Goal: Task Accomplishment & Management: Use online tool/utility

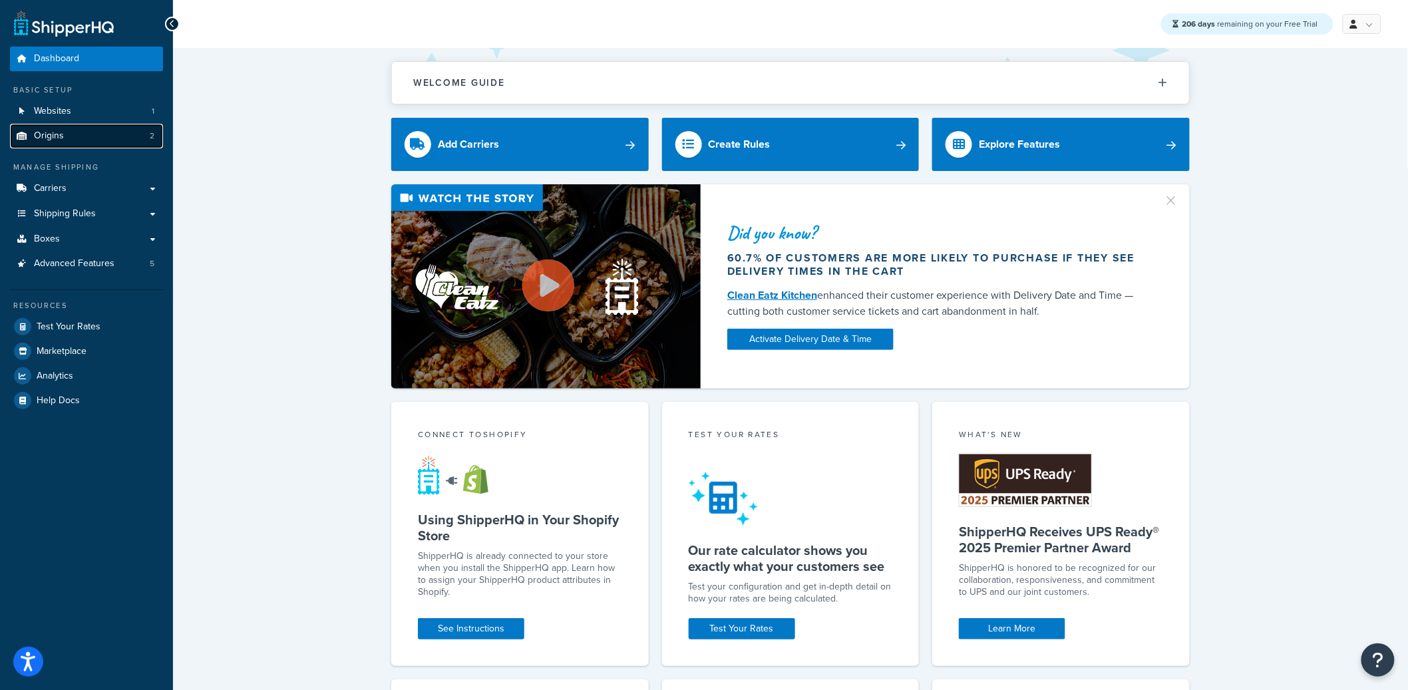
click at [46, 142] on link "Origins 2" at bounding box center [86, 136] width 153 height 25
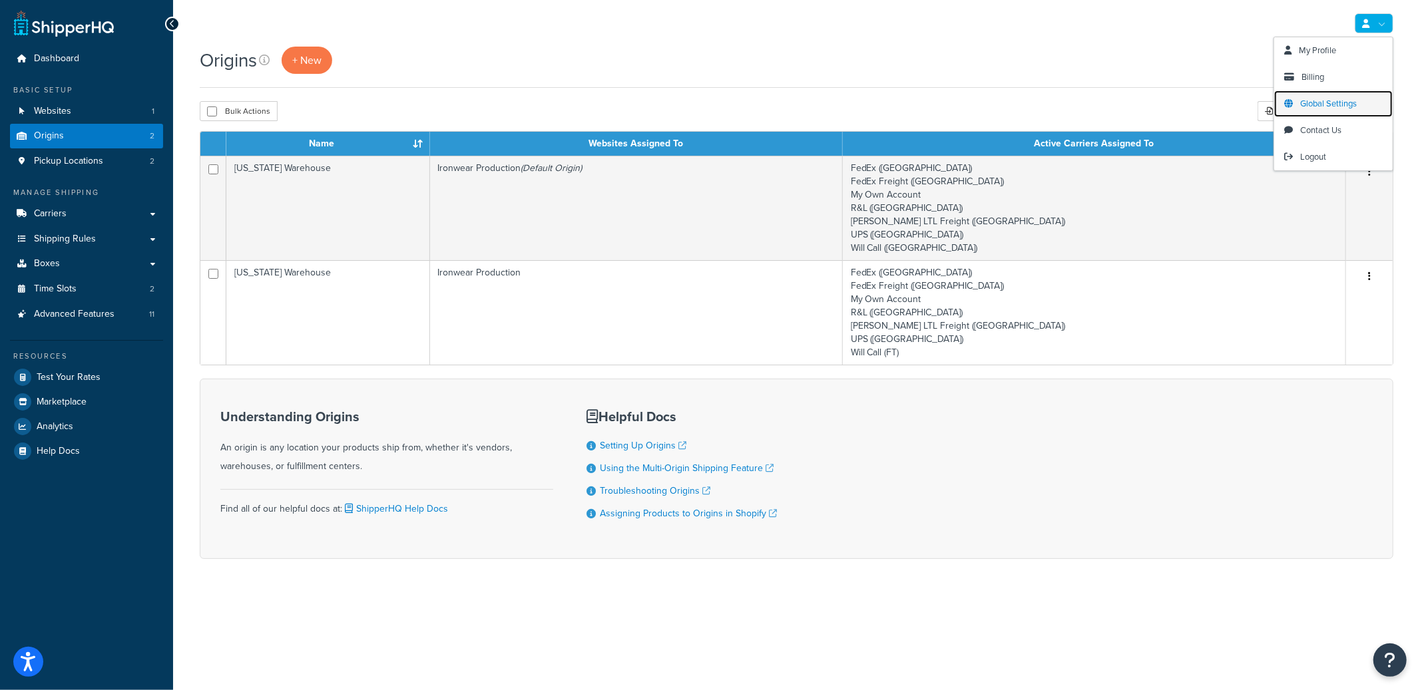
click at [1340, 98] on span "Global Settings" at bounding box center [1328, 103] width 57 height 13
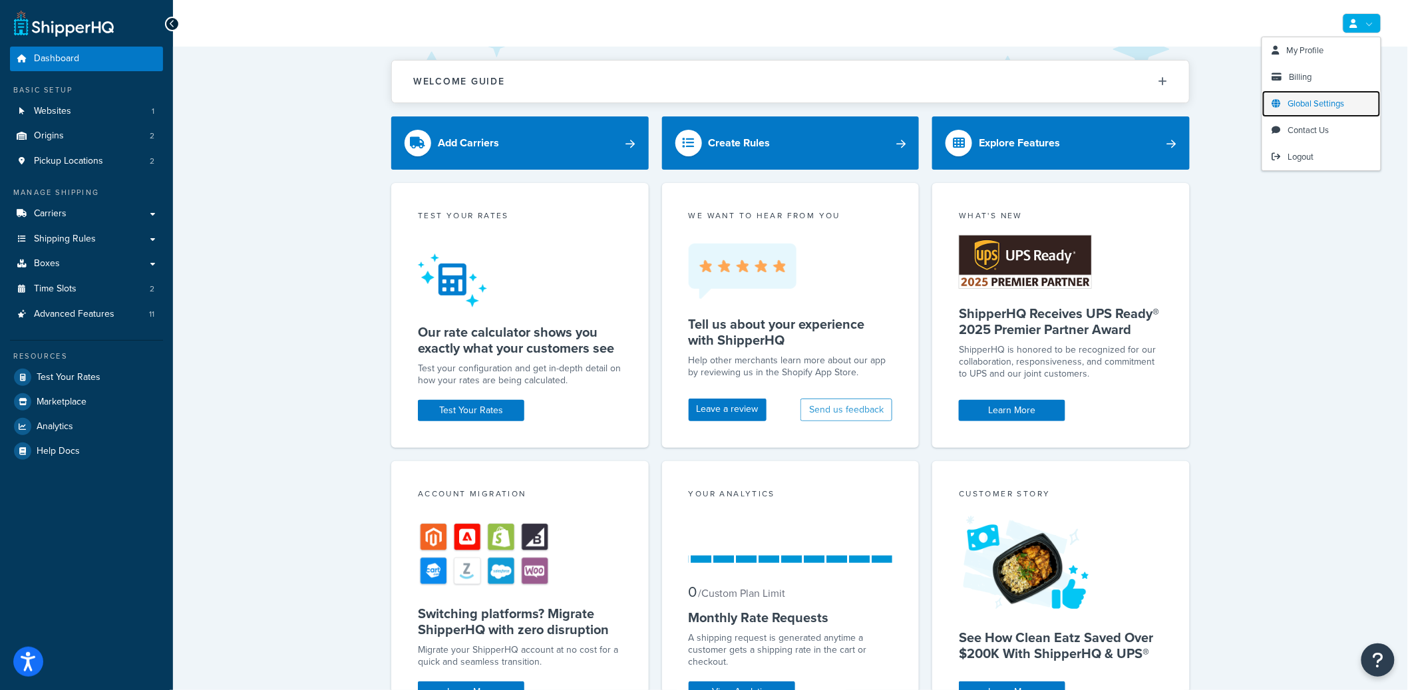
click at [1322, 97] on span "Global Settings" at bounding box center [1316, 103] width 57 height 13
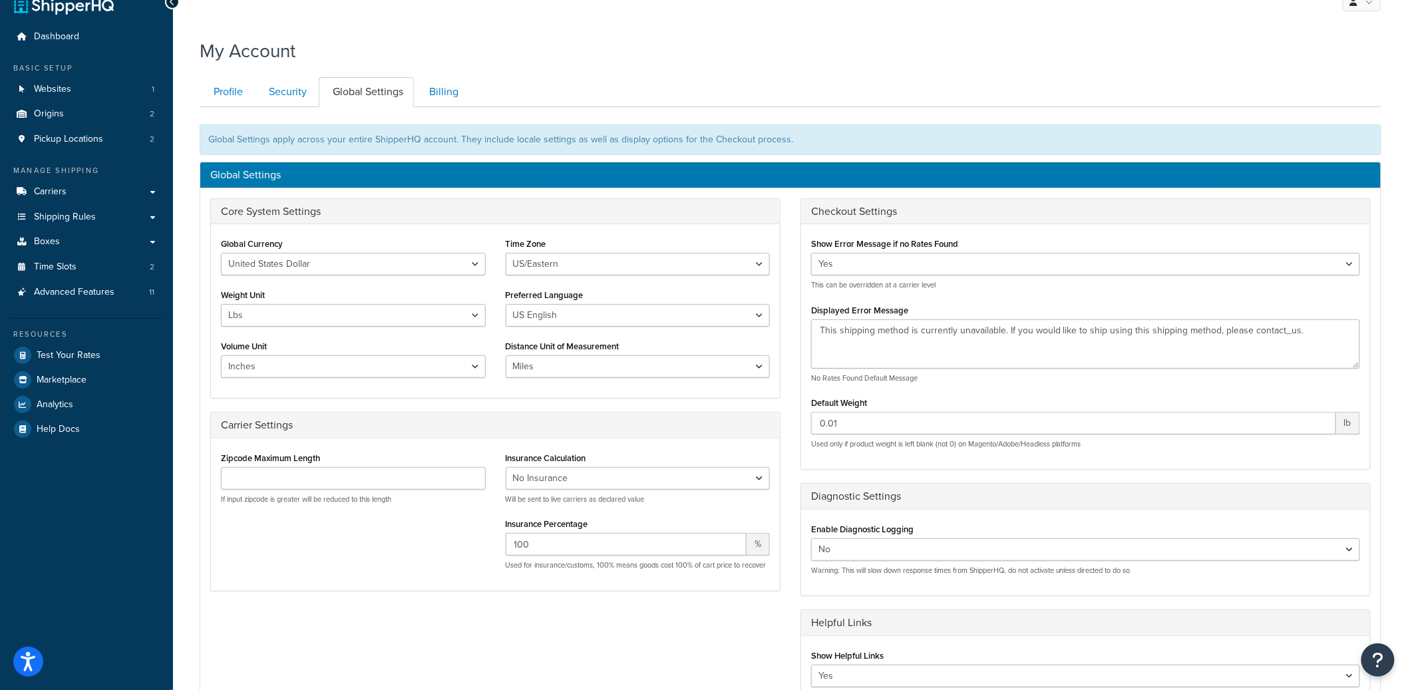
scroll to position [24, 0]
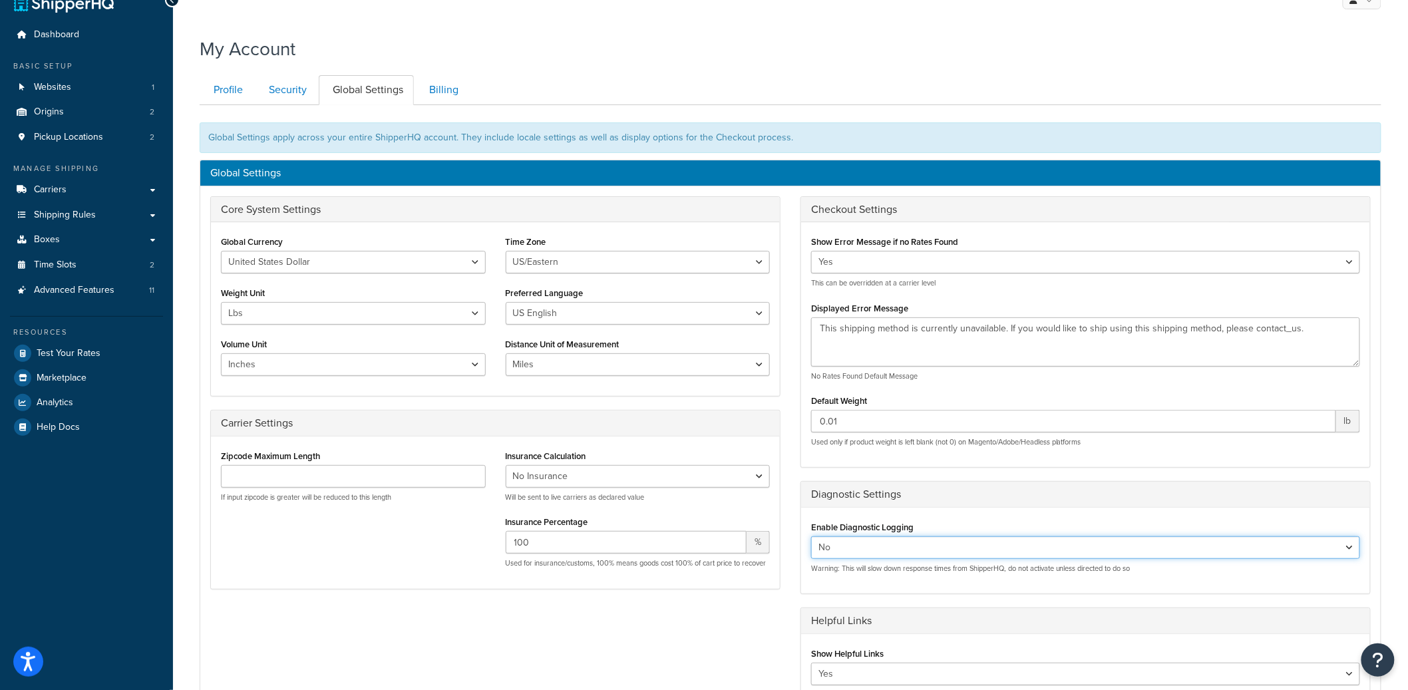
click at [877, 549] on select "Yes No" at bounding box center [1085, 547] width 549 height 23
select select "true"
click at [811, 536] on select "Yes No" at bounding box center [1085, 547] width 549 height 23
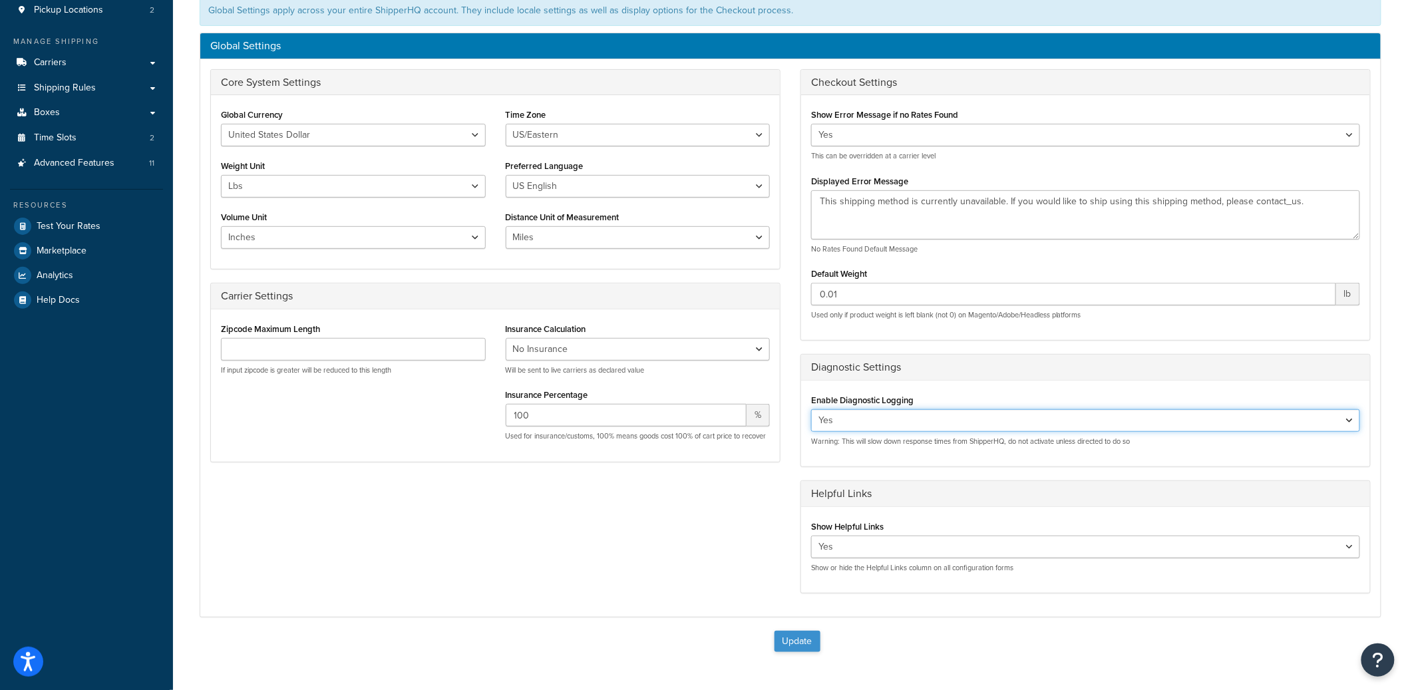
scroll to position [267, 0]
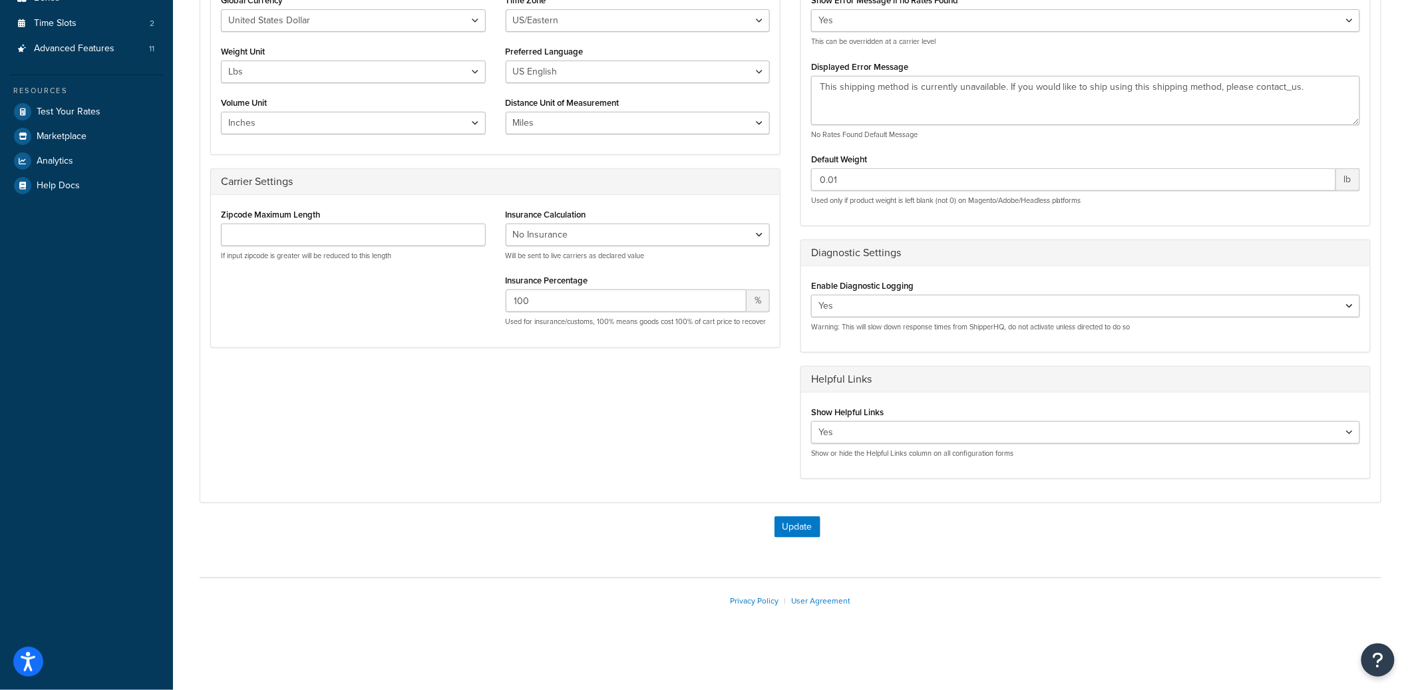
click at [810, 512] on form "Global Settings apply across your entire ShipperHQ account. They include locale…" at bounding box center [791, 216] width 1182 height 670
click at [805, 520] on button "Update" at bounding box center [798, 526] width 46 height 21
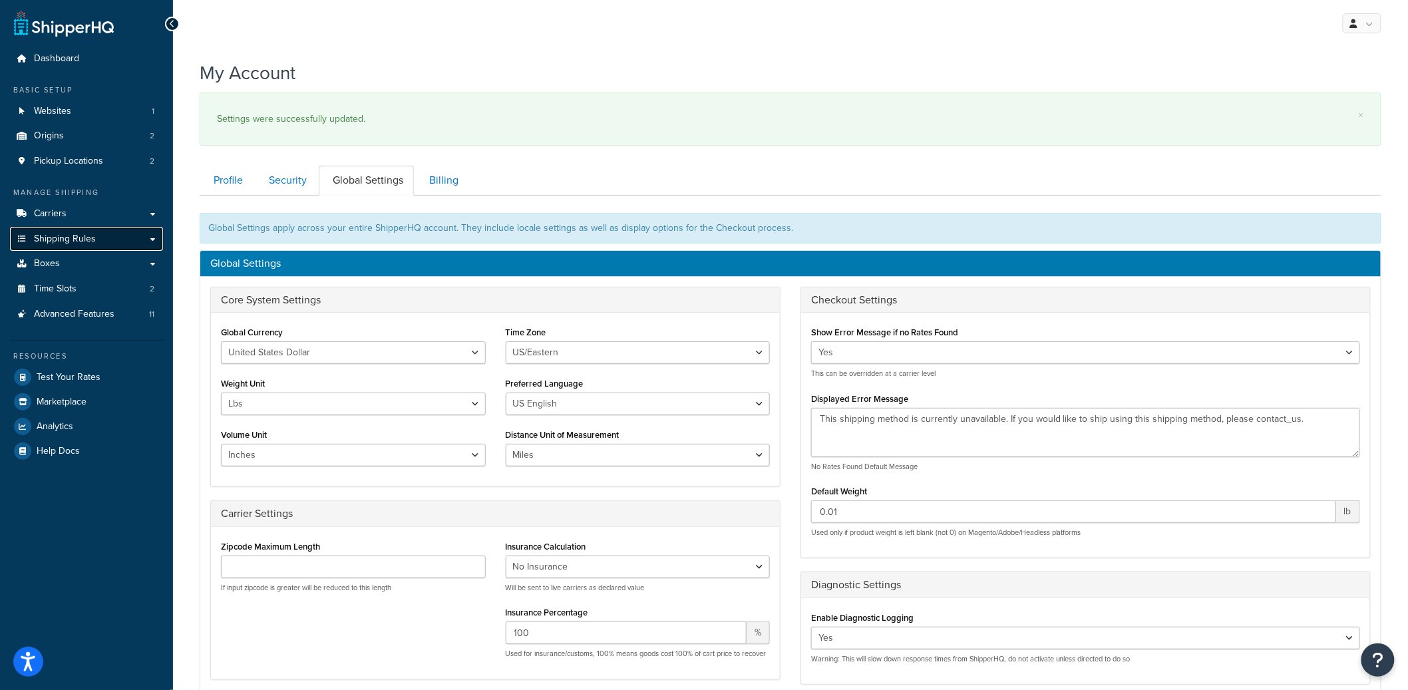
click at [85, 248] on link "Shipping Rules" at bounding box center [86, 239] width 153 height 25
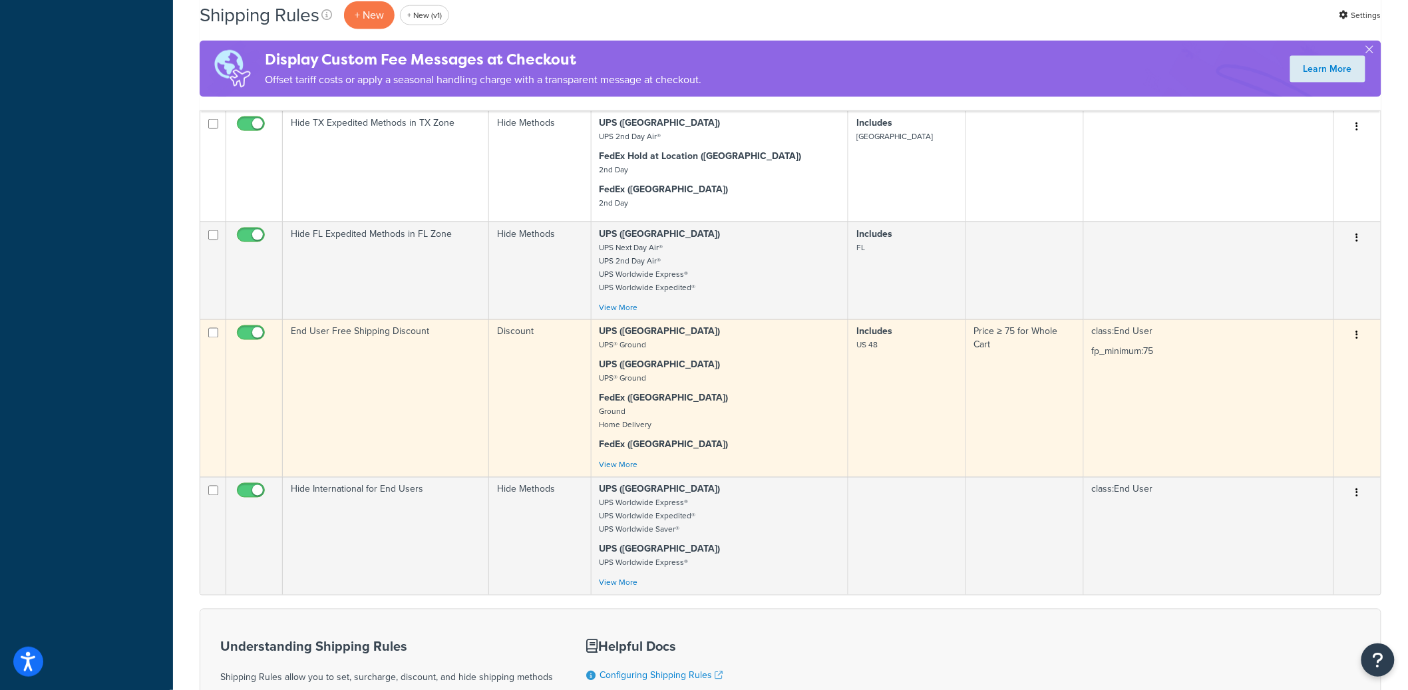
click at [362, 394] on td "End User Free Shipping Discount" at bounding box center [386, 398] width 206 height 158
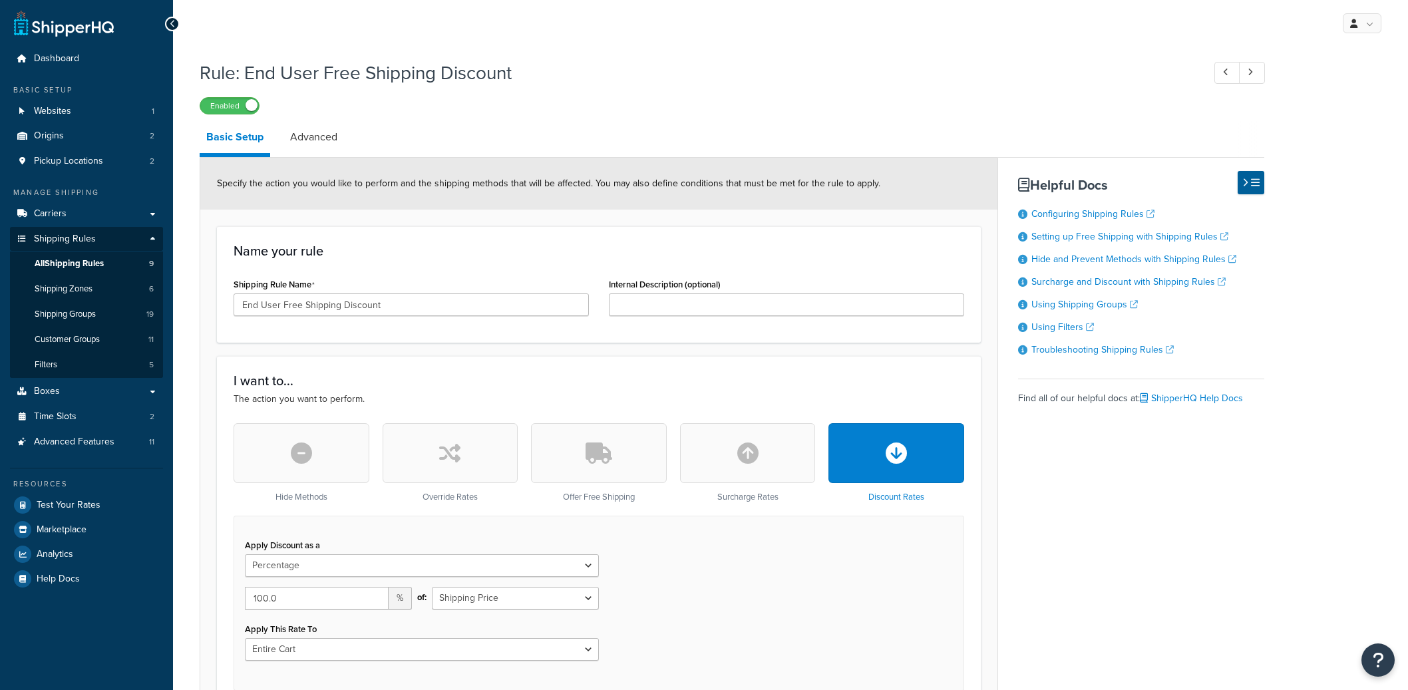
select select "PERCENTAGE"
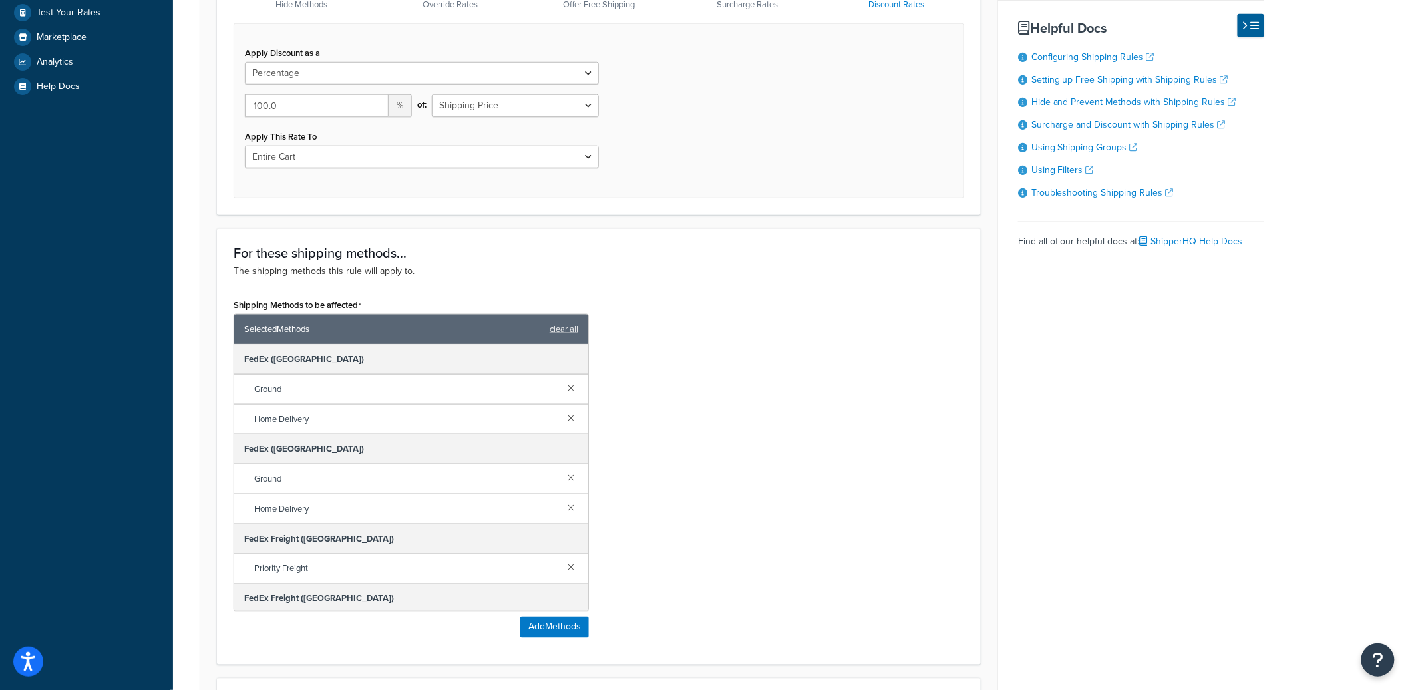
scroll to position [501, 0]
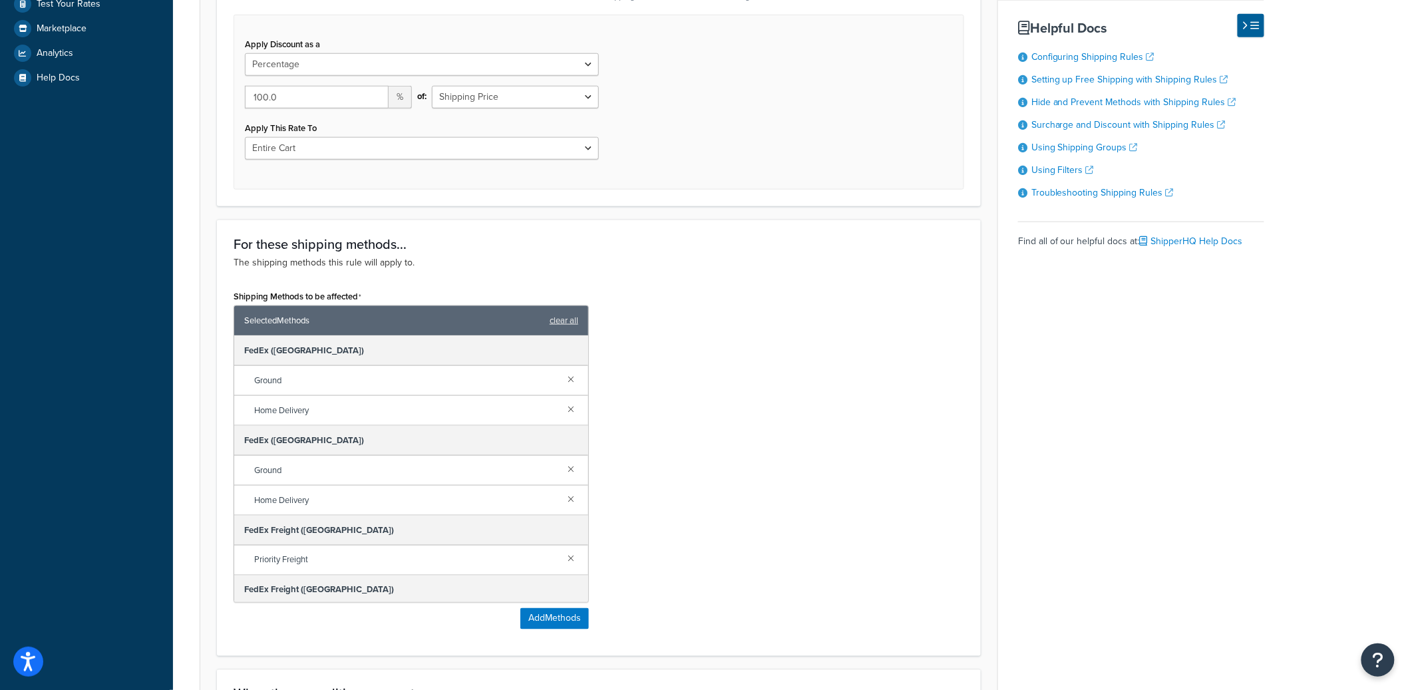
drag, startPoint x: 759, startPoint y: 322, endPoint x: 767, endPoint y: 309, distance: 15.0
click at [763, 317] on div "Shipping Methods to be affected Selected Methods clear all FedEx (FL) Ground Ho…" at bounding box center [599, 463] width 751 height 353
click at [829, 520] on div "Shipping Methods to be affected Selected Methods clear all FedEx (FL) Ground Ho…" at bounding box center [599, 463] width 751 height 353
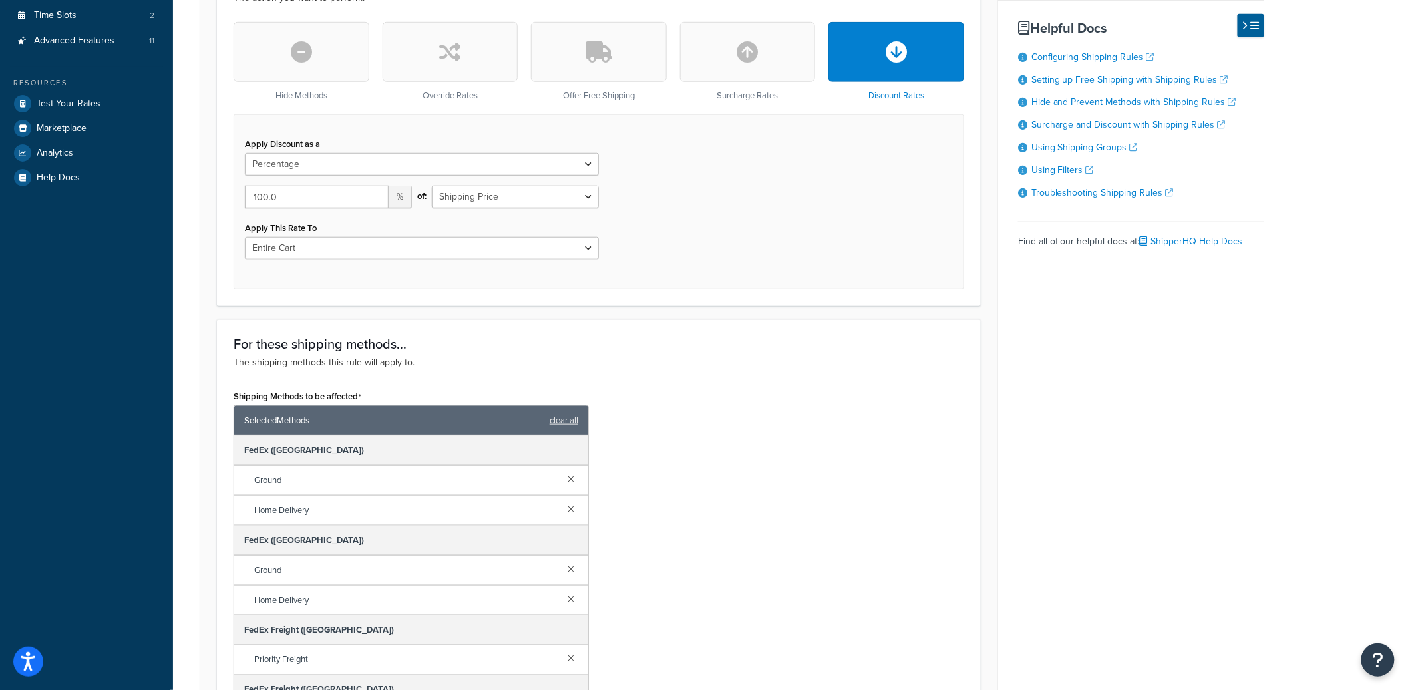
scroll to position [338, 0]
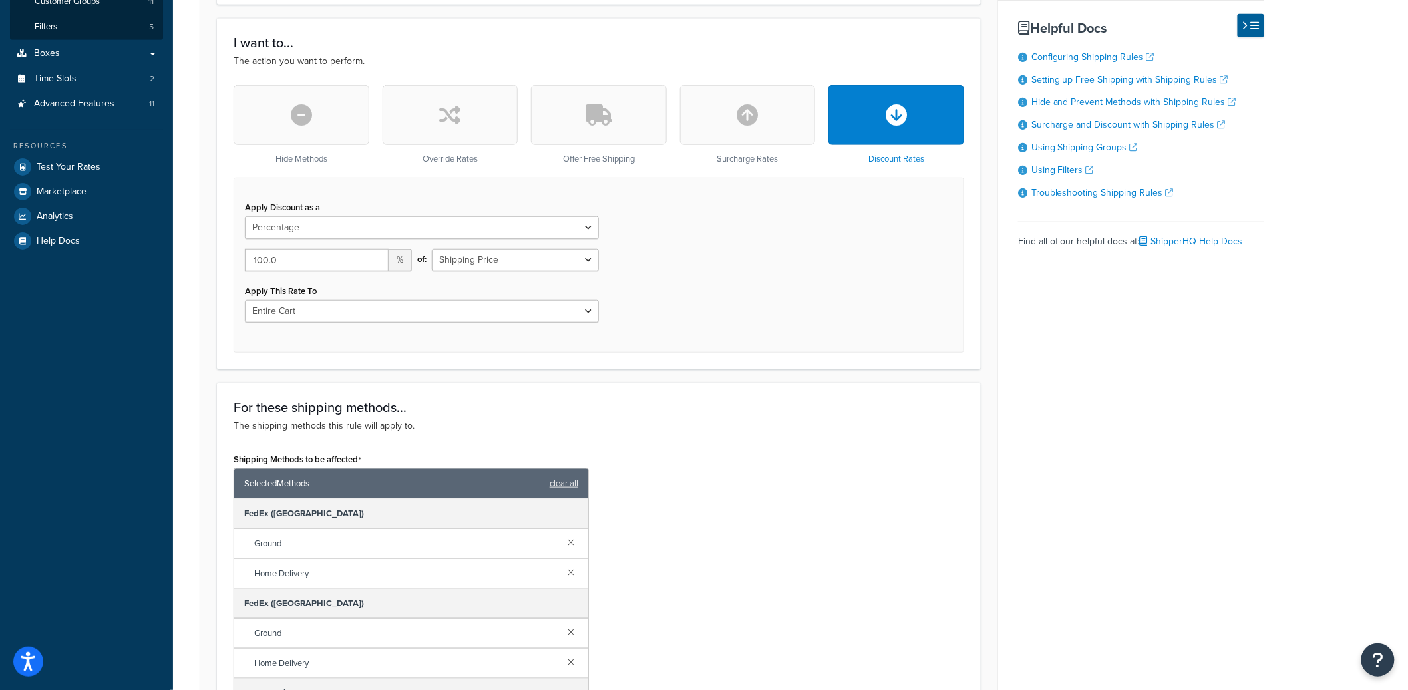
click at [186, 385] on div "Rule: End User Free Shipping Discount Enabled Basic Setup Advanced Specify the …" at bounding box center [790, 549] width 1235 height 1668
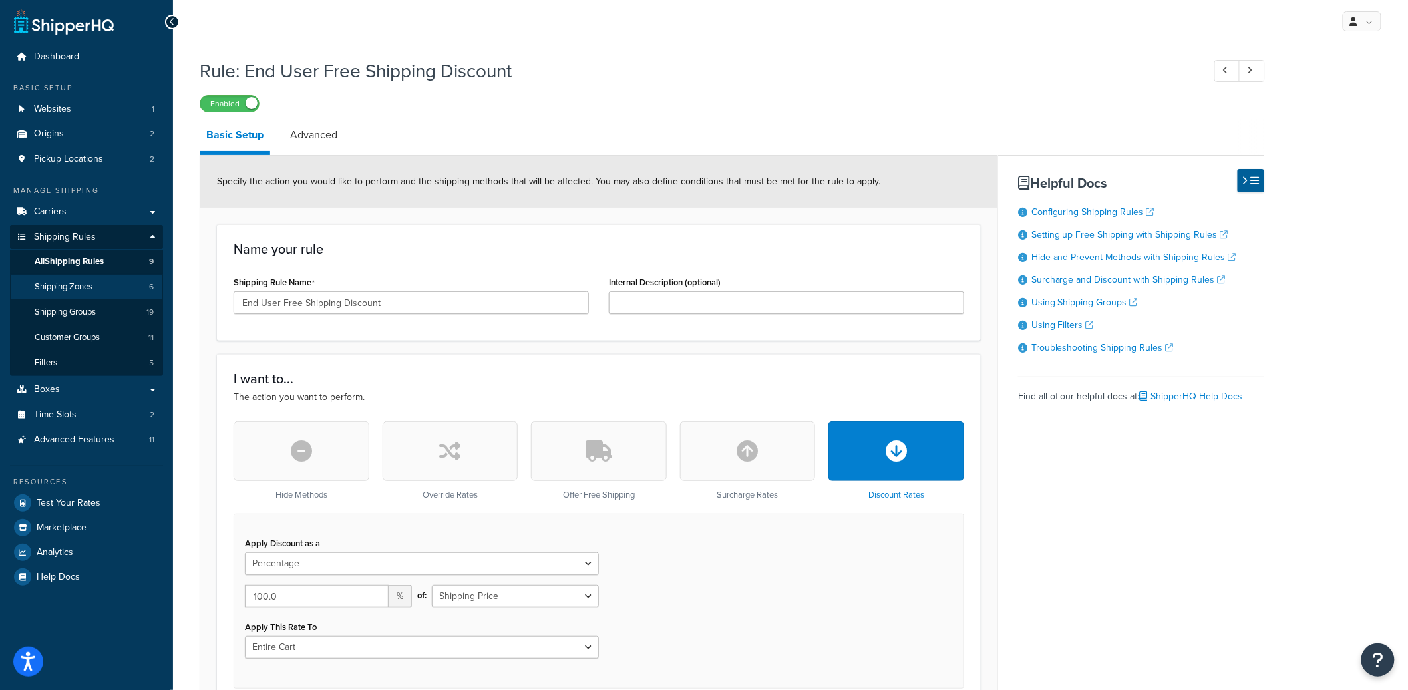
scroll to position [0, 0]
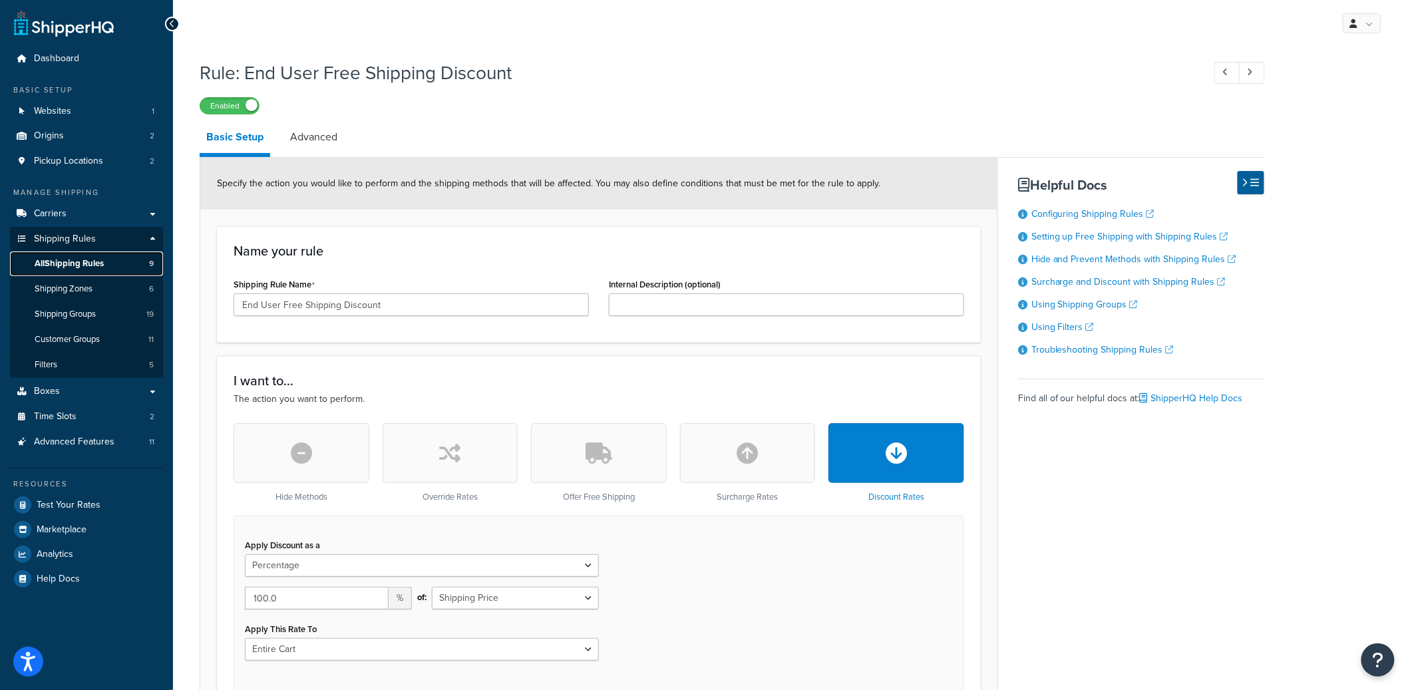
click at [79, 254] on link "All Shipping Rules 9" at bounding box center [86, 264] width 153 height 25
click at [85, 210] on link "Carriers" at bounding box center [86, 214] width 153 height 25
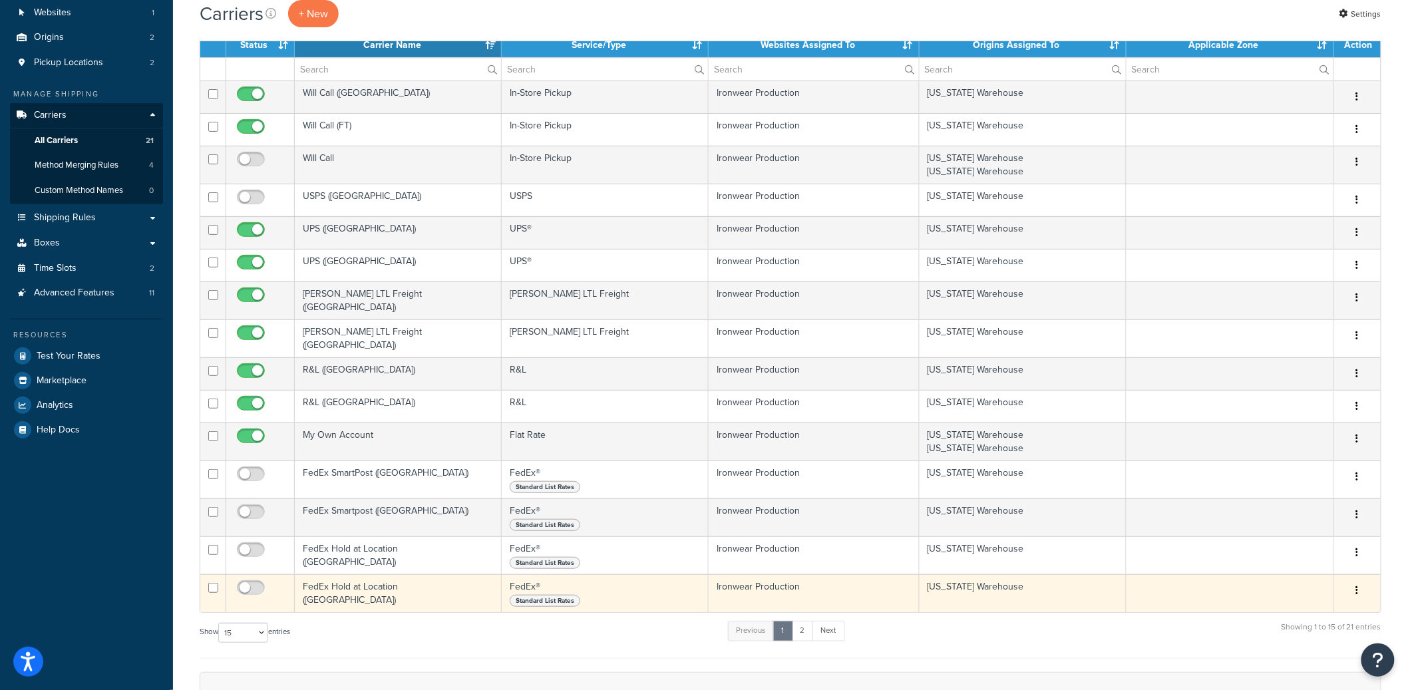
scroll to position [265, 0]
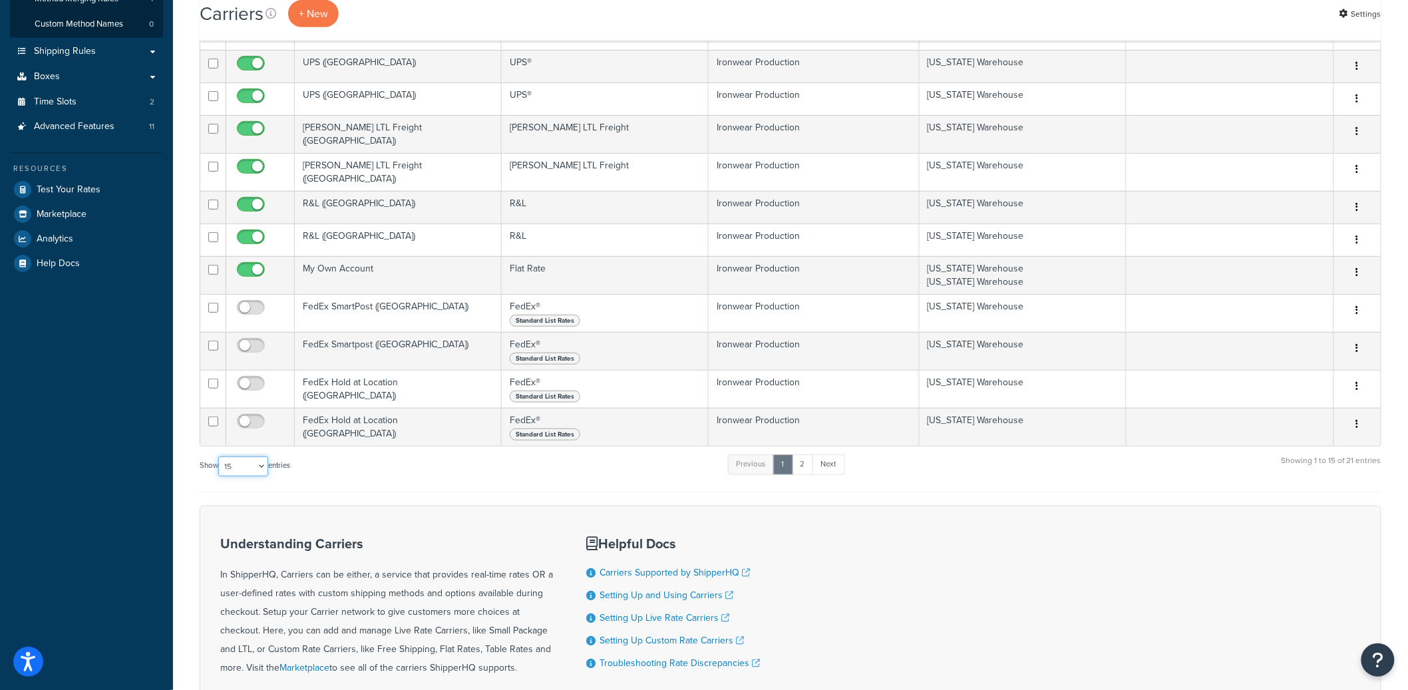
click at [247, 464] on select "10 15 25 50 100" at bounding box center [243, 467] width 50 height 20
select select "50"
click at [220, 477] on select "10 15 25 50 100" at bounding box center [243, 467] width 50 height 20
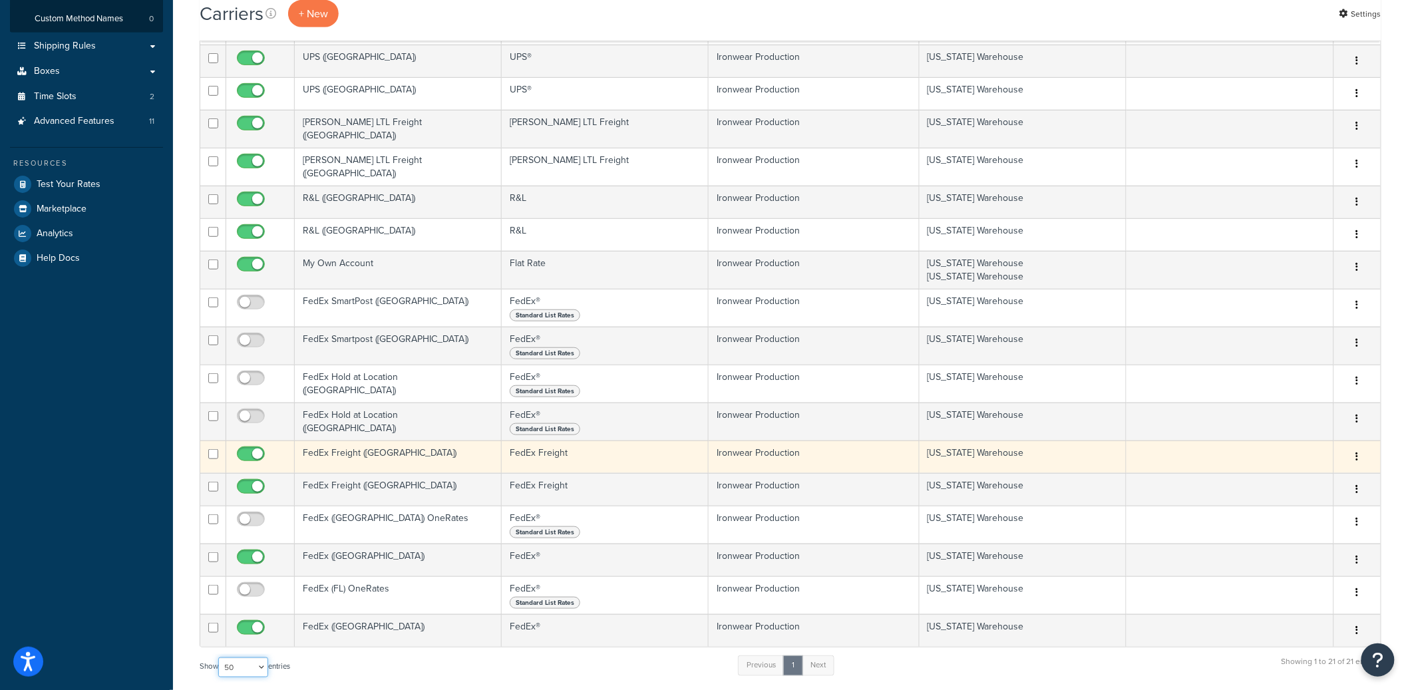
scroll to position [271, 0]
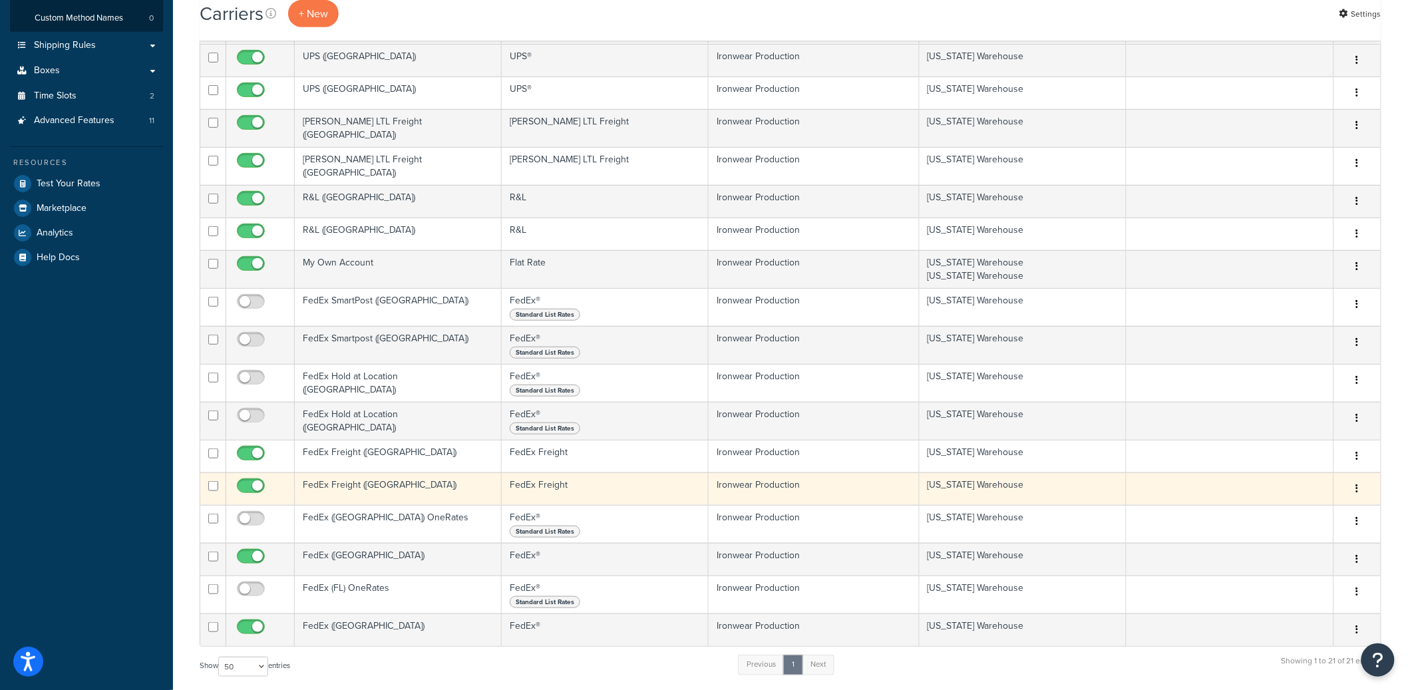
click at [419, 481] on td "FedEx Freight ([GEOGRAPHIC_DATA])" at bounding box center [398, 489] width 207 height 33
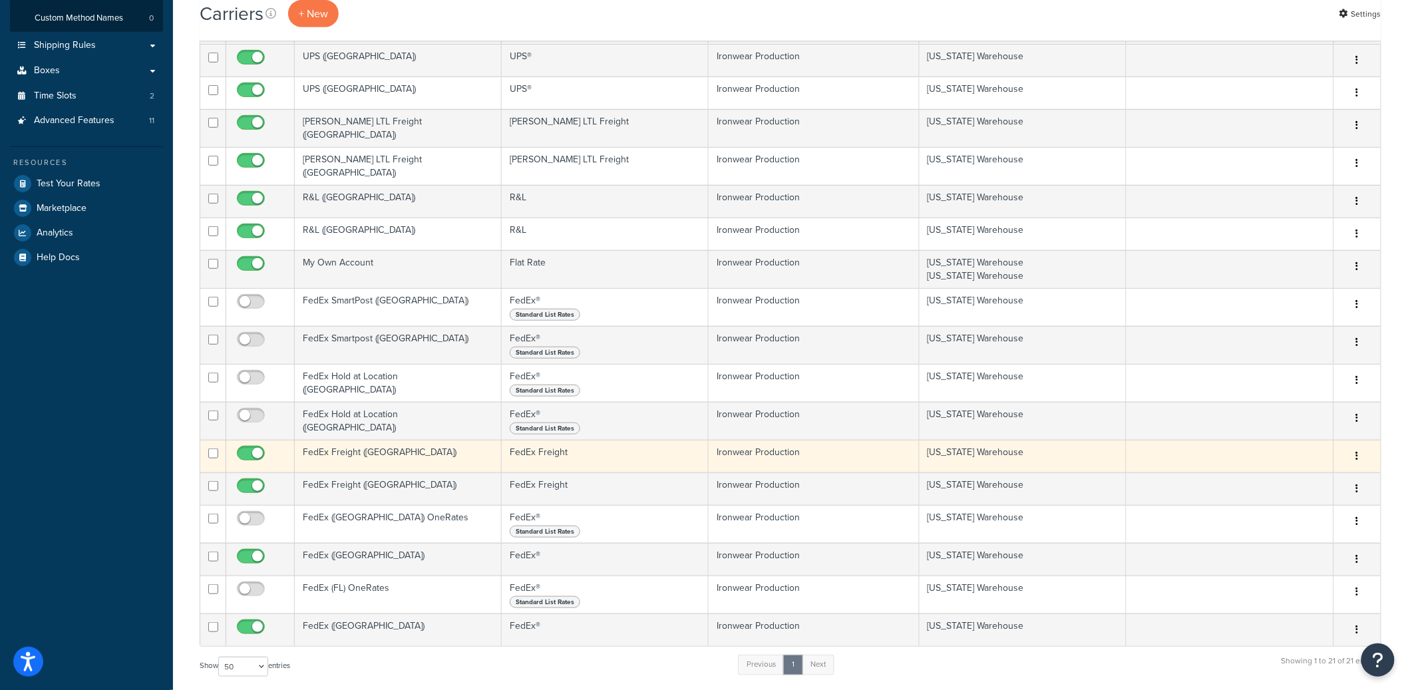
click at [439, 441] on td "FedEx Freight (TX)" at bounding box center [398, 456] width 207 height 33
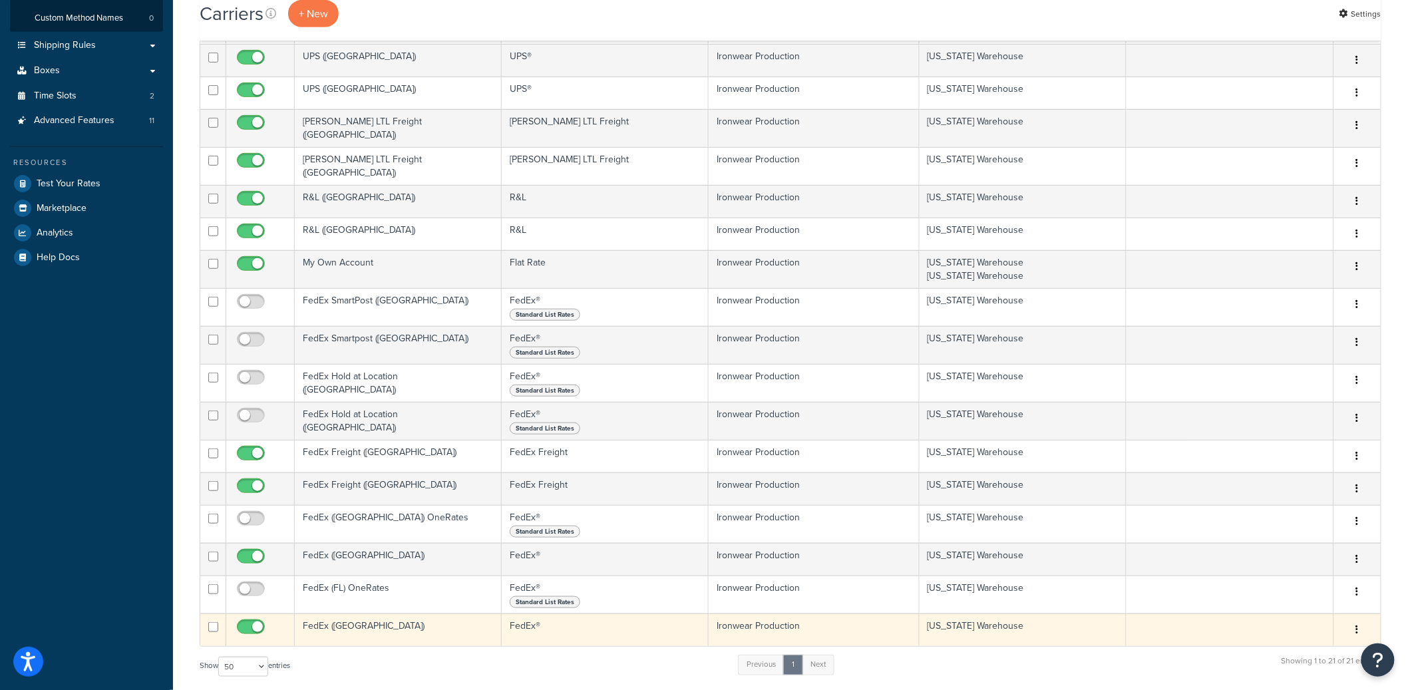
click at [381, 628] on td "FedEx (FL)" at bounding box center [398, 630] width 207 height 33
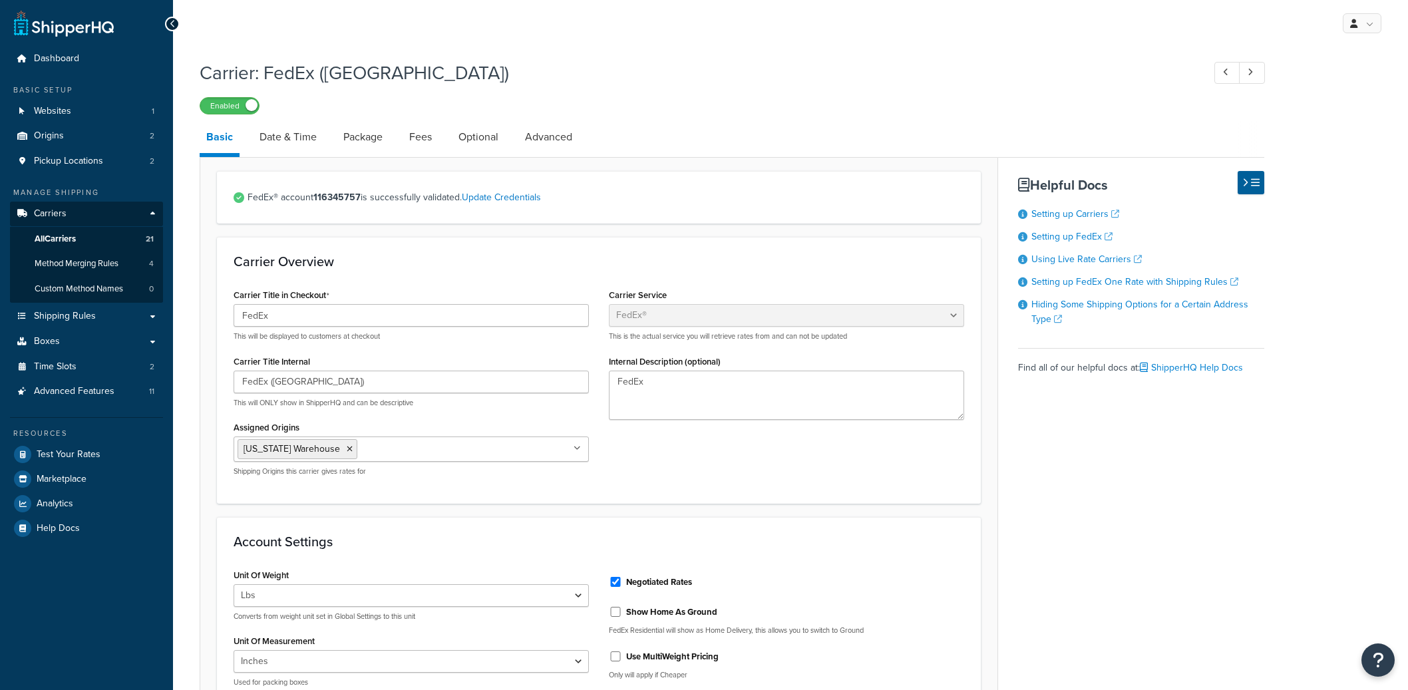
select select "fedEx"
select select "REGULAR_PICKUP"
select select "YOUR_PACKAGING"
click at [539, 132] on link "Advanced" at bounding box center [548, 137] width 61 height 32
select select "false"
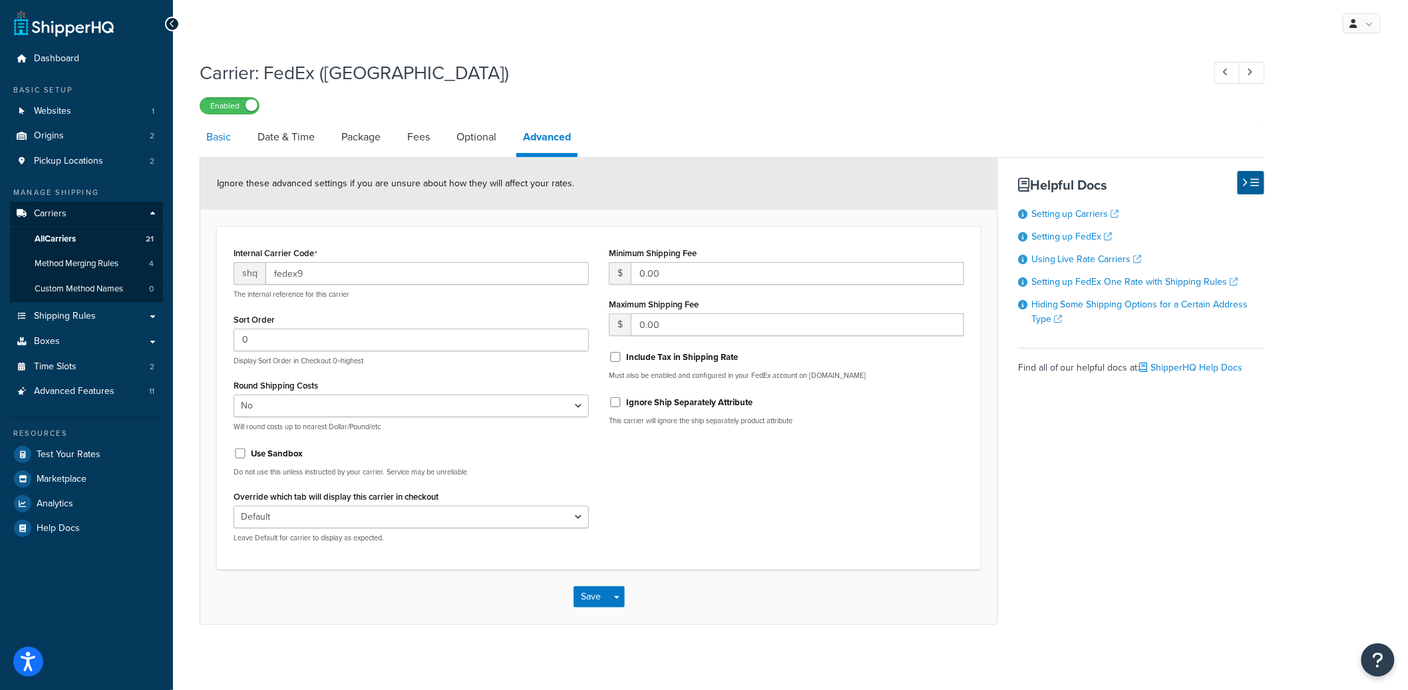
click at [204, 136] on link "Basic" at bounding box center [219, 137] width 38 height 32
select select "fedEx"
select select "REGULAR_PICKUP"
select select "YOUR_PACKAGING"
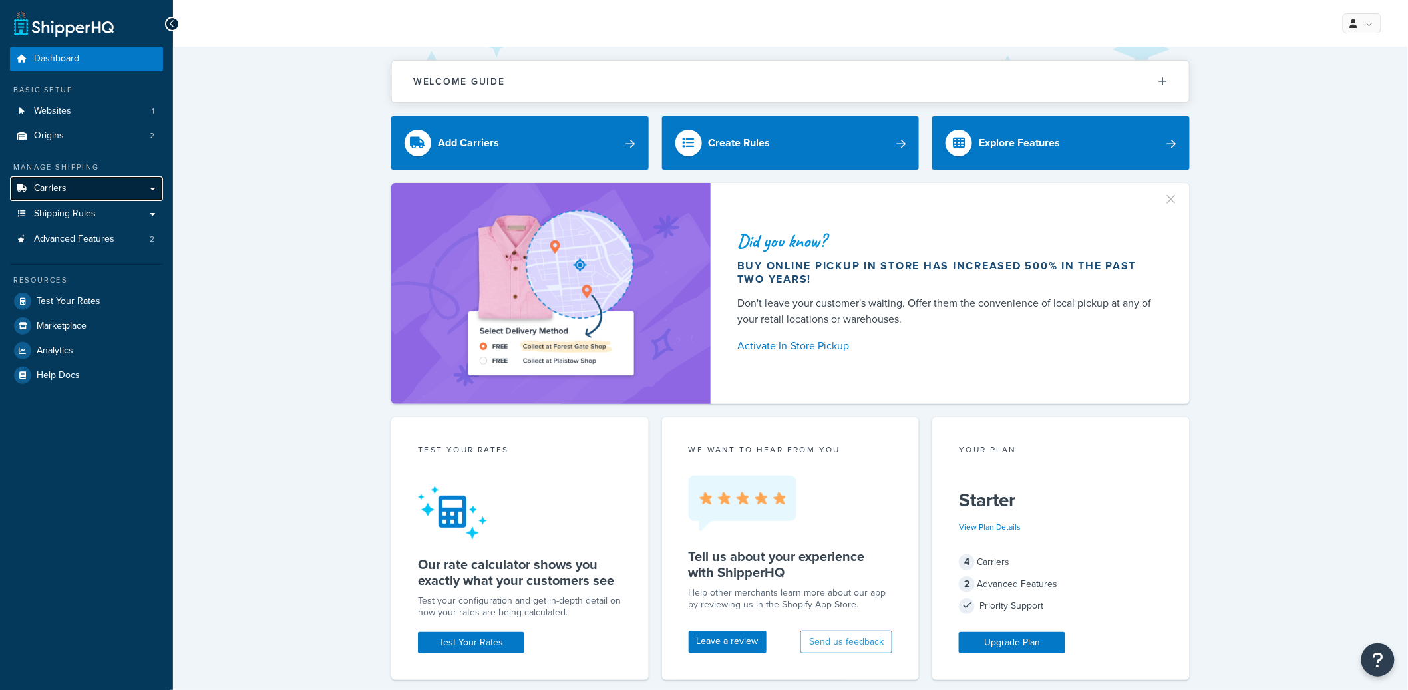
click at [96, 186] on link "Carriers" at bounding box center [86, 188] width 153 height 25
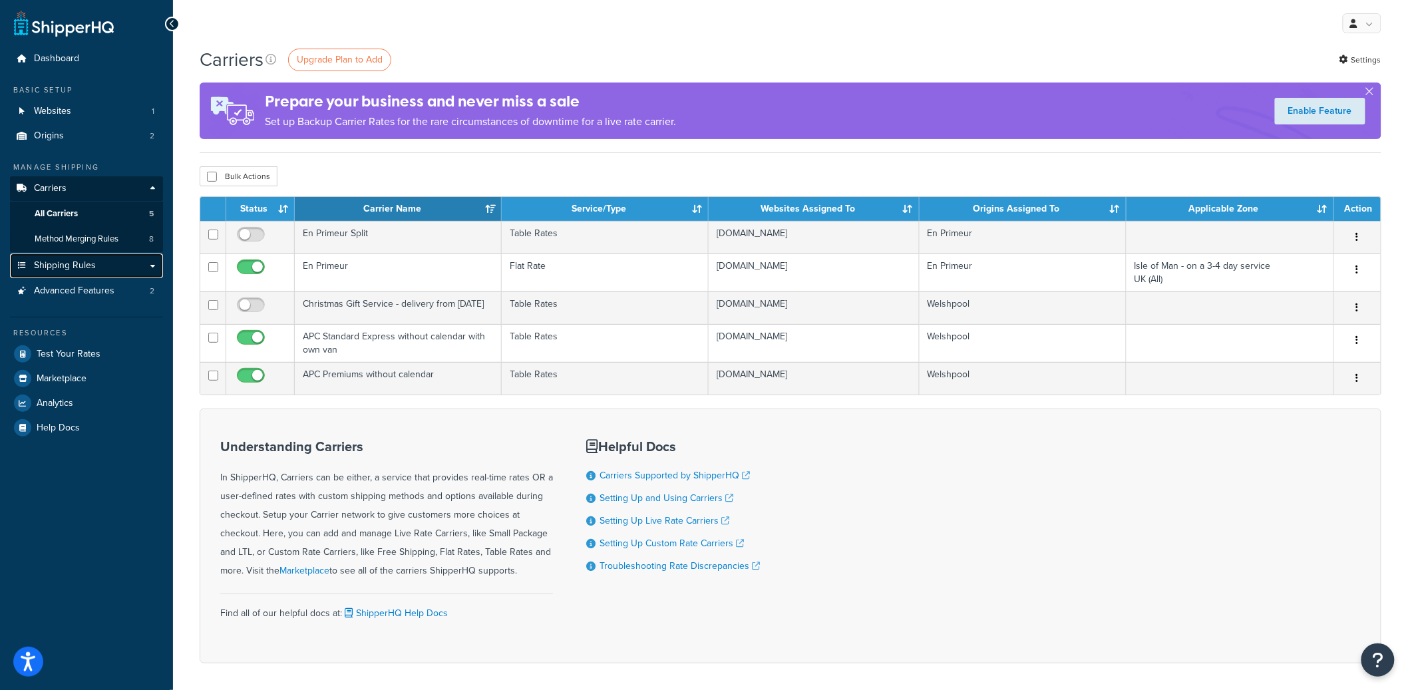
click at [90, 260] on span "Shipping Rules" at bounding box center [65, 265] width 62 height 11
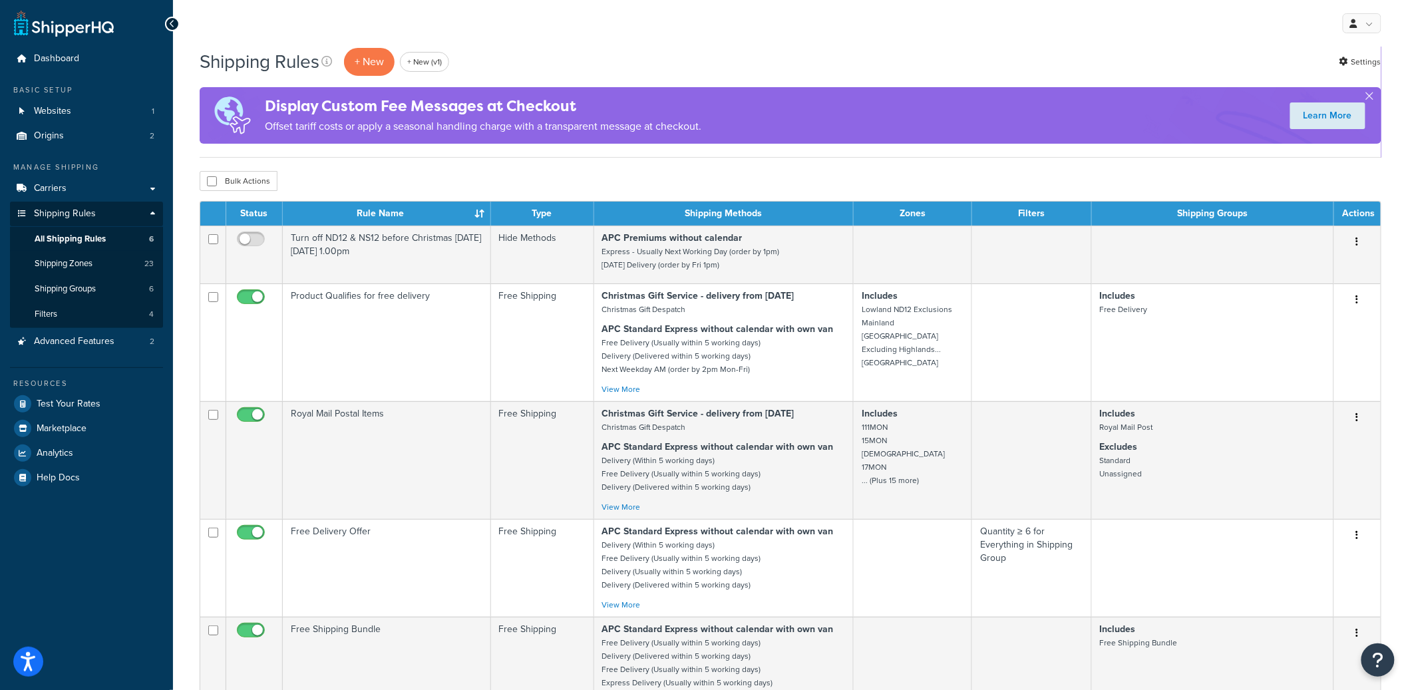
click at [709, 98] on div "Display Custom Fee Messages at Checkout Offset tariff costs or apply a seasonal…" at bounding box center [791, 115] width 1182 height 57
click at [99, 182] on link "Carriers" at bounding box center [86, 188] width 153 height 25
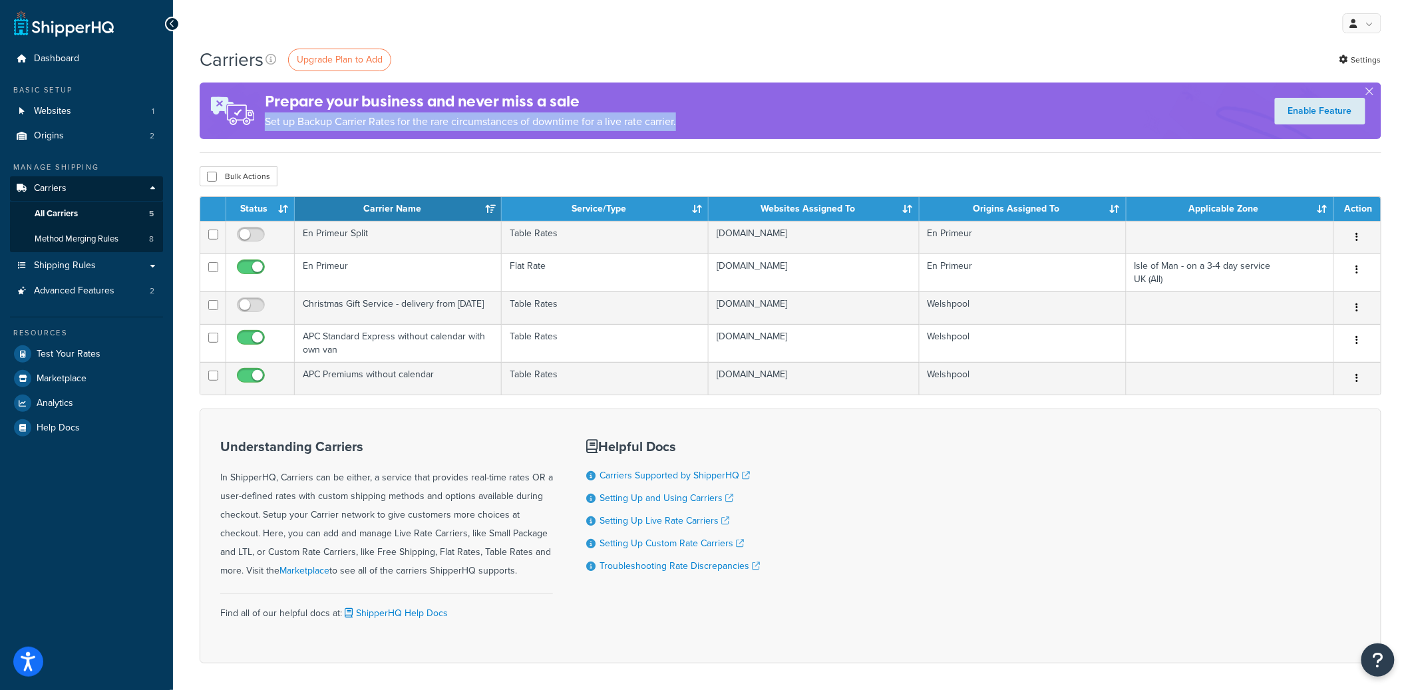
drag, startPoint x: 674, startPoint y: 114, endPoint x: 529, endPoint y: 18, distance: 173.7
click at [660, 104] on div "Prepare your business and never miss a sale Set up Backup Carrier Rates for the…" at bounding box center [791, 111] width 1182 height 57
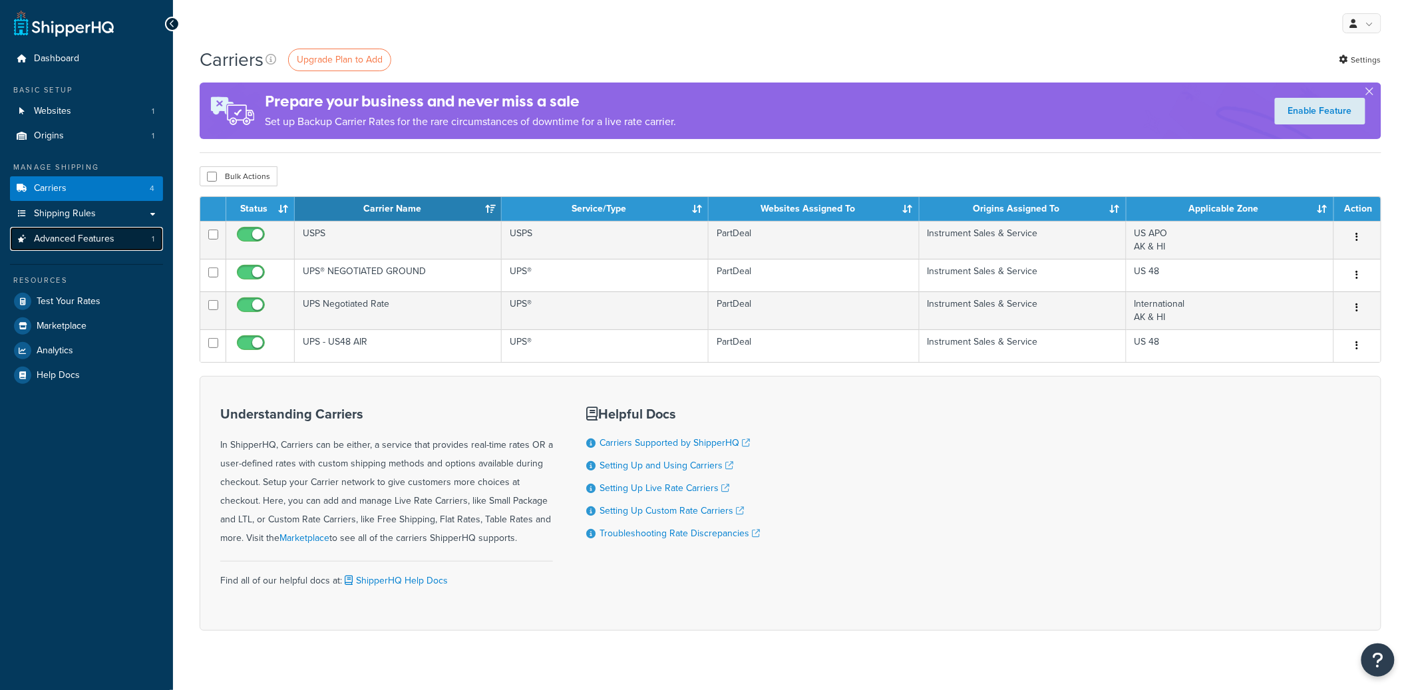
click at [79, 241] on span "Advanced Features" at bounding box center [74, 239] width 81 height 11
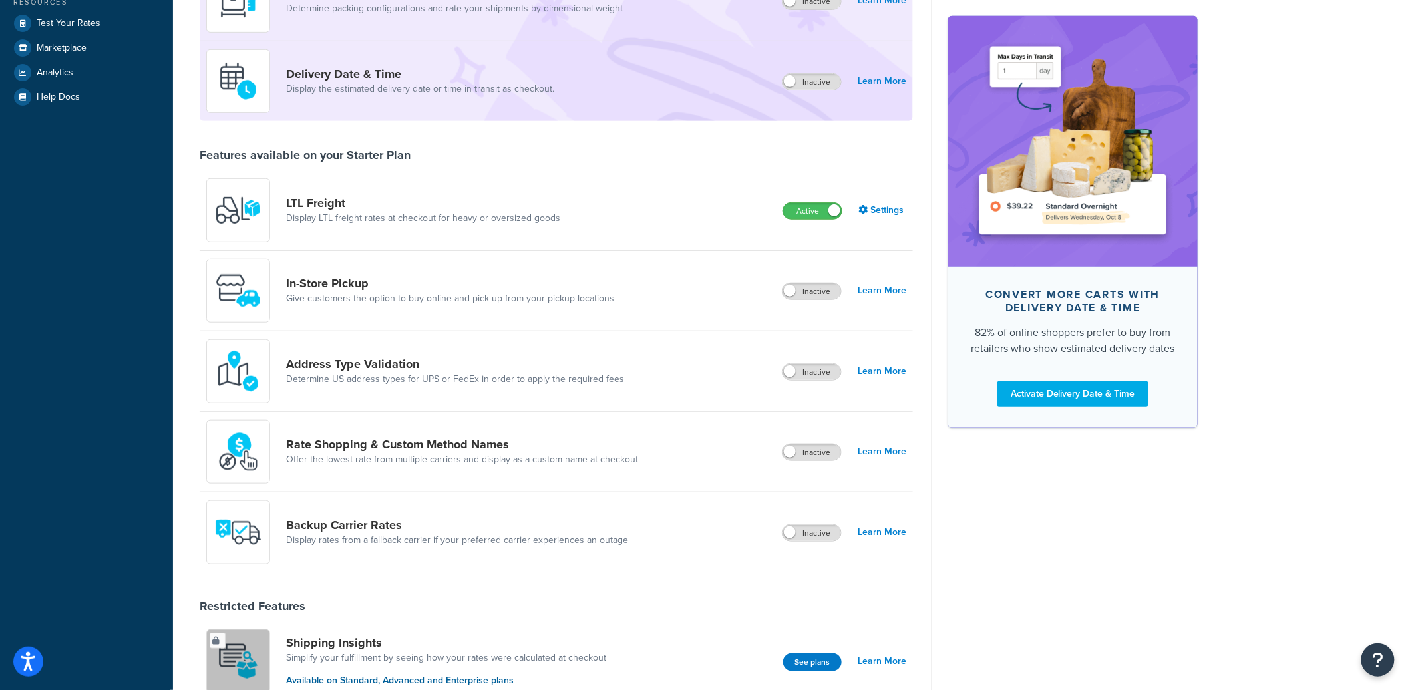
scroll to position [301, 0]
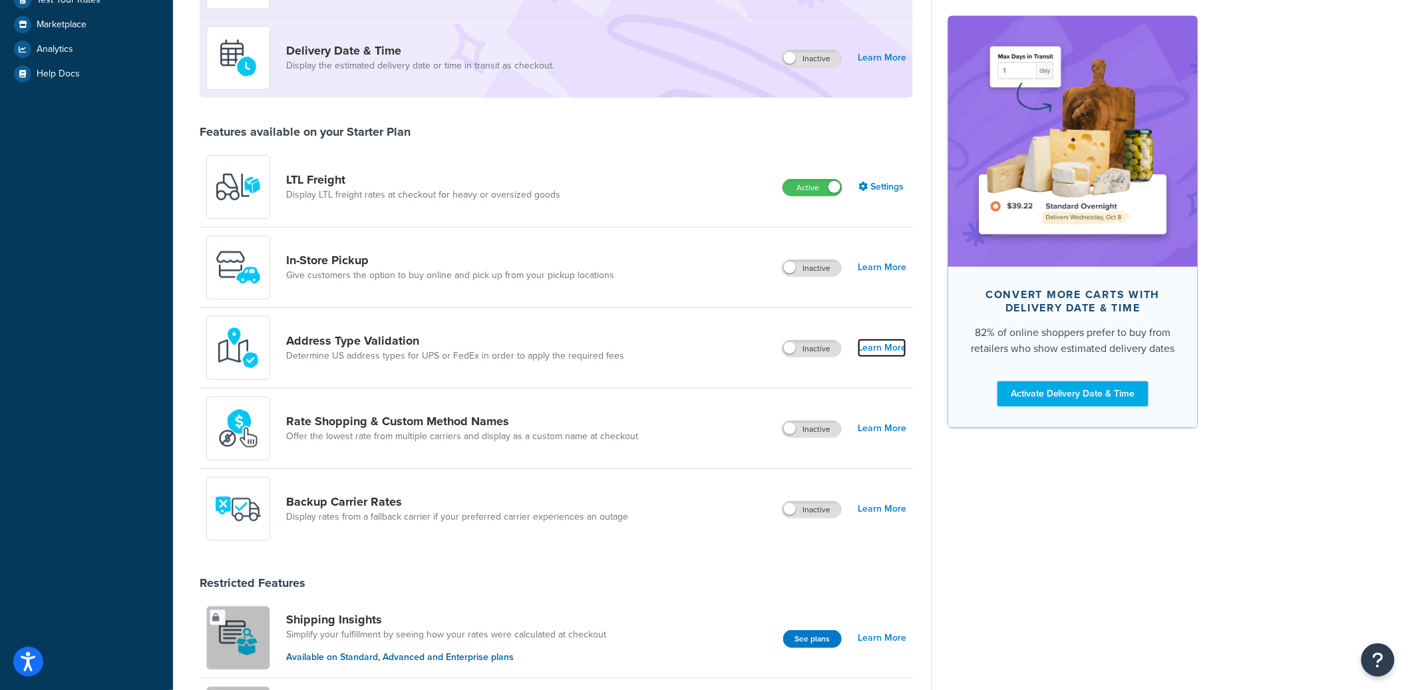
click at [882, 341] on link "Learn More" at bounding box center [882, 348] width 49 height 19
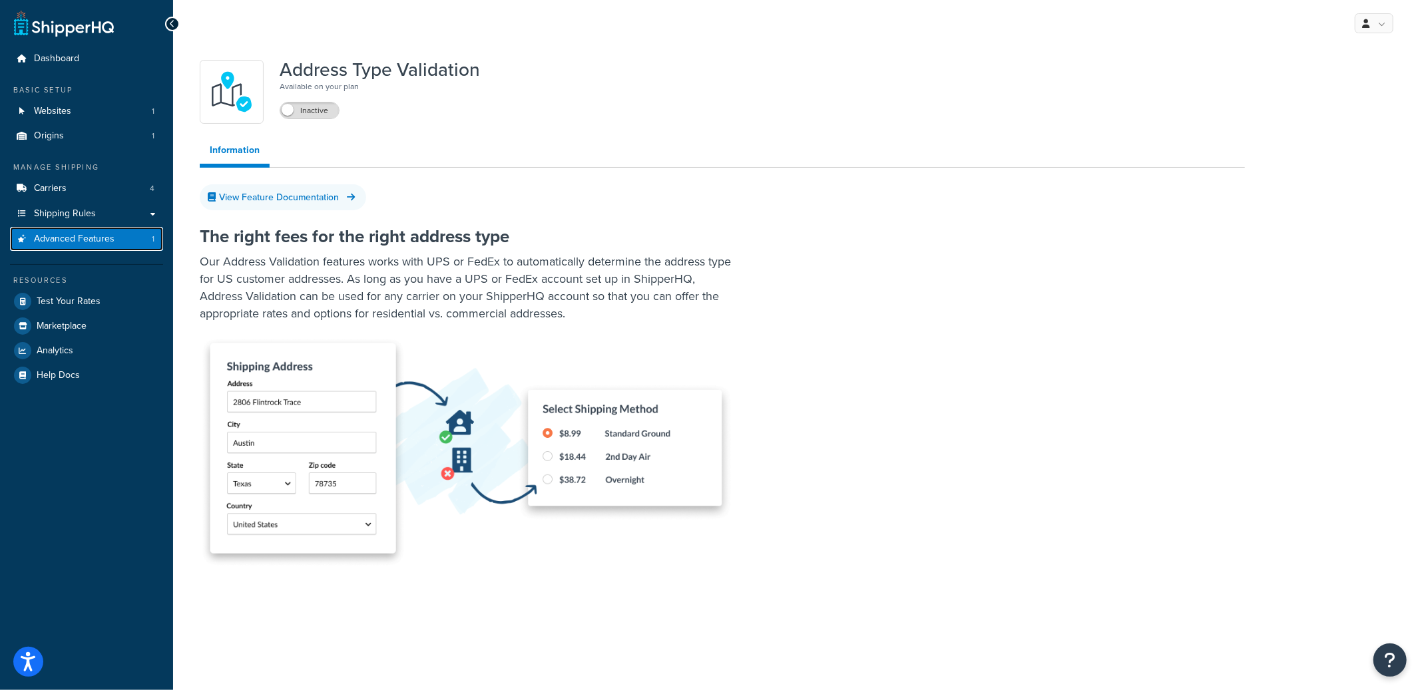
click at [79, 229] on link "Advanced Features 1" at bounding box center [86, 239] width 153 height 25
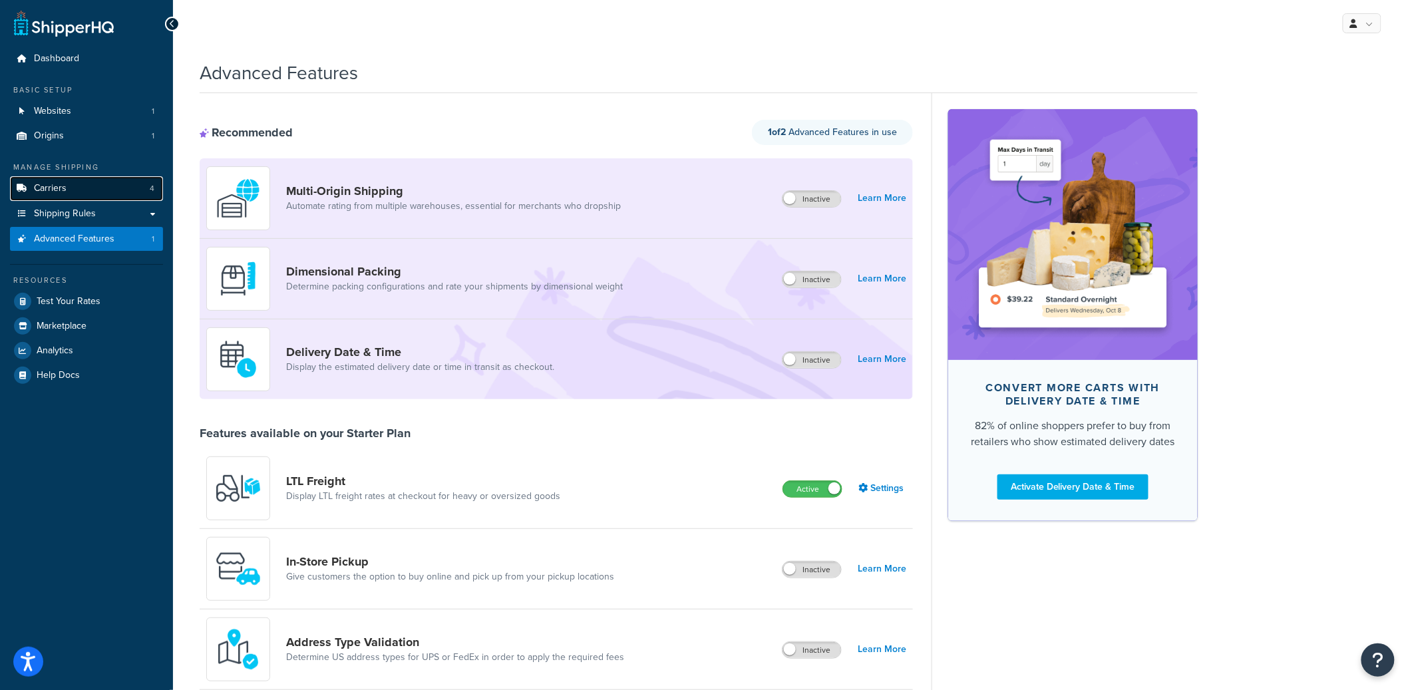
click at [57, 183] on span "Carriers" at bounding box center [50, 188] width 33 height 11
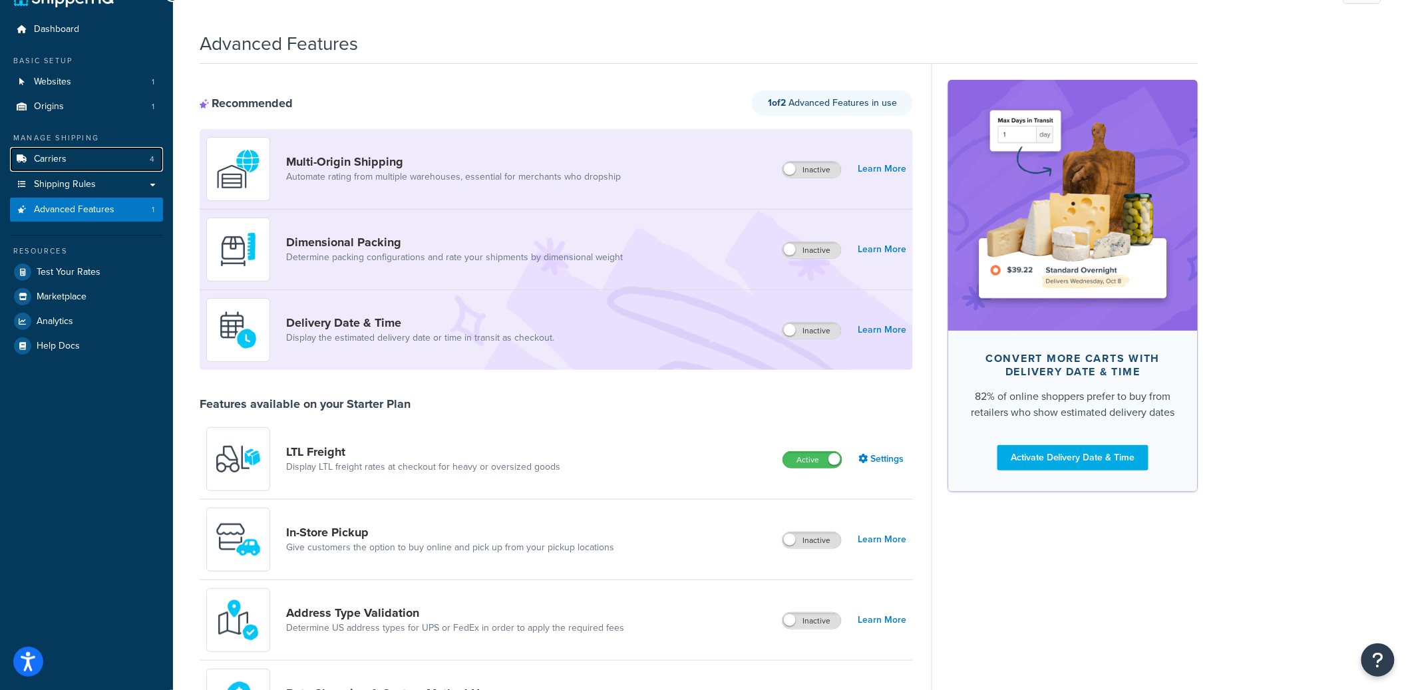
scroll to position [39, 0]
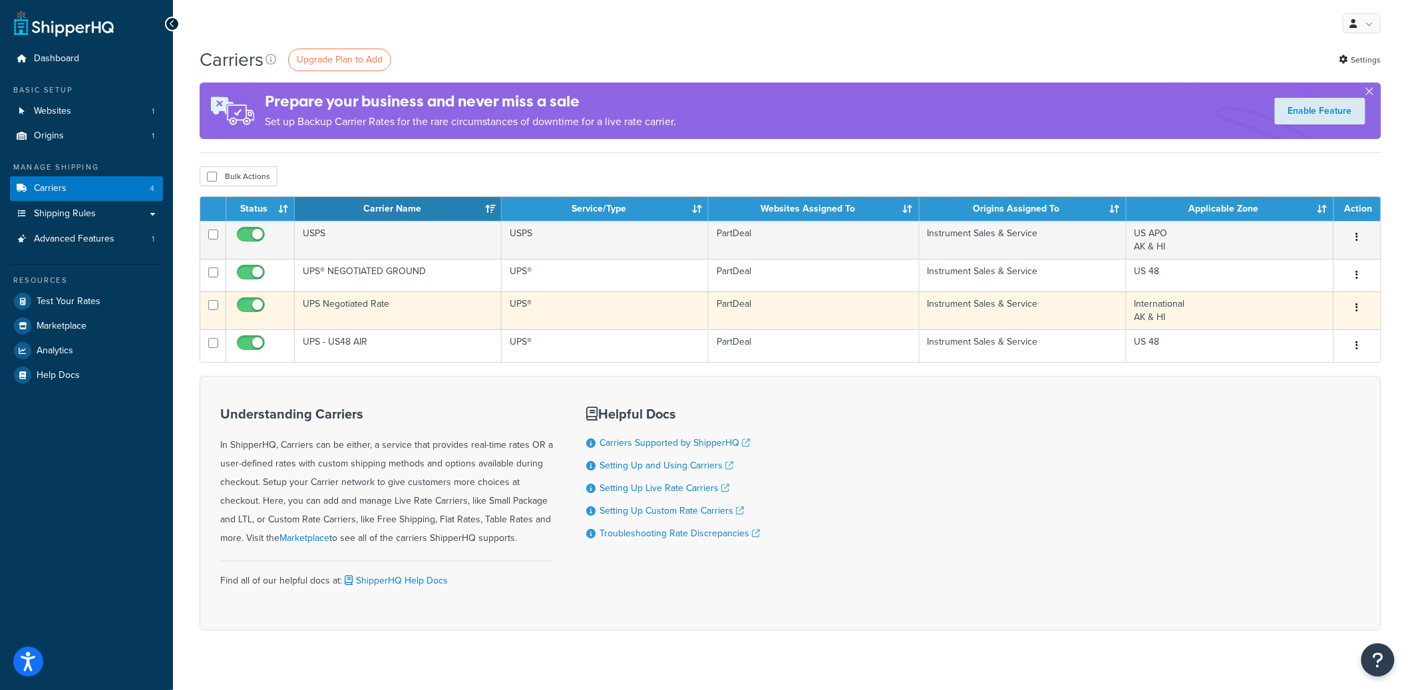
click at [387, 319] on td "UPS Negotiated Rate" at bounding box center [398, 310] width 207 height 38
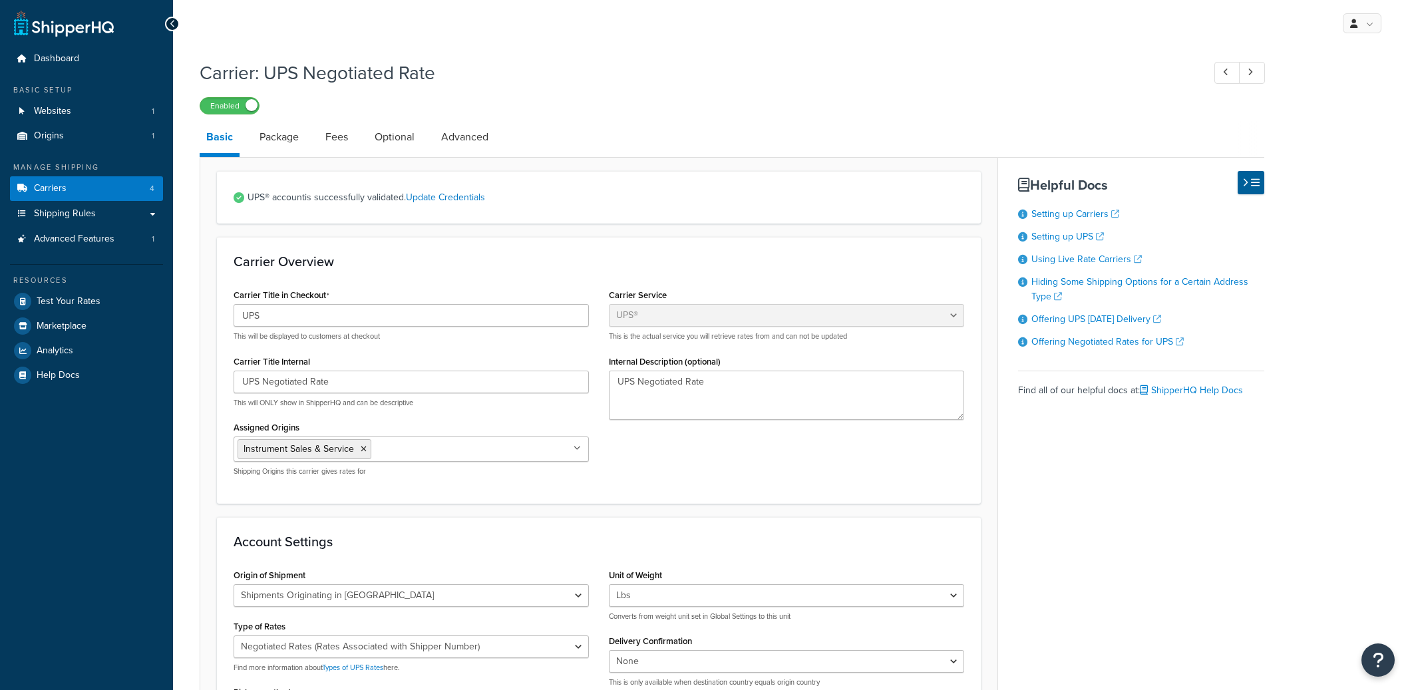
select select "ups"
select select "us"
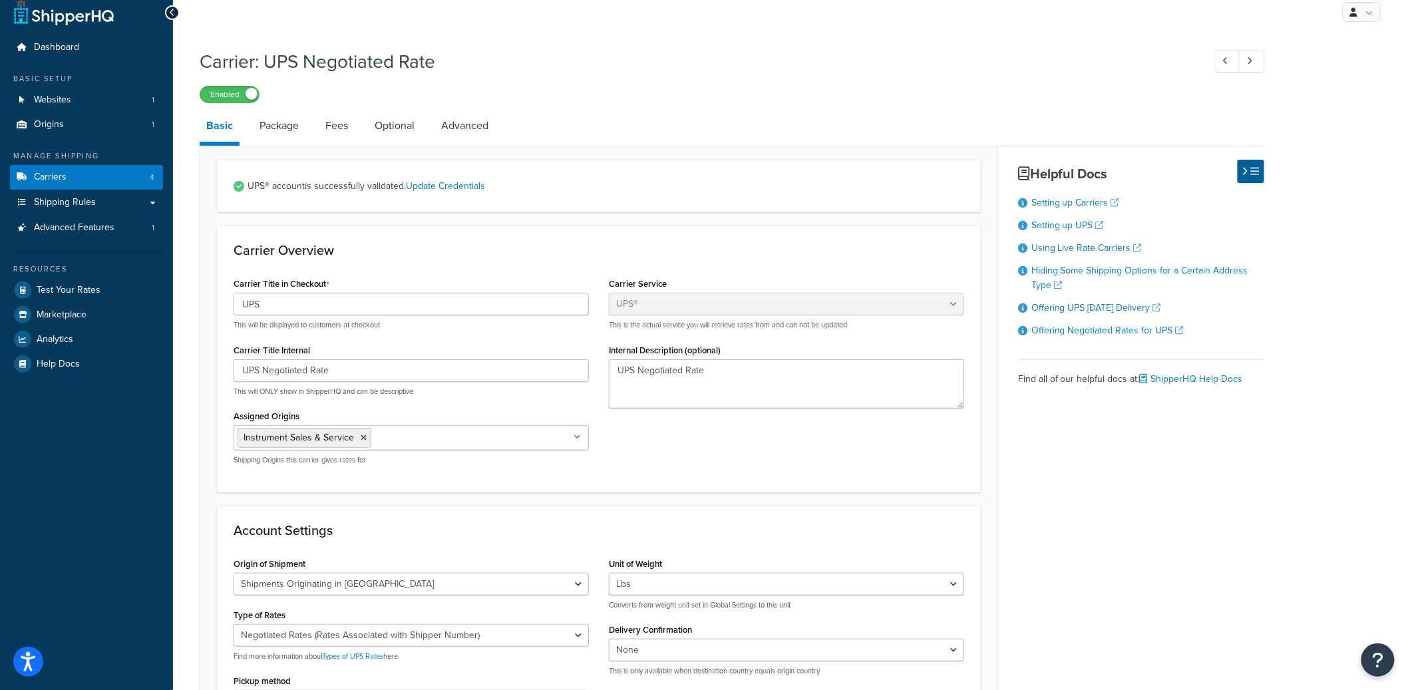
scroll to position [9, 0]
click at [295, 128] on link "Package" at bounding box center [279, 128] width 53 height 32
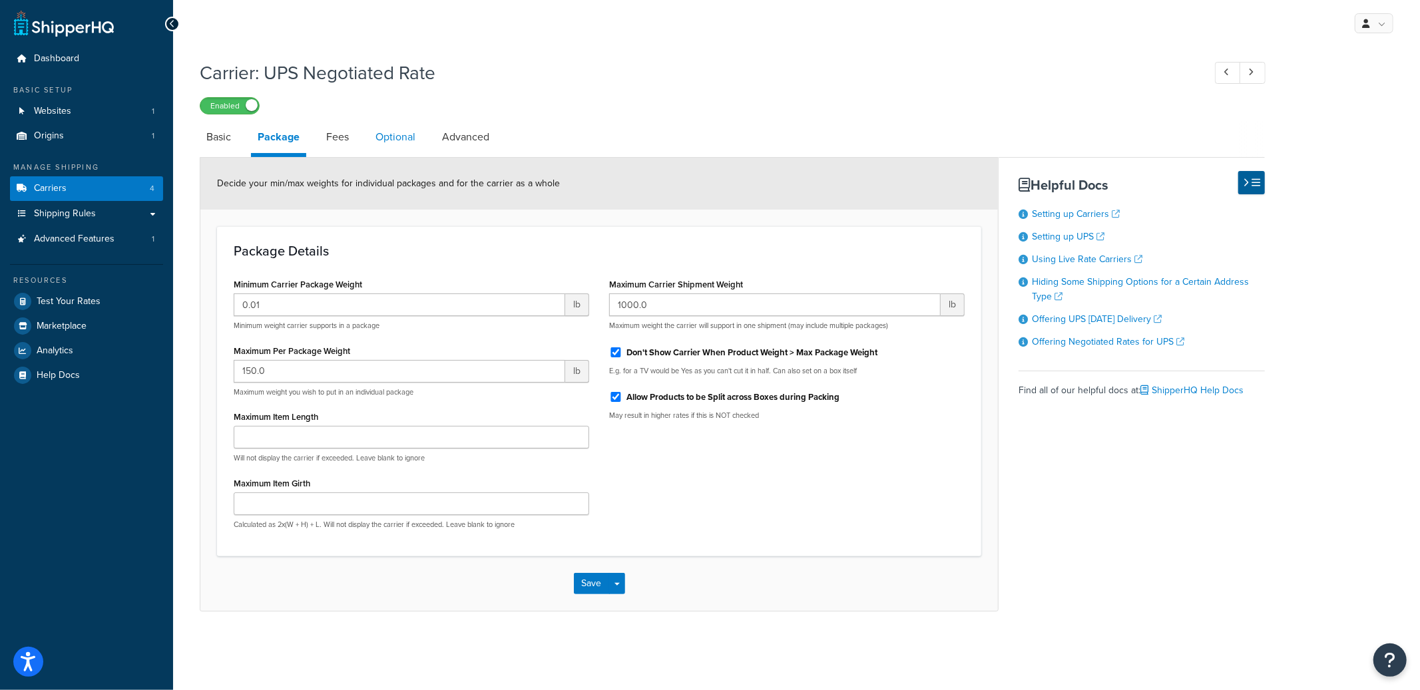
click at [376, 146] on link "Optional" at bounding box center [395, 137] width 53 height 32
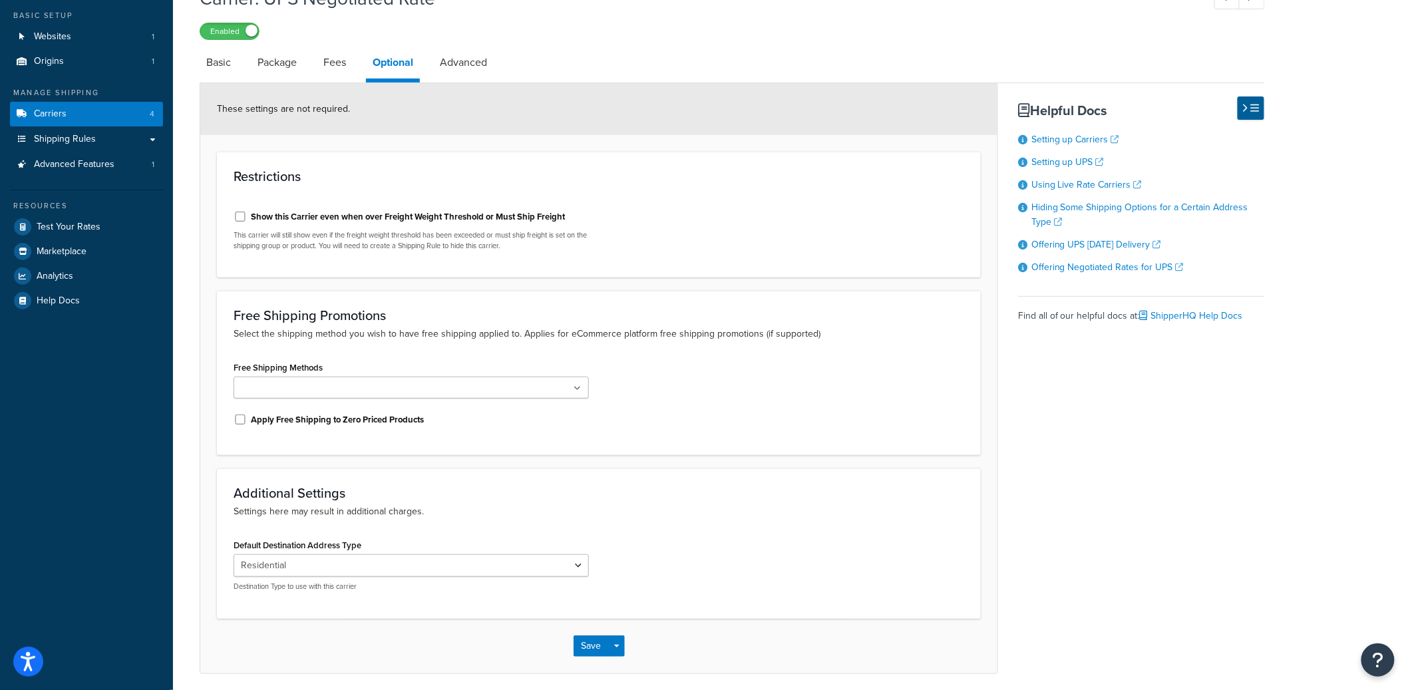
scroll to position [124, 0]
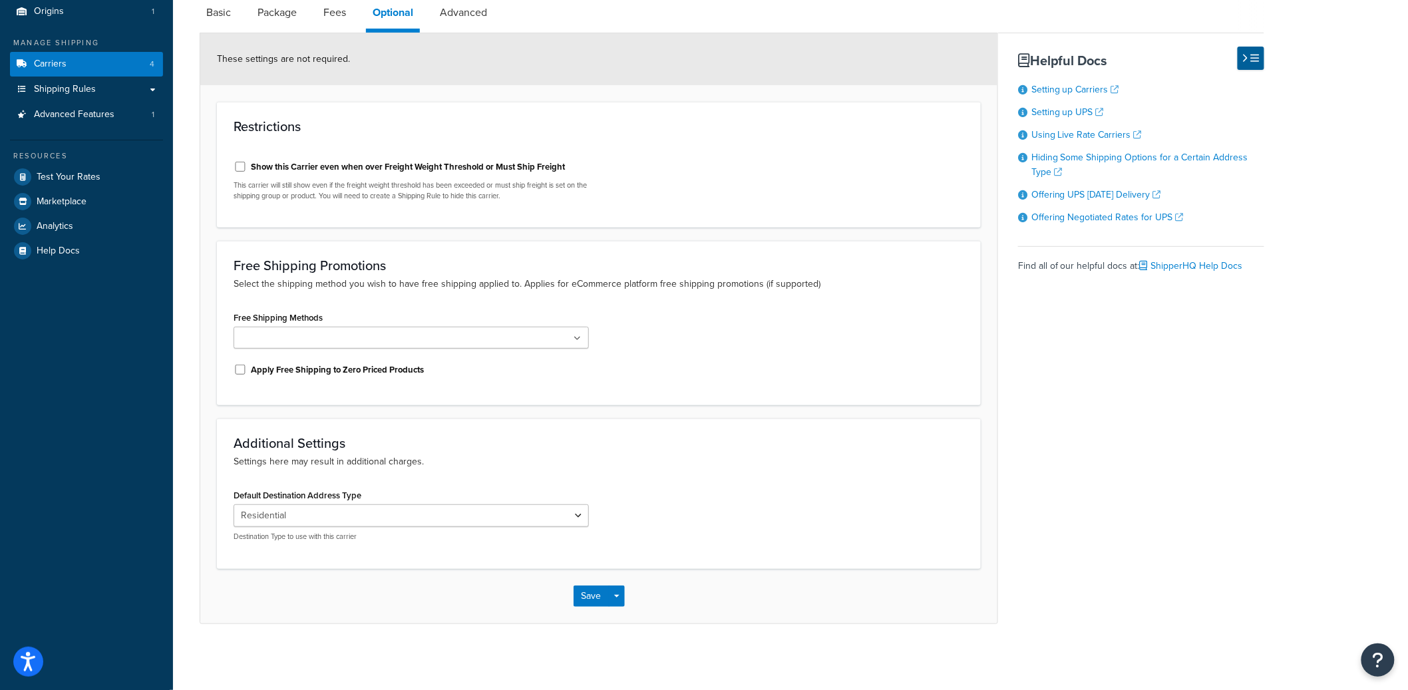
click at [184, 505] on div "Carrier: UPS Negotiated Rate Enabled Basic Package Fees Optional Advanced These…" at bounding box center [790, 293] width 1235 height 729
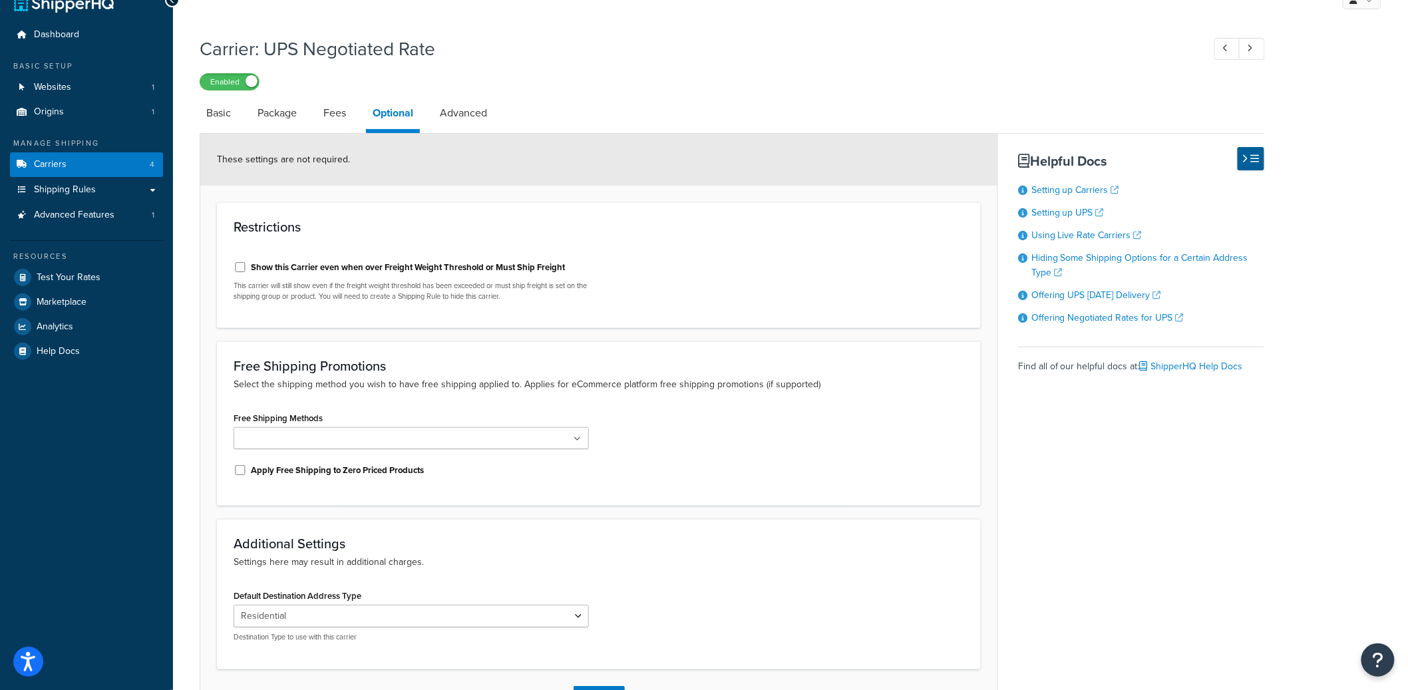
scroll to position [27, 0]
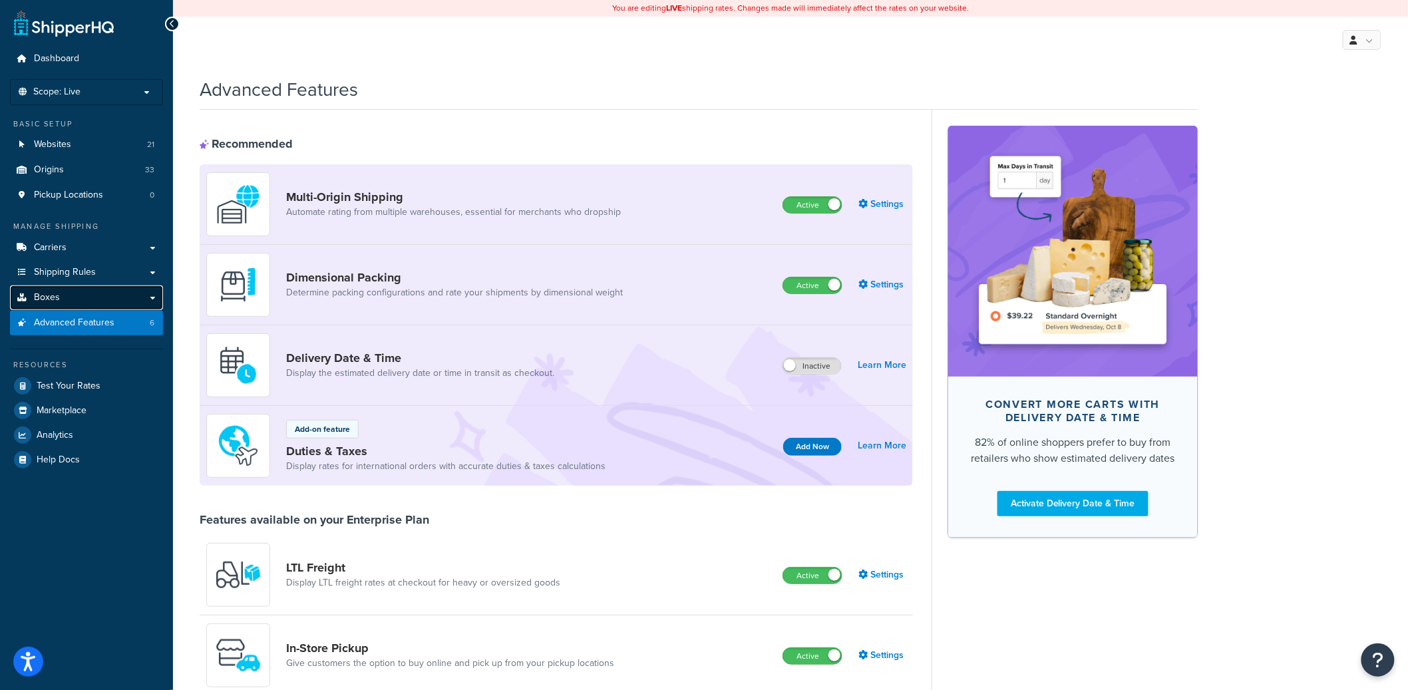
click at [108, 286] on link "Boxes" at bounding box center [86, 298] width 153 height 25
click at [107, 272] on link "Shipping Rules" at bounding box center [86, 272] width 153 height 25
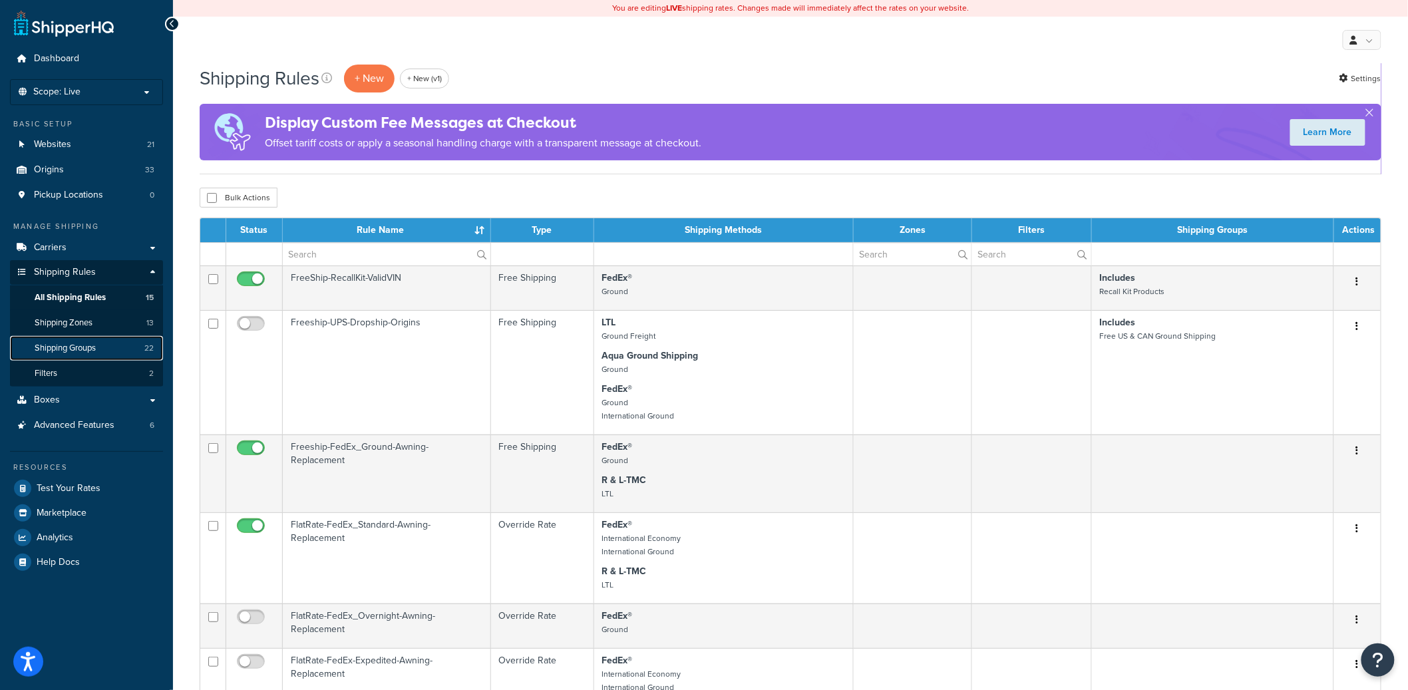
click at [63, 354] on span "Shipping Groups" at bounding box center [65, 348] width 61 height 11
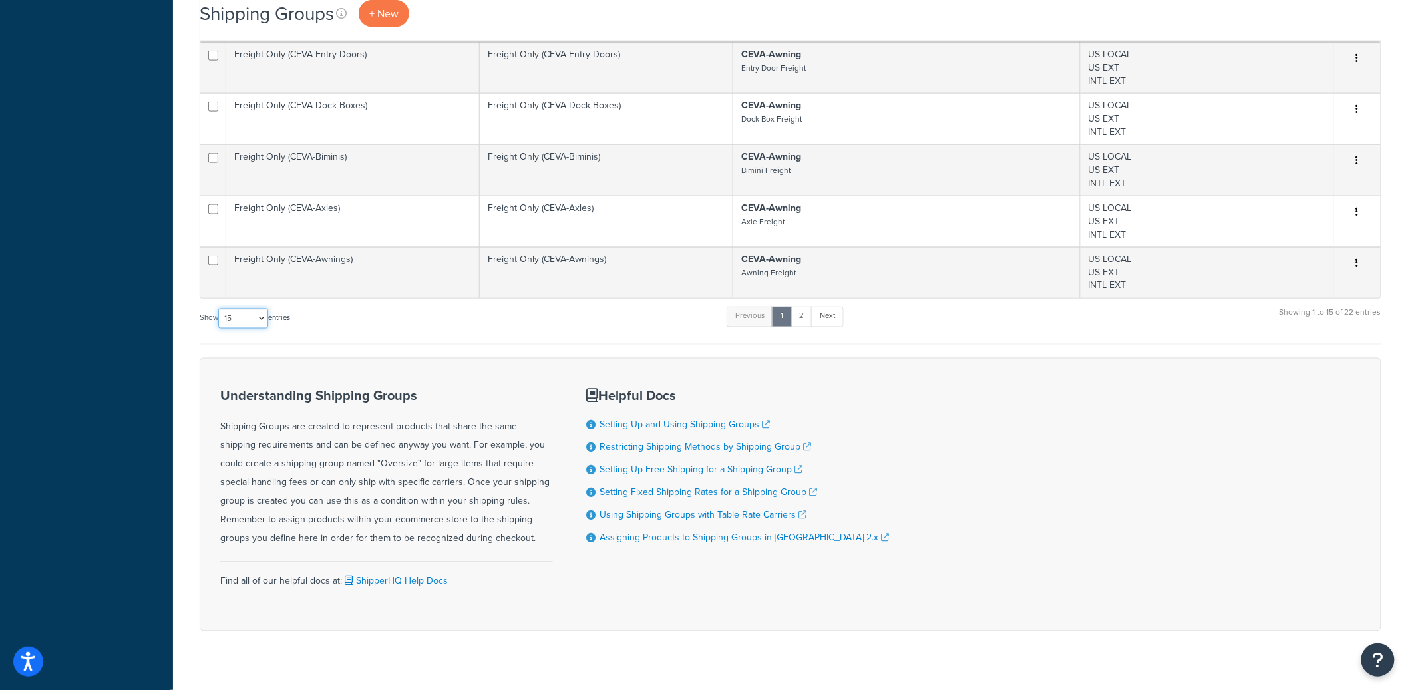
click at [226, 309] on select "10 15 25 50 100" at bounding box center [243, 319] width 50 height 20
select select "50"
click at [220, 329] on select "10 15 25 50 100" at bounding box center [243, 319] width 50 height 20
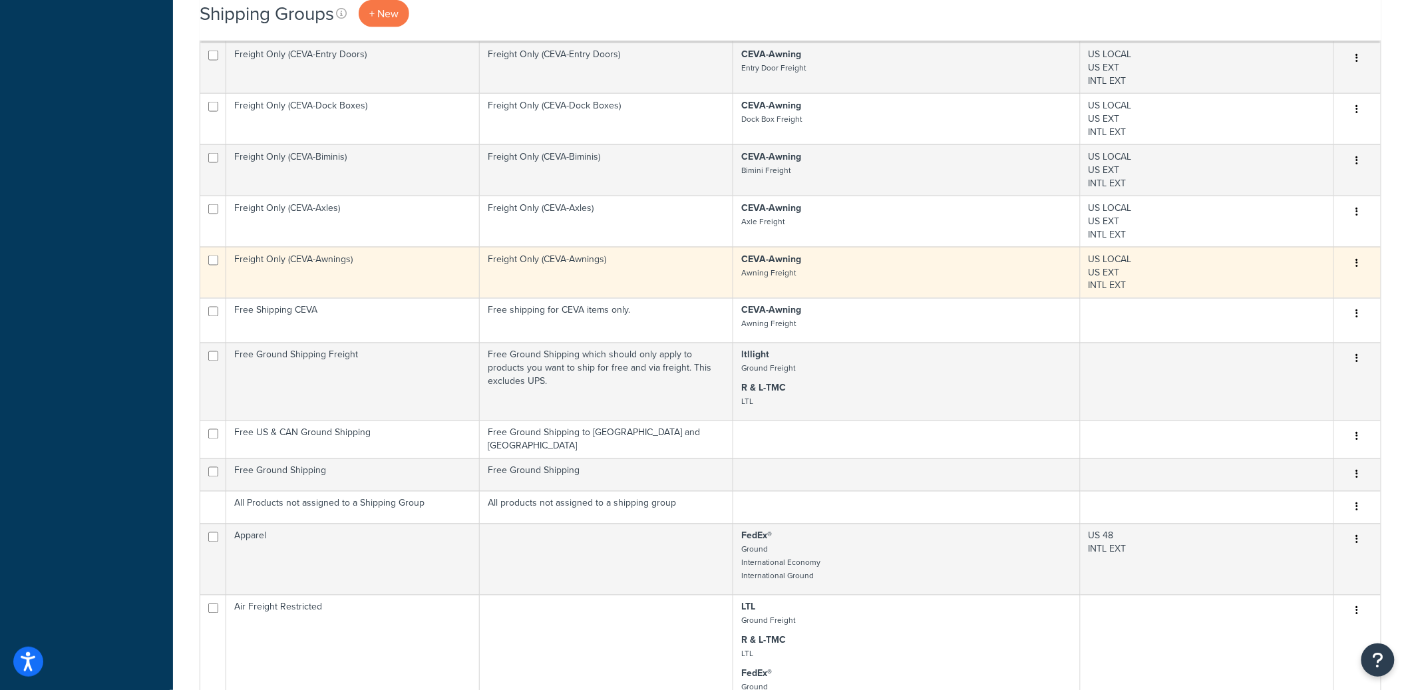
click at [411, 264] on td "Freight Only (CEVA-Awnings)" at bounding box center [353, 272] width 254 height 51
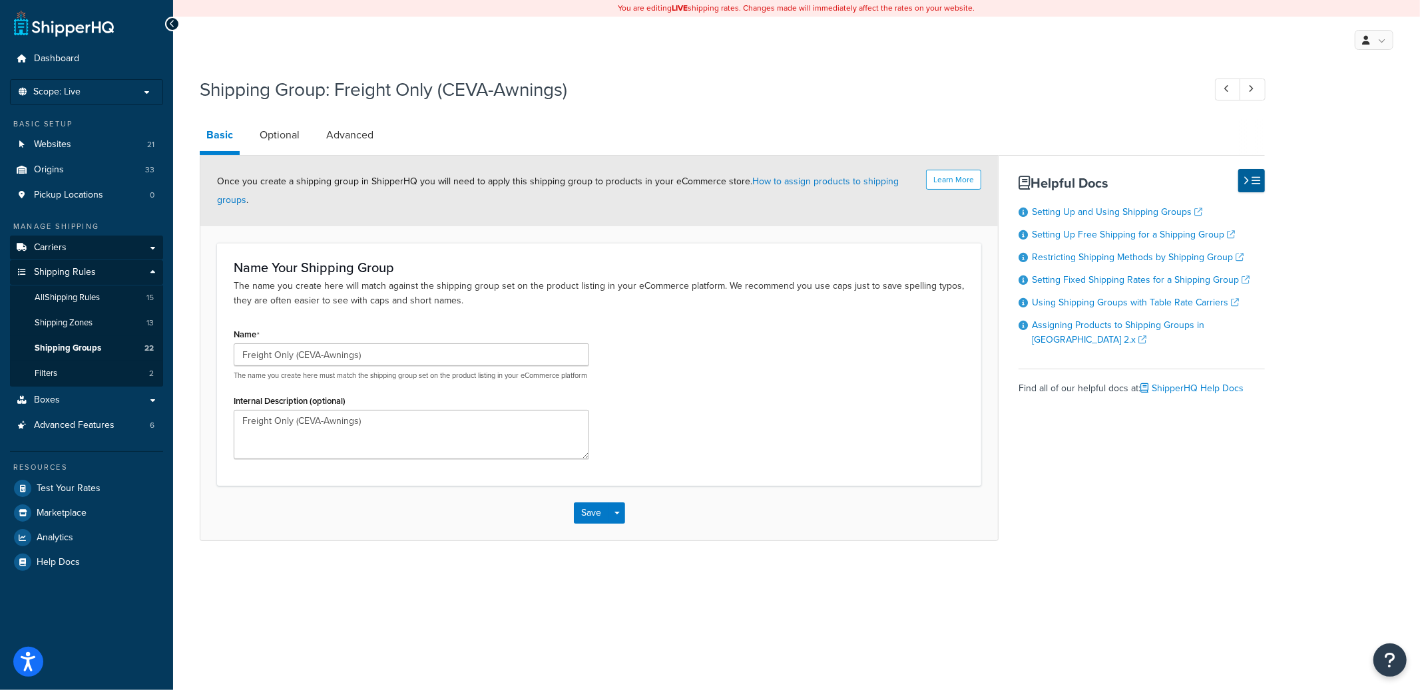
click at [87, 244] on link "Carriers" at bounding box center [86, 248] width 153 height 25
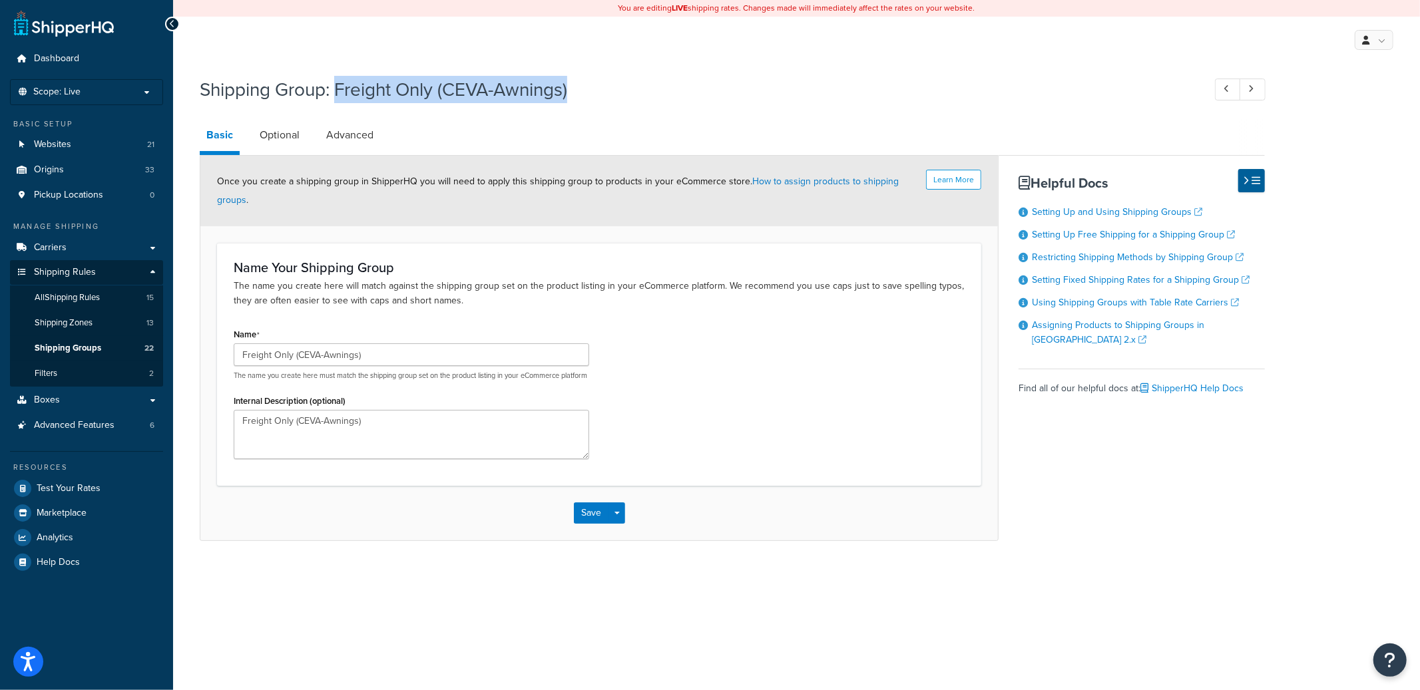
drag, startPoint x: 603, startPoint y: 97, endPoint x: 353, endPoint y: 89, distance: 250.3
click at [337, 92] on h1 "Shipping Group: Freight Only (CEVA-Awnings)" at bounding box center [695, 90] width 990 height 26
copy h1 "Freight Only (CEVA-Awnings)"
click at [276, 134] on link "Optional" at bounding box center [279, 135] width 53 height 32
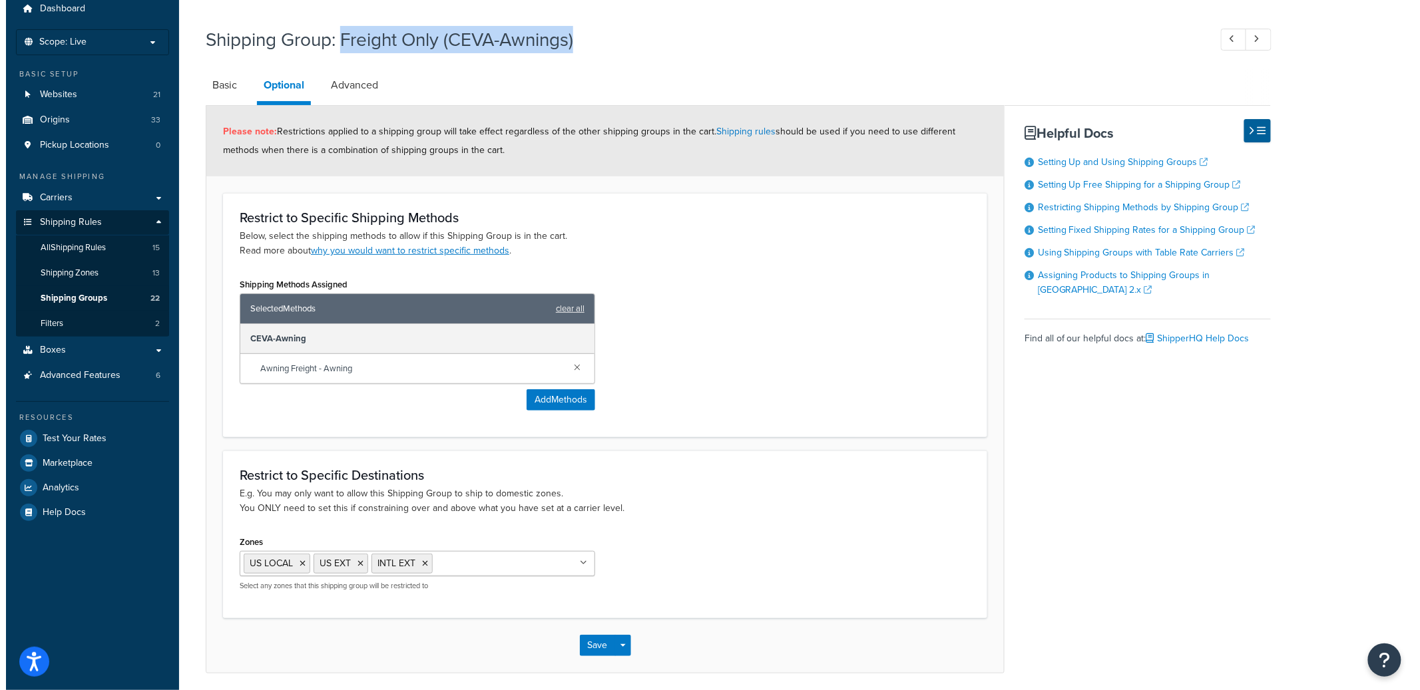
scroll to position [65, 0]
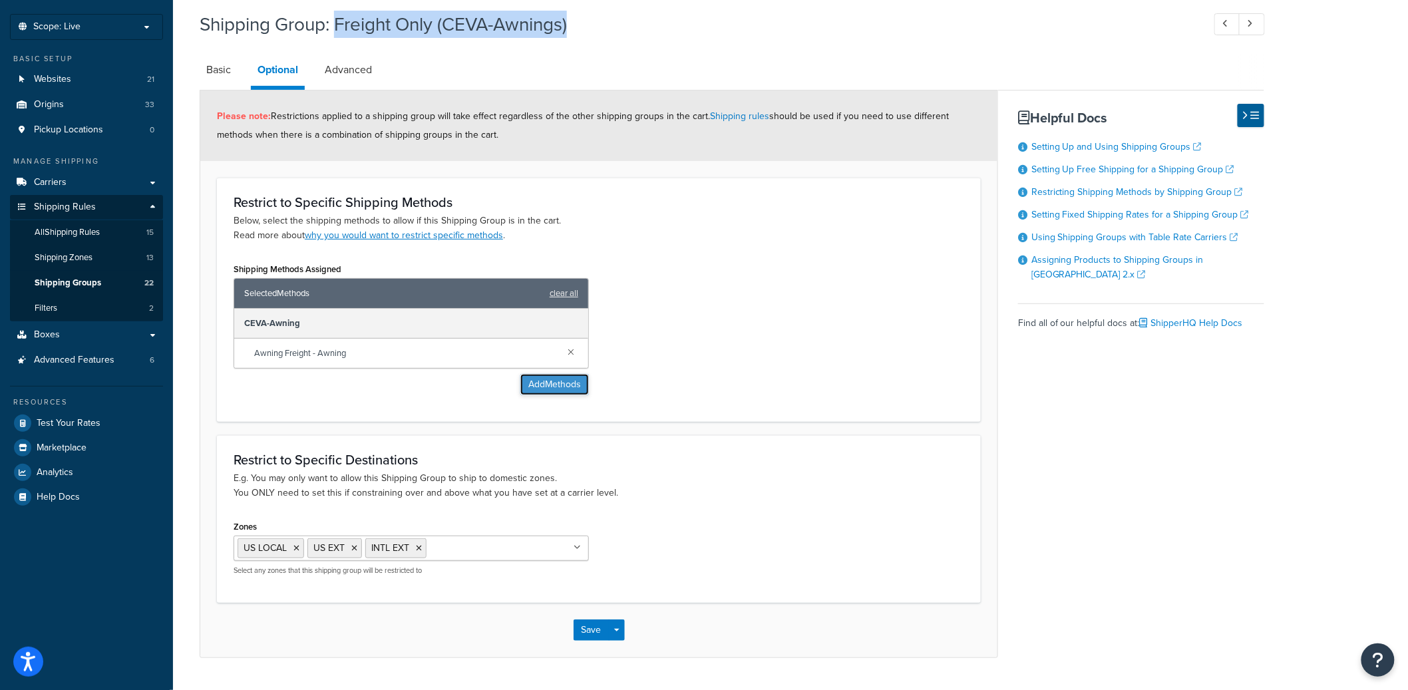
click at [538, 381] on button "Add Methods" at bounding box center [554, 384] width 69 height 21
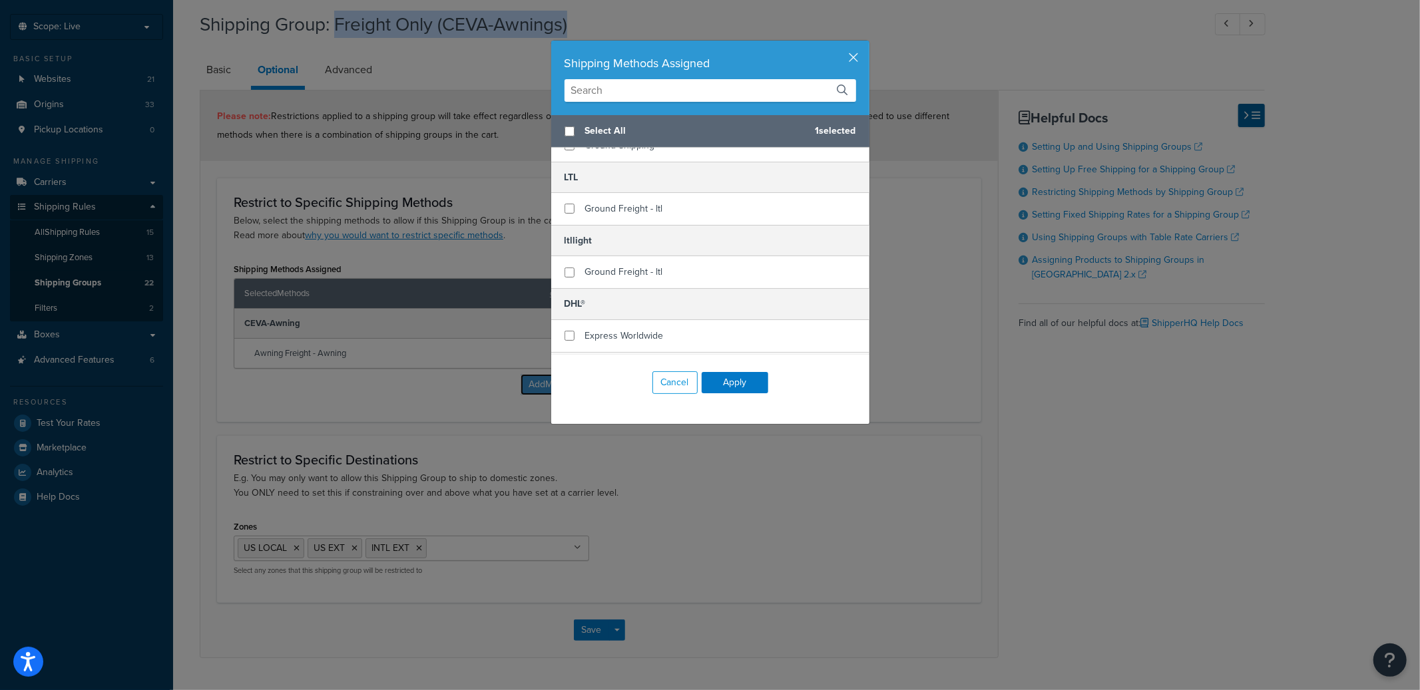
scroll to position [449, 0]
drag, startPoint x: 831, startPoint y: 83, endPoint x: 841, endPoint y: 77, distance: 10.7
click at [832, 83] on input "text" at bounding box center [709, 90] width 291 height 23
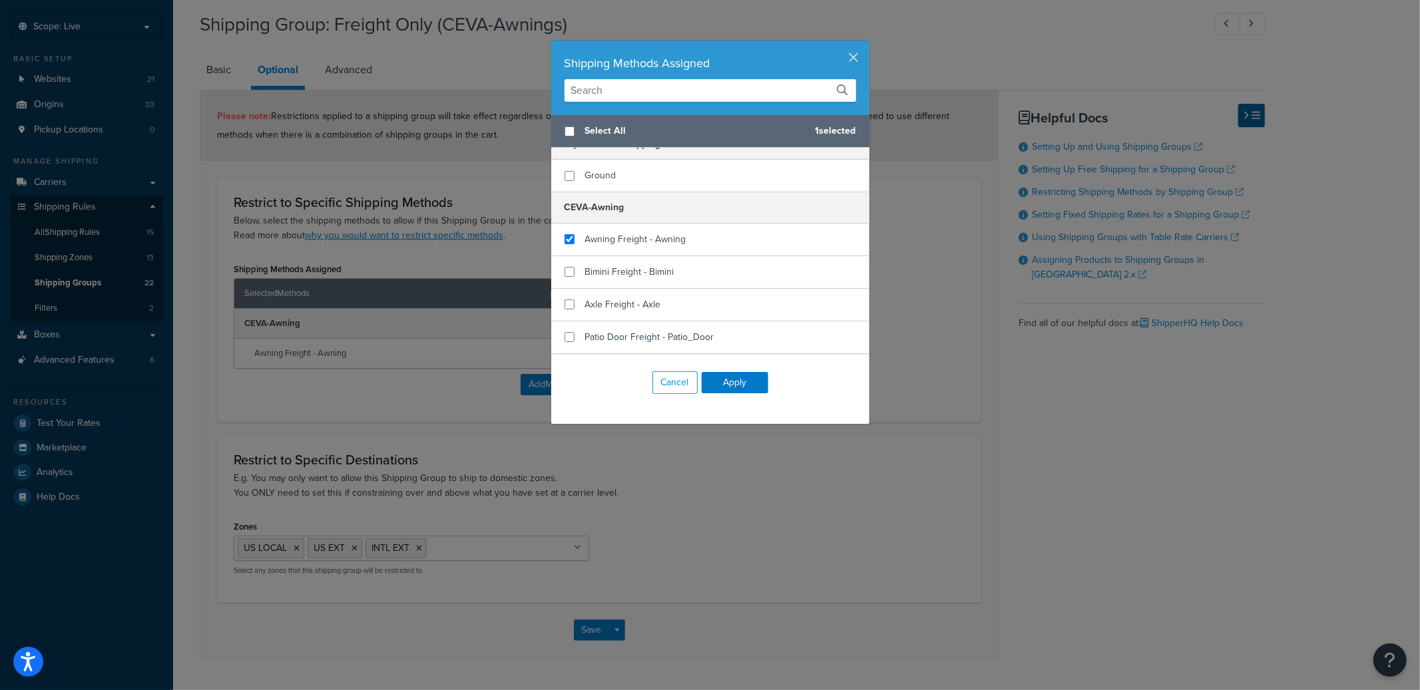
scroll to position [0, 0]
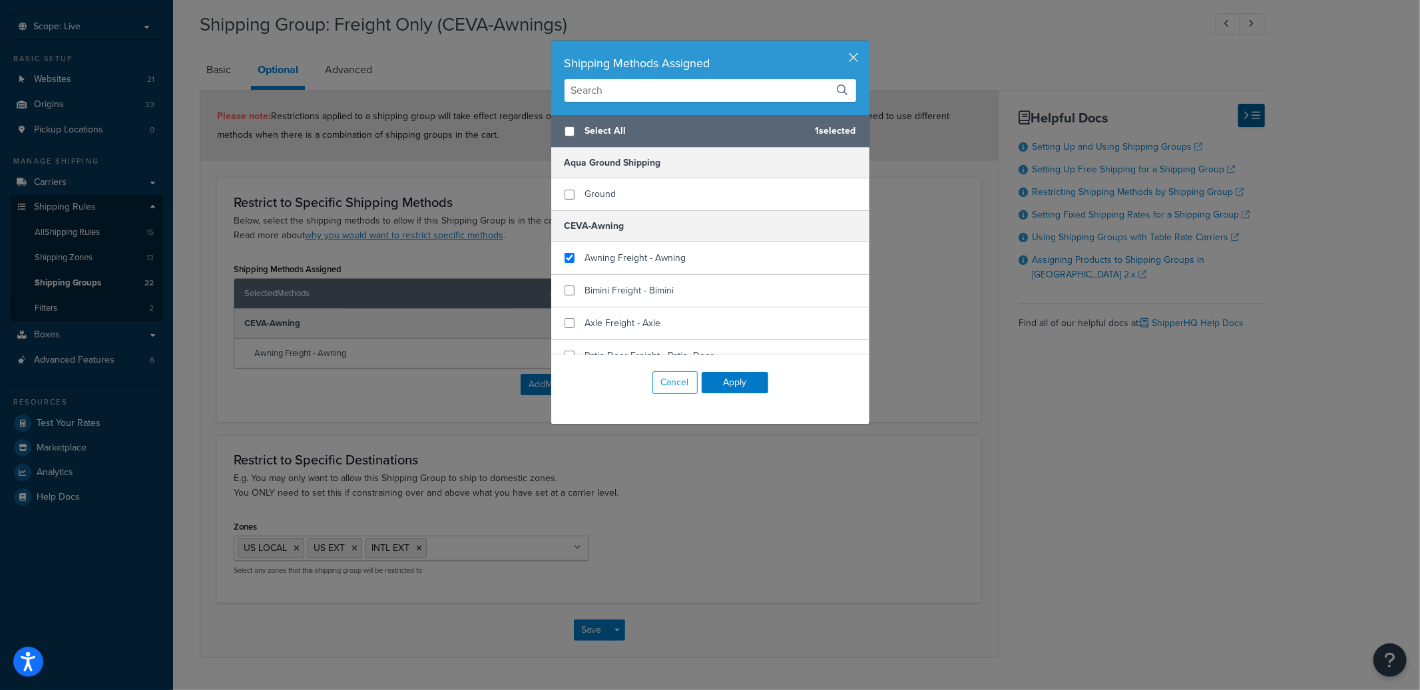
click at [707, 91] on input "text" at bounding box center [709, 90] width 291 height 23
type input "CEVA"
click at [849, 49] on div "Shipping Methods Assigned CEVA Select All 1 selected CEVA-Awning Awning Freight…" at bounding box center [709, 232] width 319 height 385
click at [866, 44] on button "button" at bounding box center [867, 42] width 3 height 3
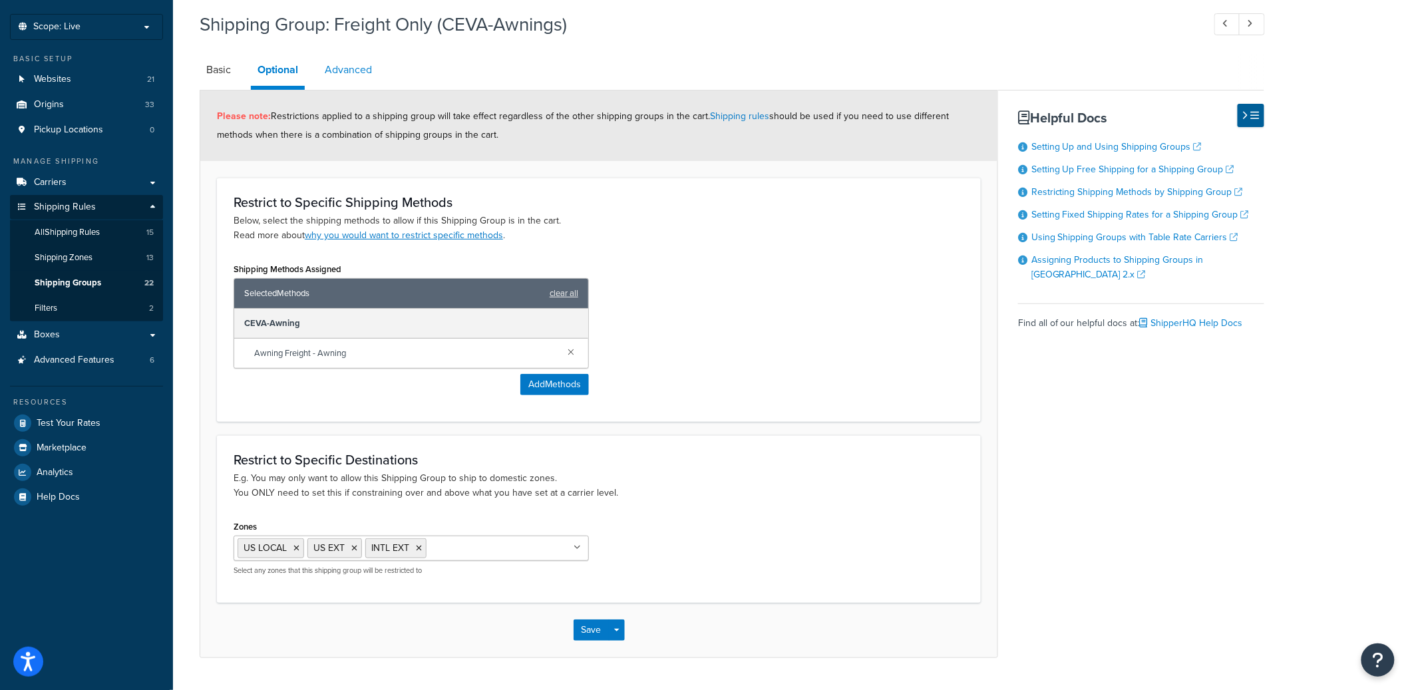
click at [372, 71] on link "Advanced" at bounding box center [348, 70] width 61 height 32
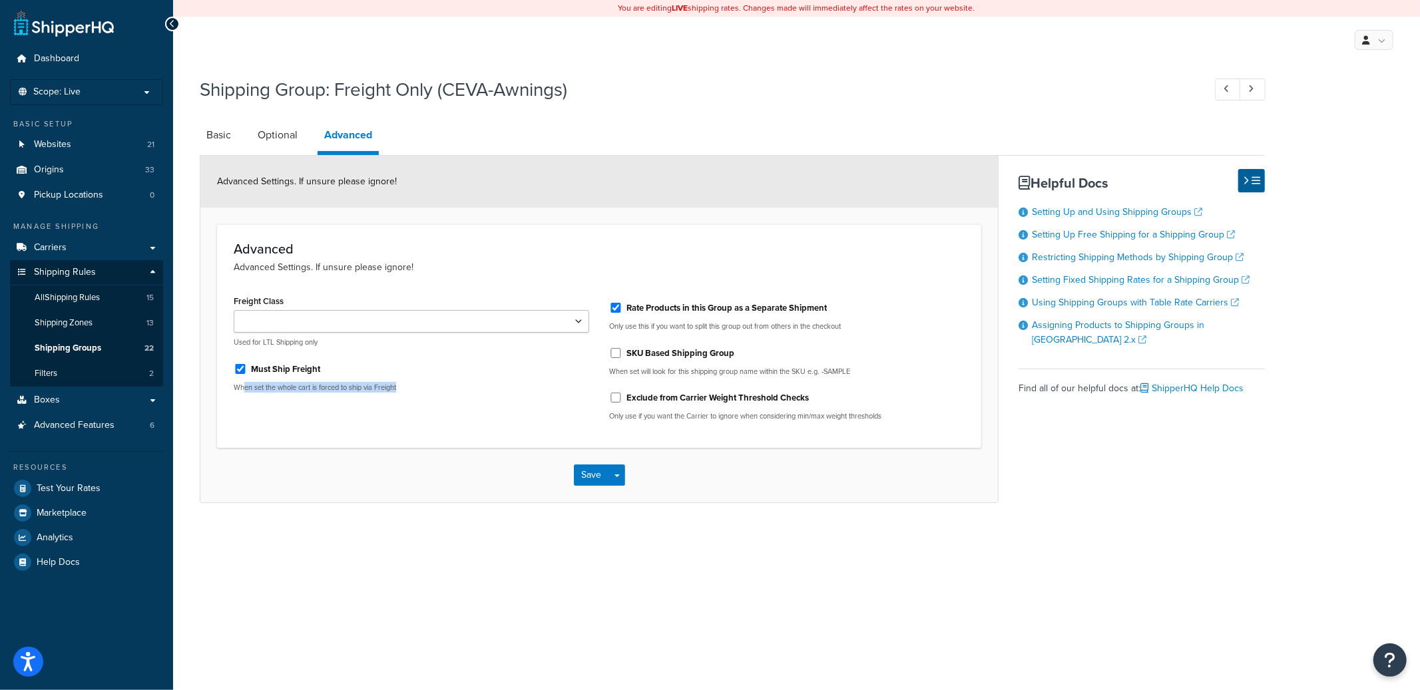
drag, startPoint x: 270, startPoint y: 387, endPoint x: 460, endPoint y: 396, distance: 190.5
click at [466, 387] on p "When set the whole cart is forced to ship via Freight" at bounding box center [411, 388] width 355 height 10
click at [349, 478] on div "Save Save Dropdown Save and Edit Save and Duplicate Save and Create New" at bounding box center [598, 475] width 797 height 55
drag, startPoint x: 369, startPoint y: 388, endPoint x: 266, endPoint y: 440, distance: 114.9
click at [262, 393] on div "Freight Class 50 55 60 65 70 77.5 85 92.5 100 110 125 150 175 200 250 300 400 5…" at bounding box center [411, 346] width 375 height 111
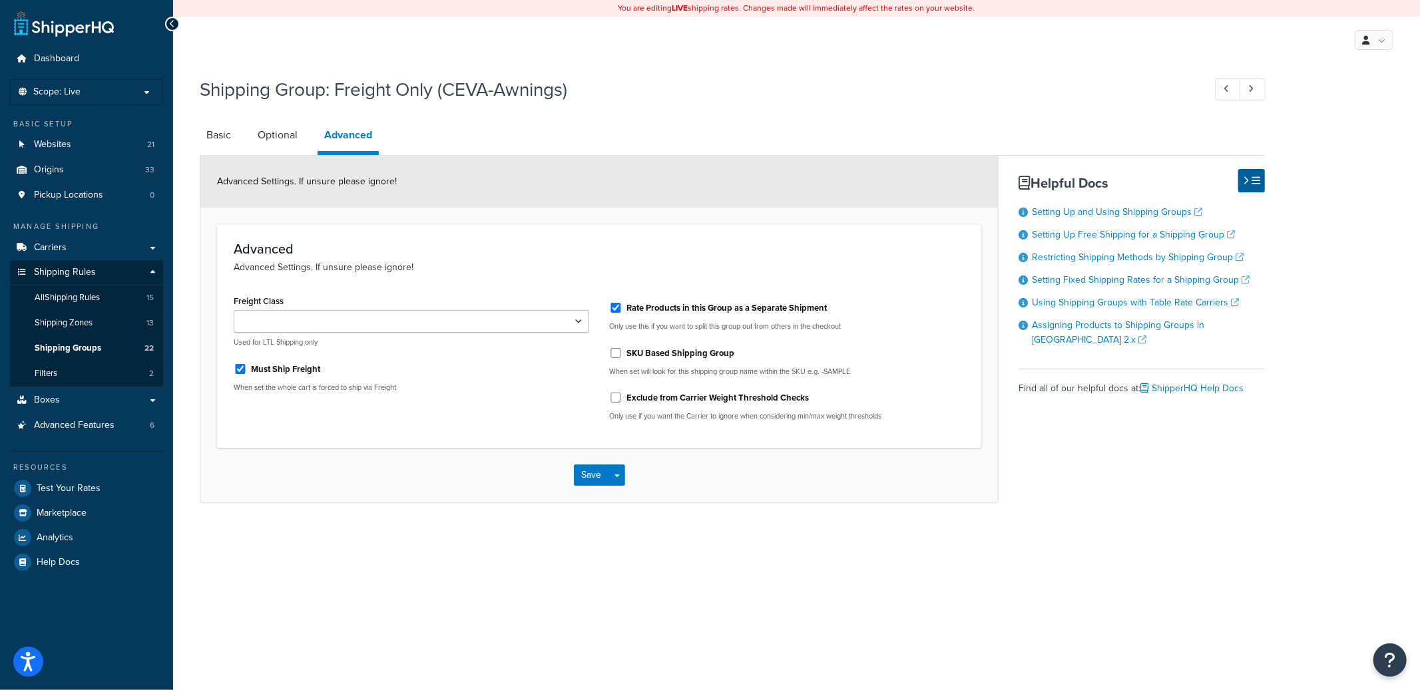
click at [246, 485] on div "Save Save Dropdown Save and Edit Save and Duplicate Save and Create New" at bounding box center [598, 475] width 797 height 55
click at [206, 140] on link "Basic" at bounding box center [219, 135] width 38 height 32
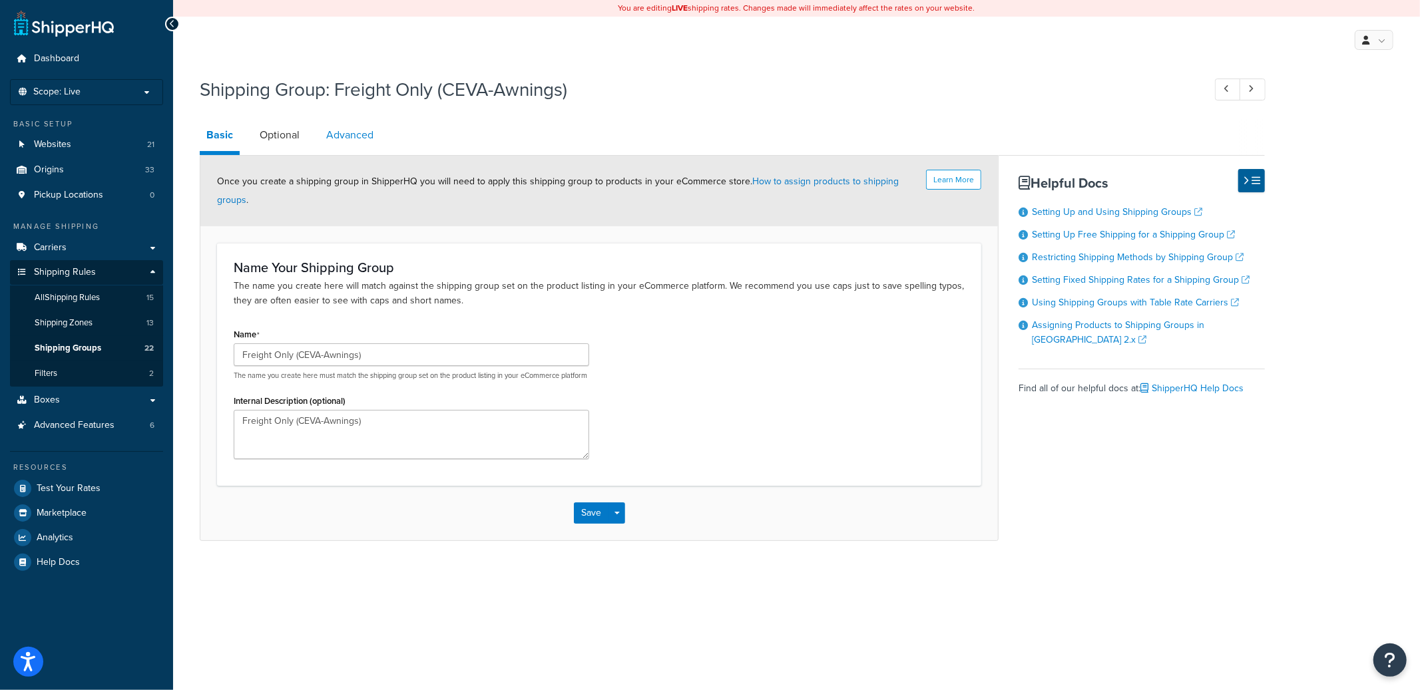
click at [350, 148] on link "Advanced" at bounding box center [349, 135] width 61 height 32
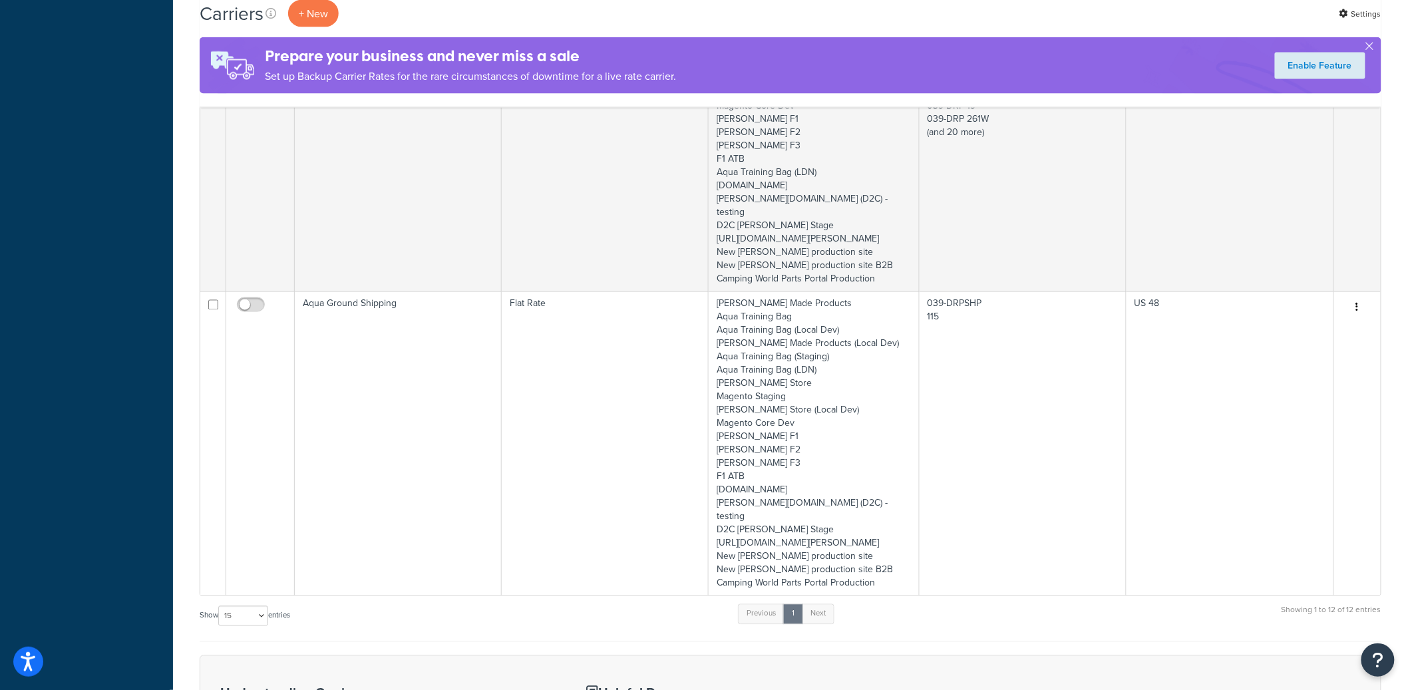
scroll to position [3202, 0]
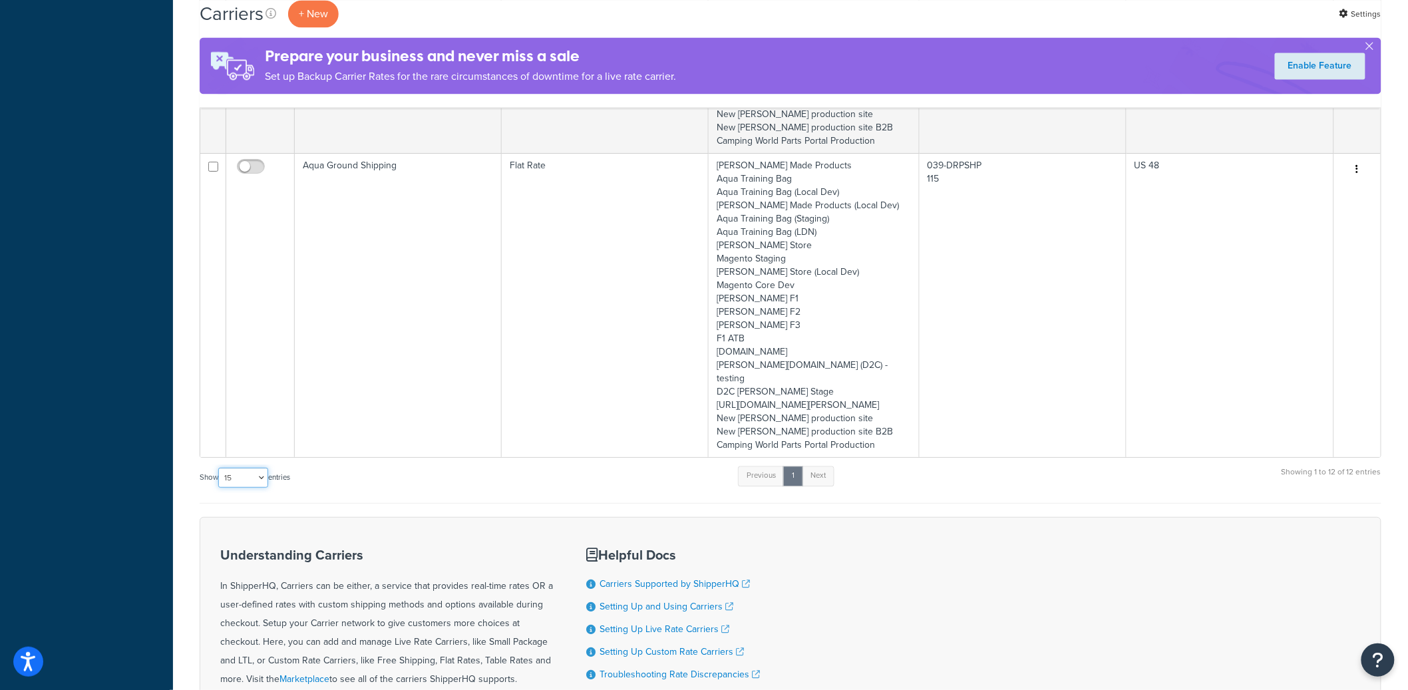
click at [250, 468] on select "10 15 25 50 100" at bounding box center [243, 478] width 50 height 20
select select "50"
click at [220, 468] on select "10 15 25 50 100" at bounding box center [243, 478] width 50 height 20
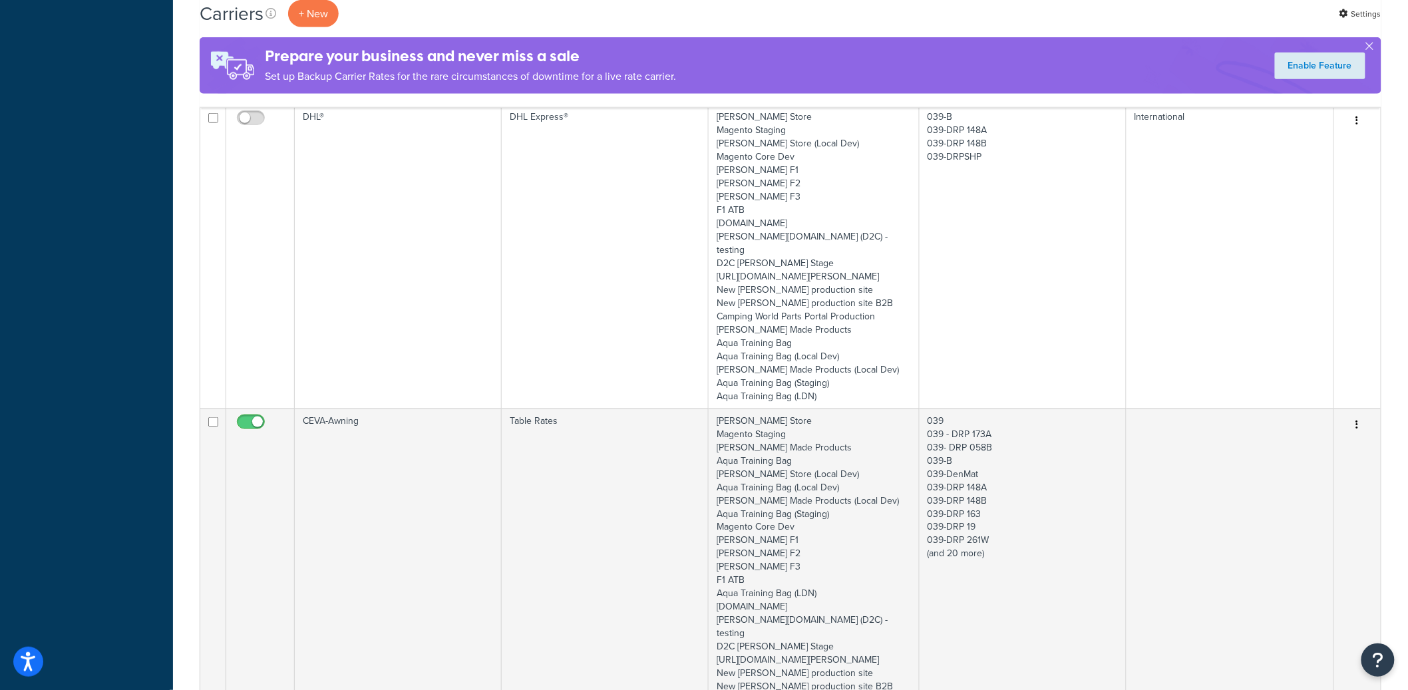
scroll to position [2759, 0]
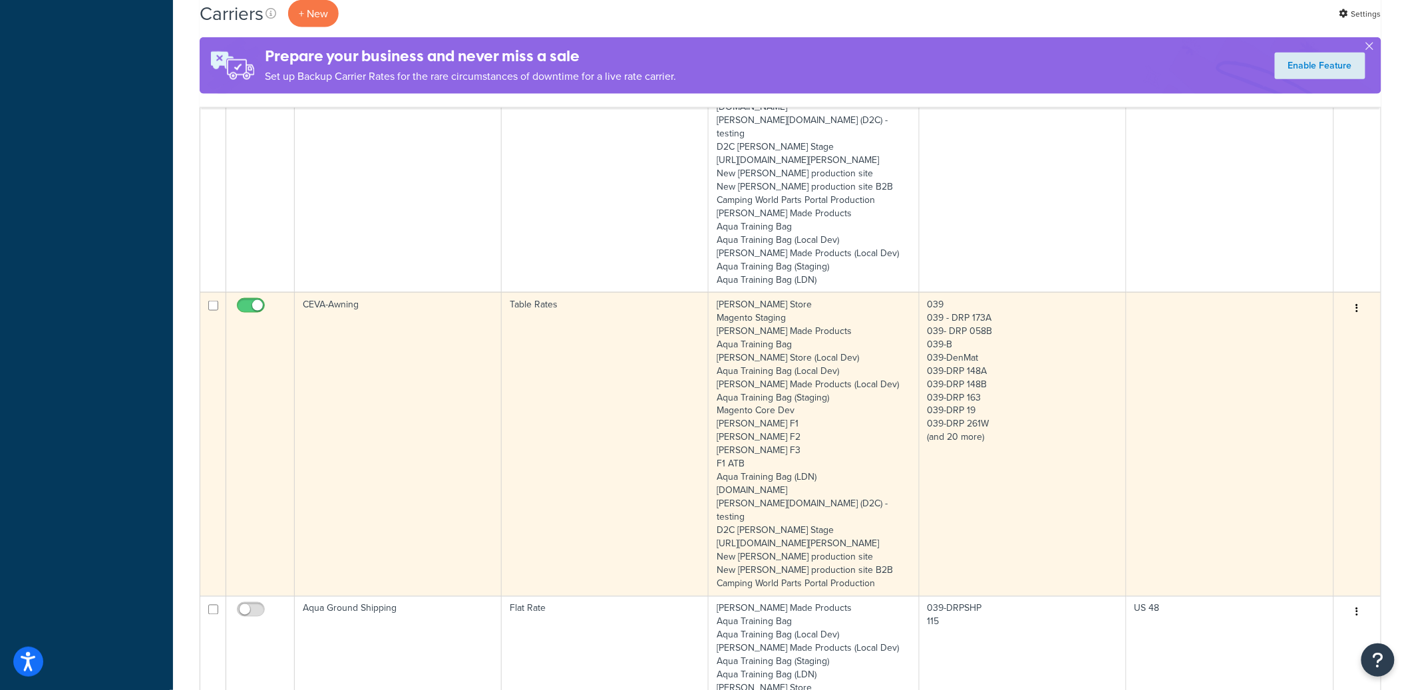
click at [395, 301] on td "CEVA-Awning" at bounding box center [398, 444] width 207 height 304
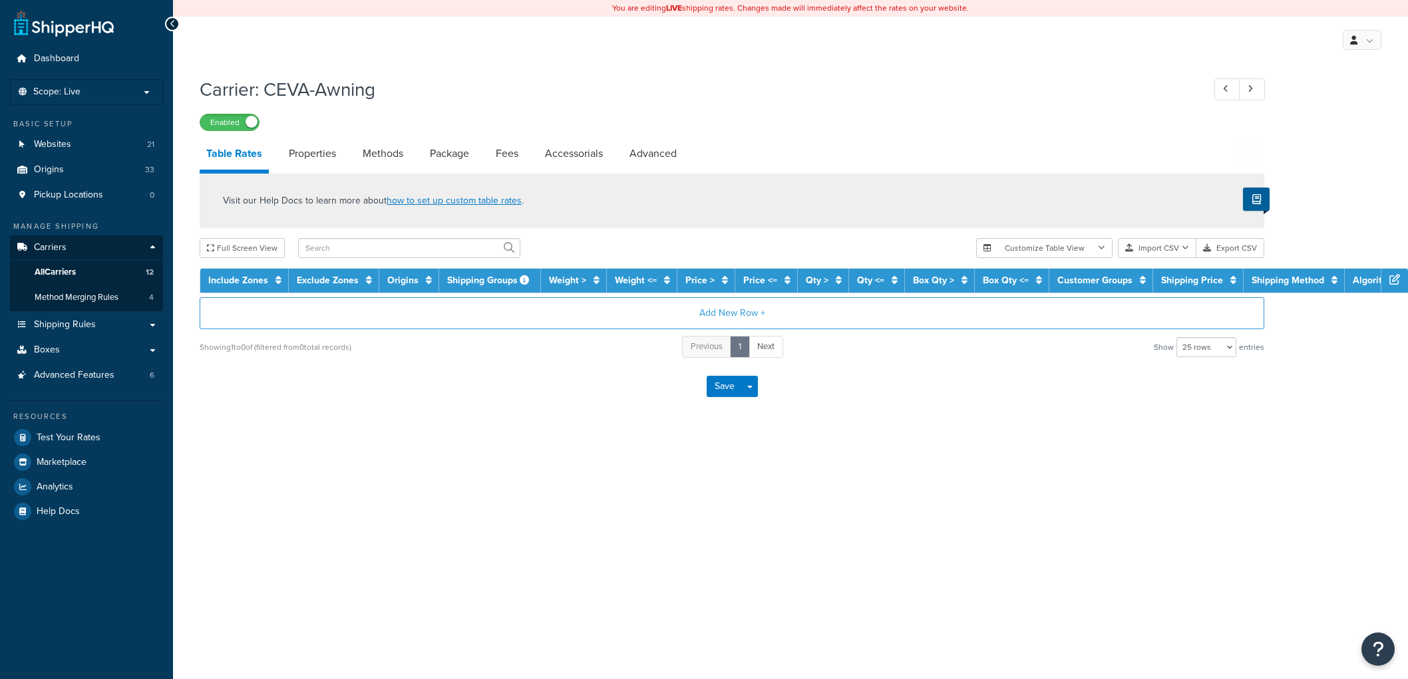
select select "25"
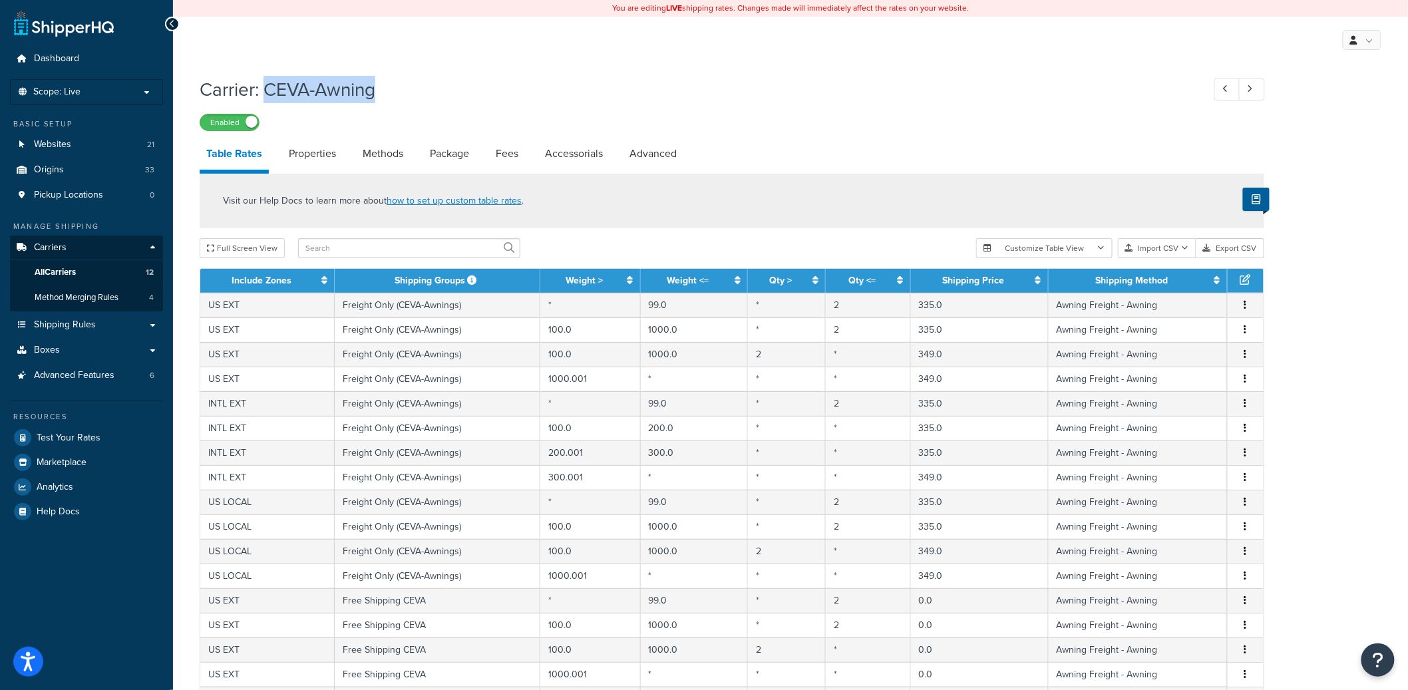
drag, startPoint x: 380, startPoint y: 97, endPoint x: 502, endPoint y: 133, distance: 127.0
click at [267, 87] on div "Carrier: CEVA-Awning Enabled" at bounding box center [732, 100] width 1065 height 61
copy h1 "CEVA-Awning"
click at [104, 324] on link "Shipping Rules" at bounding box center [86, 325] width 153 height 25
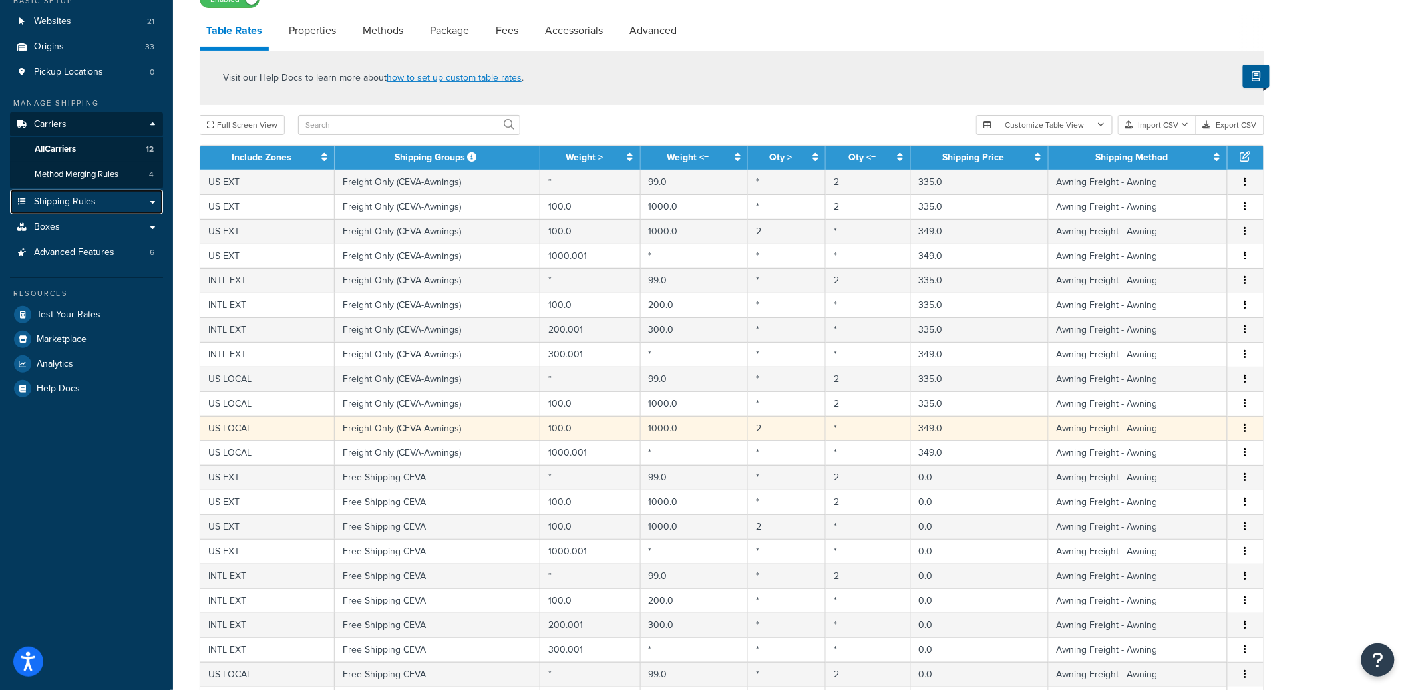
scroll to position [120, 0]
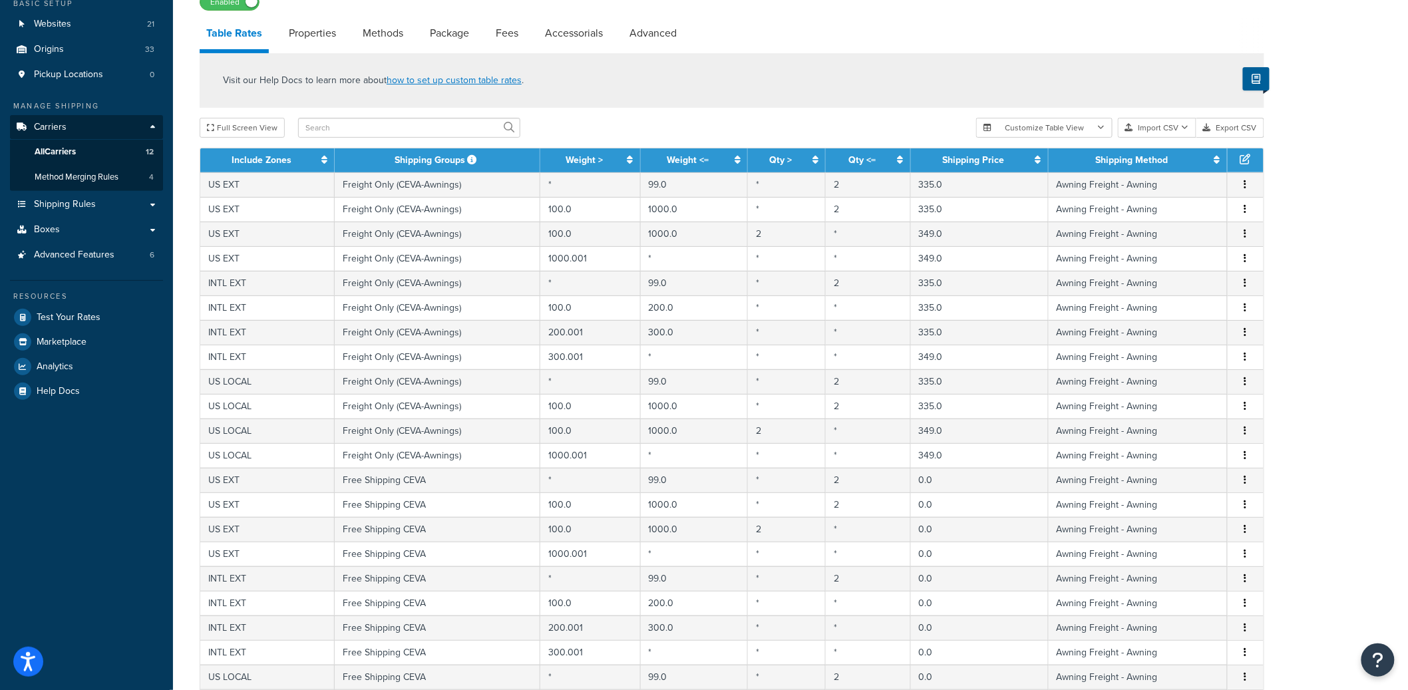
drag, startPoint x: 969, startPoint y: 51, endPoint x: 904, endPoint y: 57, distance: 65.5
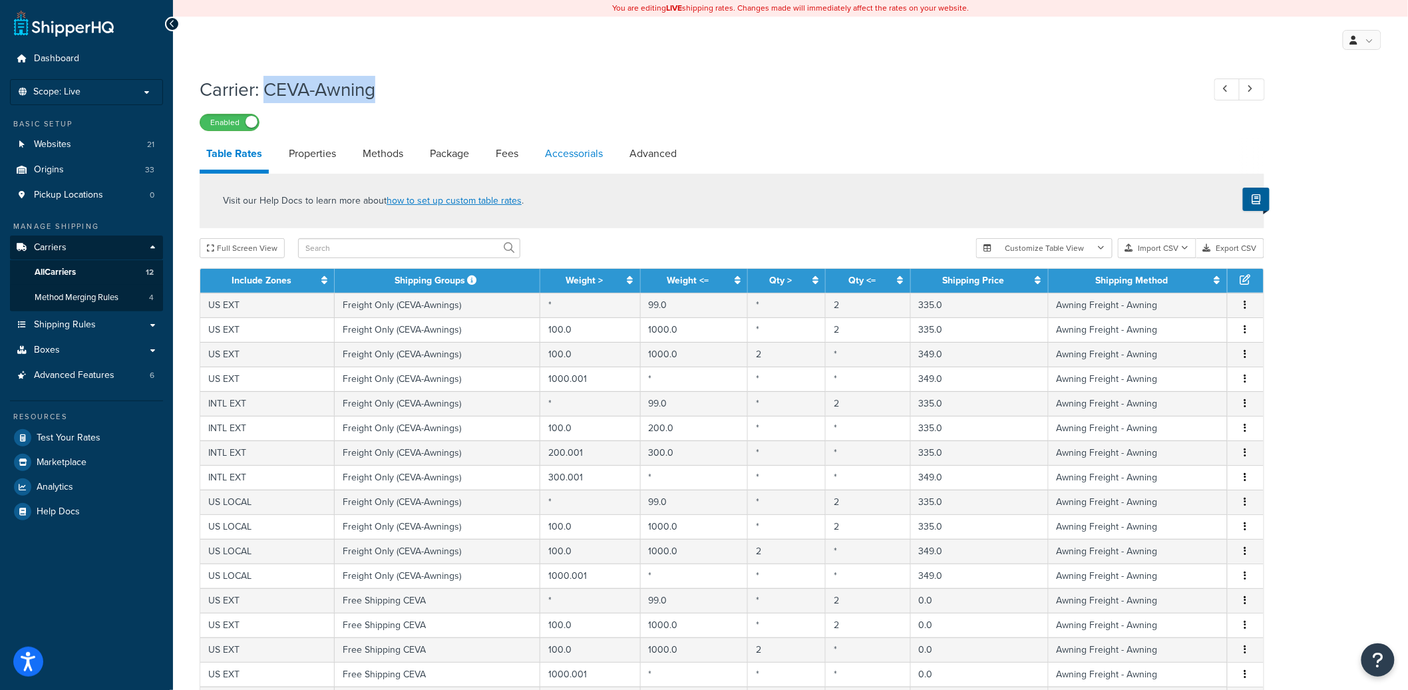
click at [569, 158] on link "Accessorials" at bounding box center [573, 154] width 71 height 32
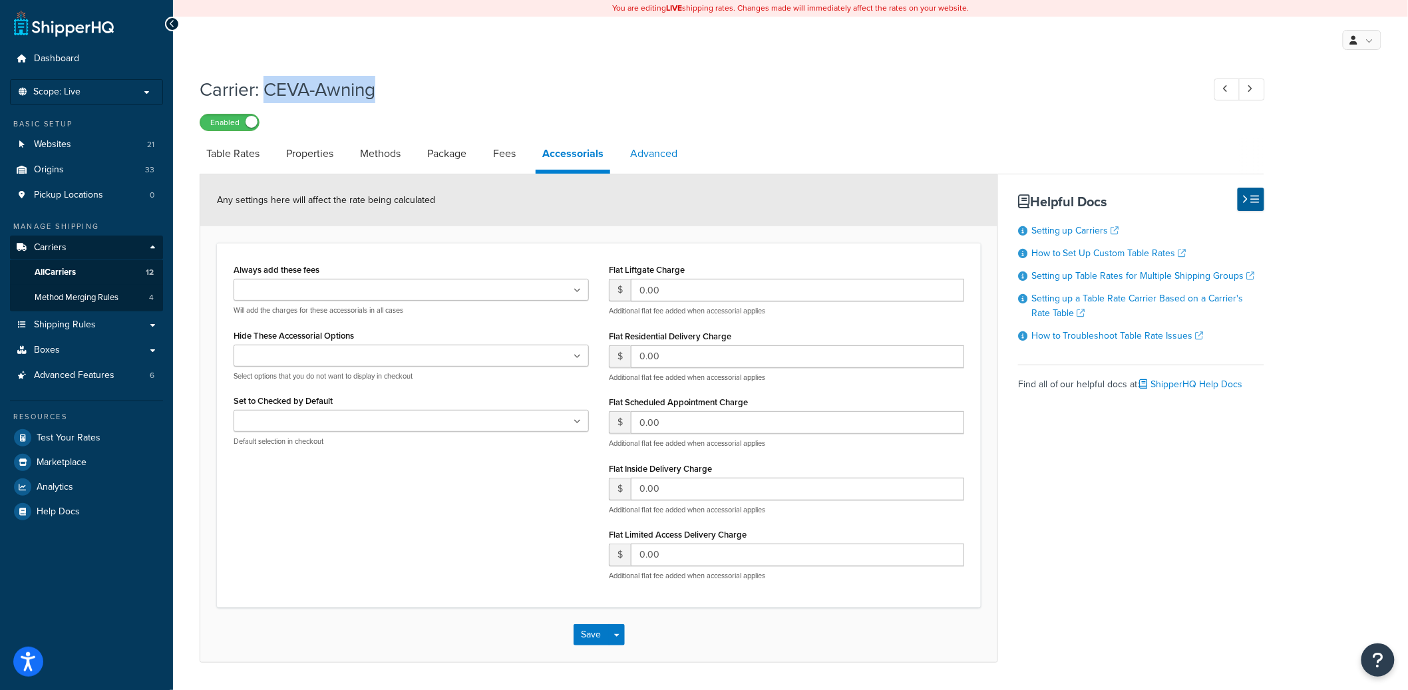
click at [656, 159] on link "Advanced" at bounding box center [654, 154] width 61 height 32
select select "false"
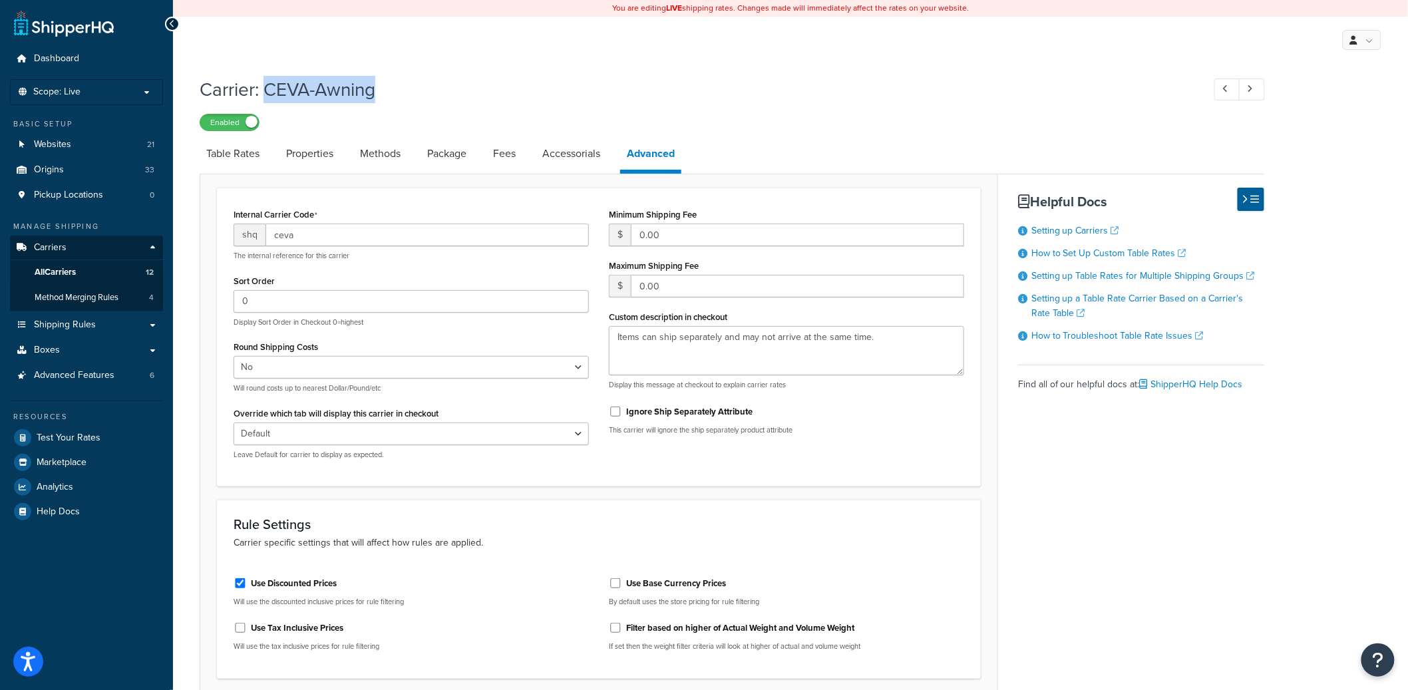
click at [528, 157] on li "Fees" at bounding box center [510, 154] width 49 height 32
click at [505, 154] on link "Fees" at bounding box center [504, 154] width 36 height 32
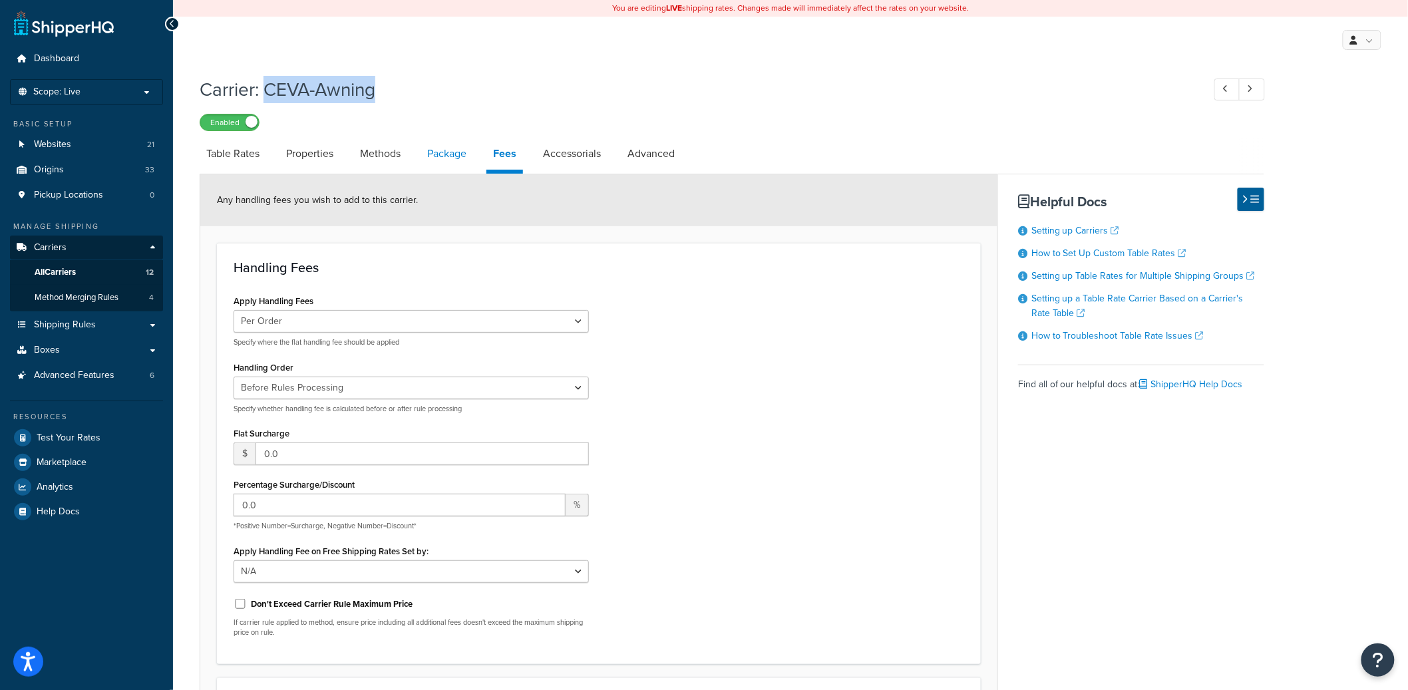
click at [448, 154] on link "Package" at bounding box center [447, 154] width 53 height 32
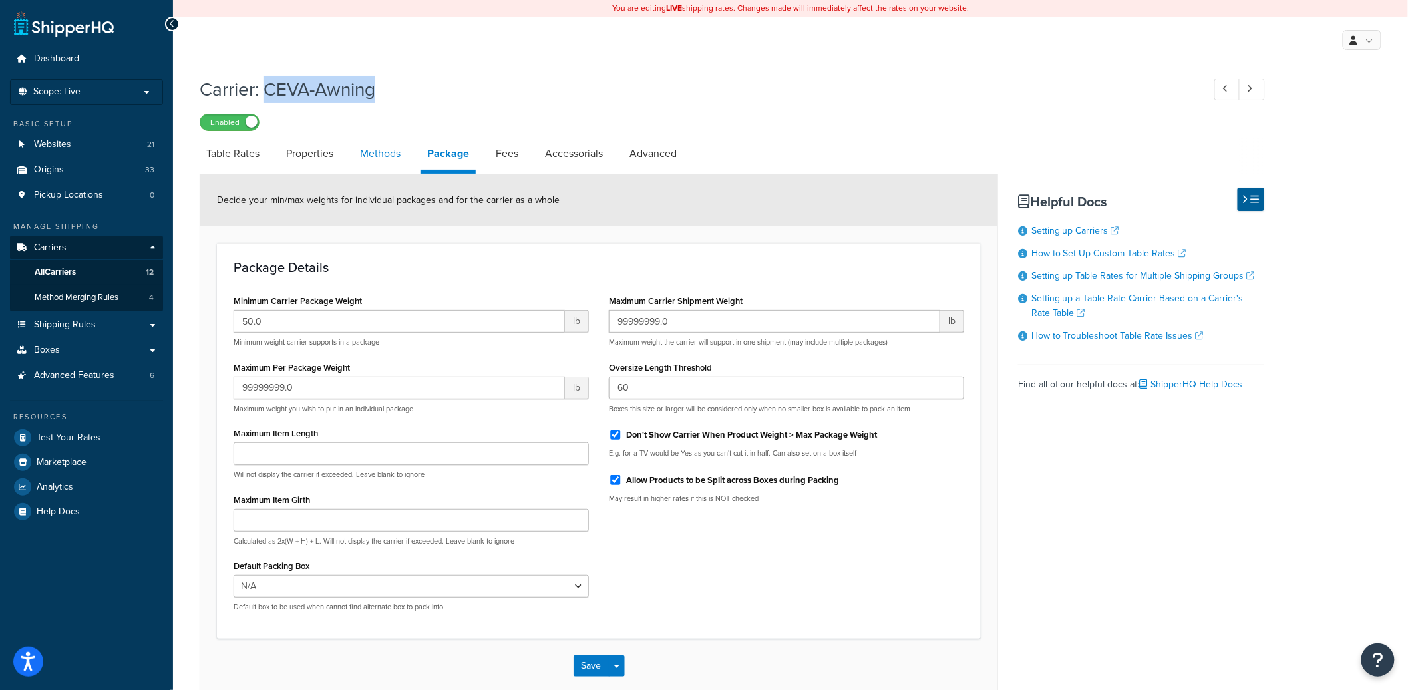
click at [360, 154] on link "Methods" at bounding box center [380, 154] width 54 height 32
select select "25"
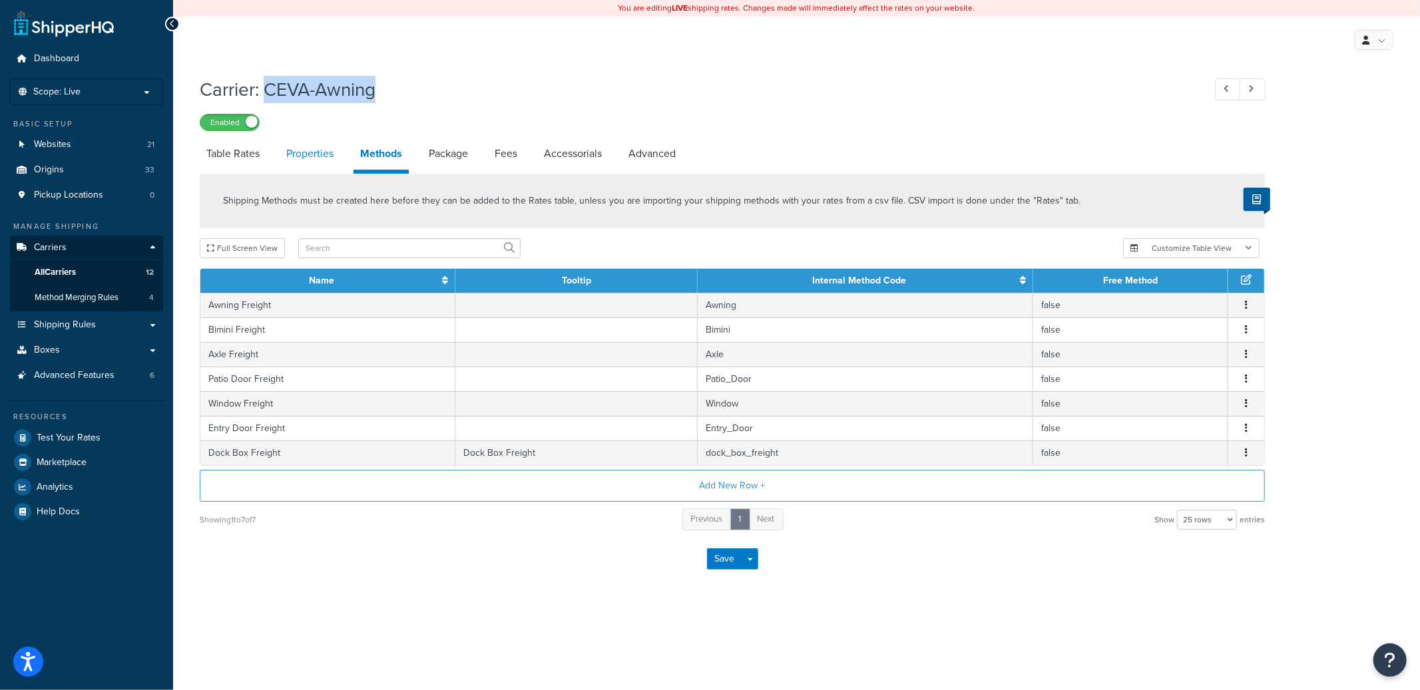
click at [301, 156] on link "Properties" at bounding box center [310, 154] width 61 height 32
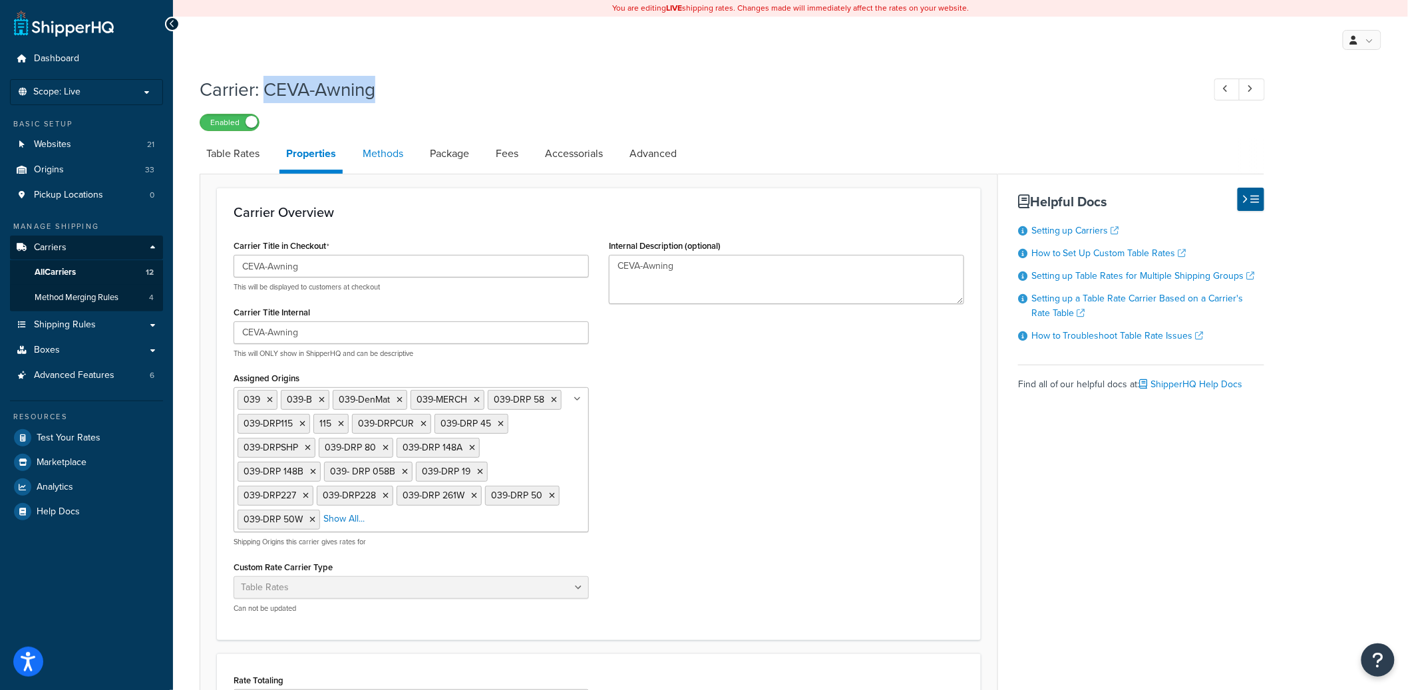
click at [395, 155] on link "Methods" at bounding box center [383, 154] width 54 height 32
select select "25"
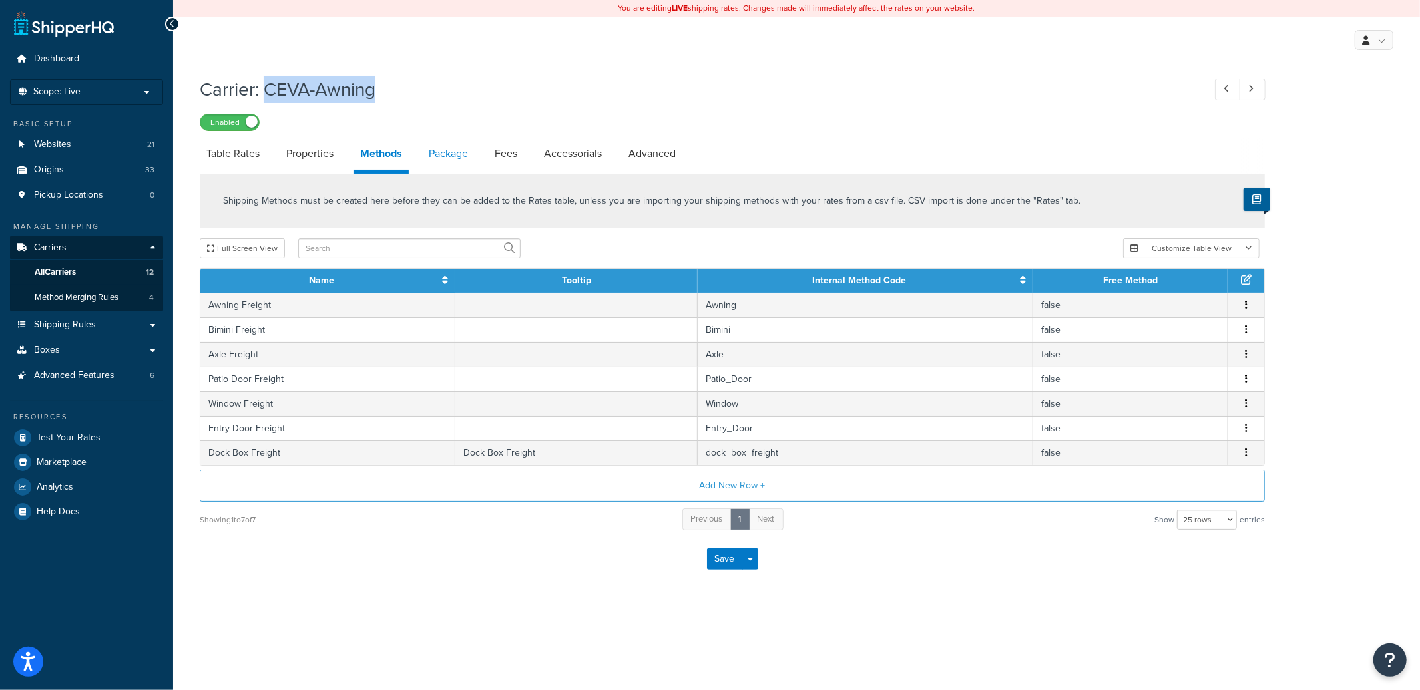
click at [455, 154] on link "Package" at bounding box center [448, 154] width 53 height 32
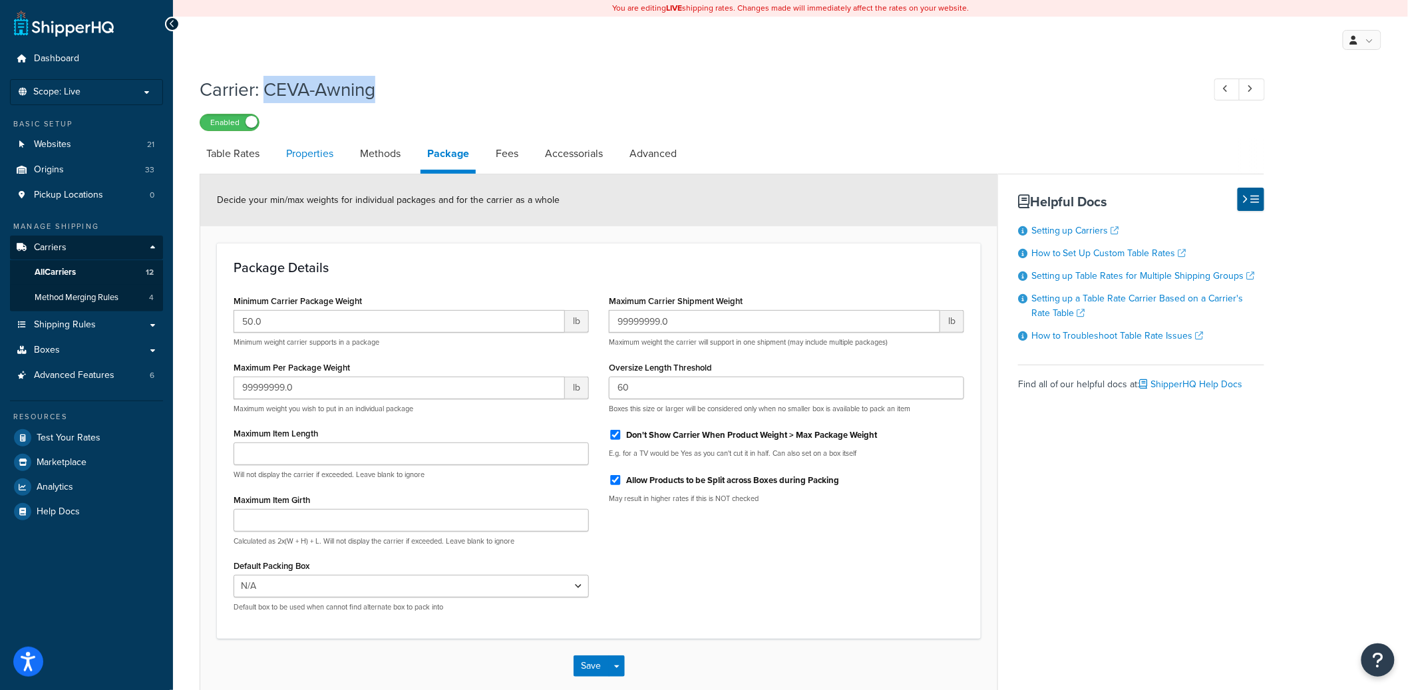
click at [333, 157] on link "Properties" at bounding box center [310, 154] width 61 height 32
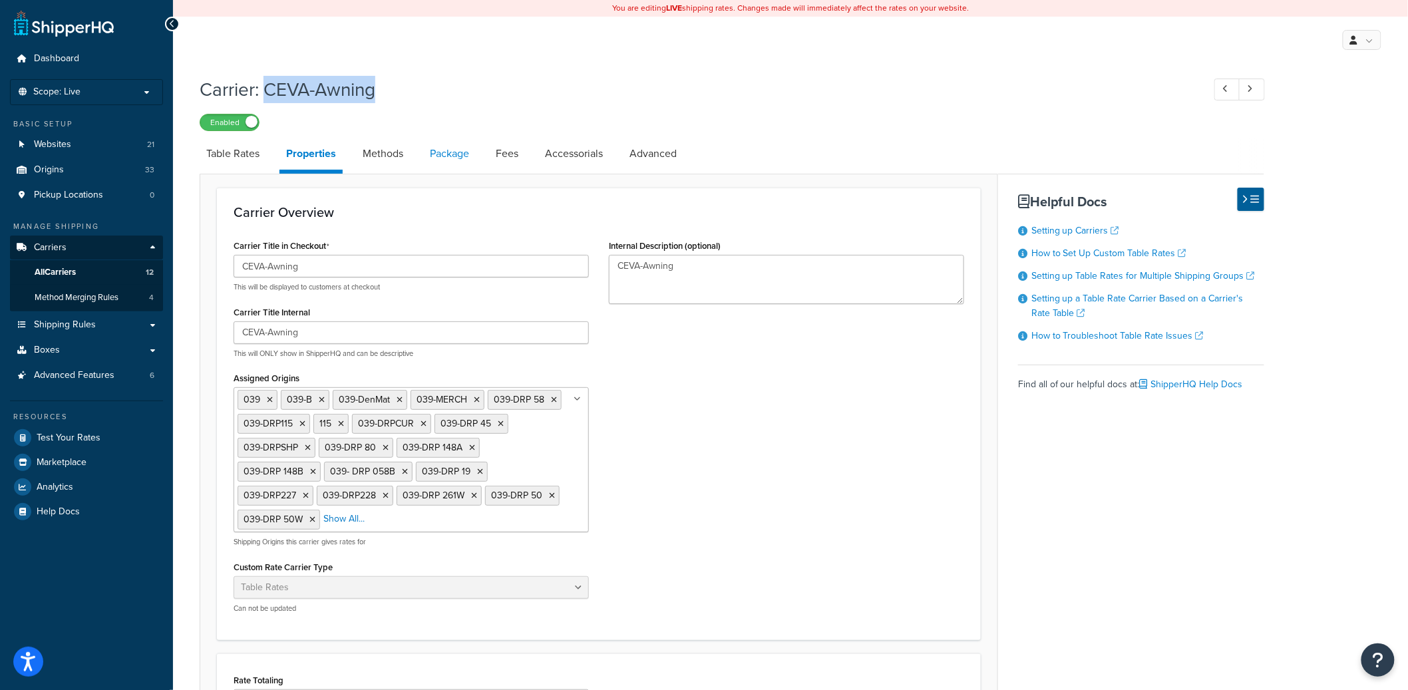
click at [461, 157] on link "Package" at bounding box center [449, 154] width 53 height 32
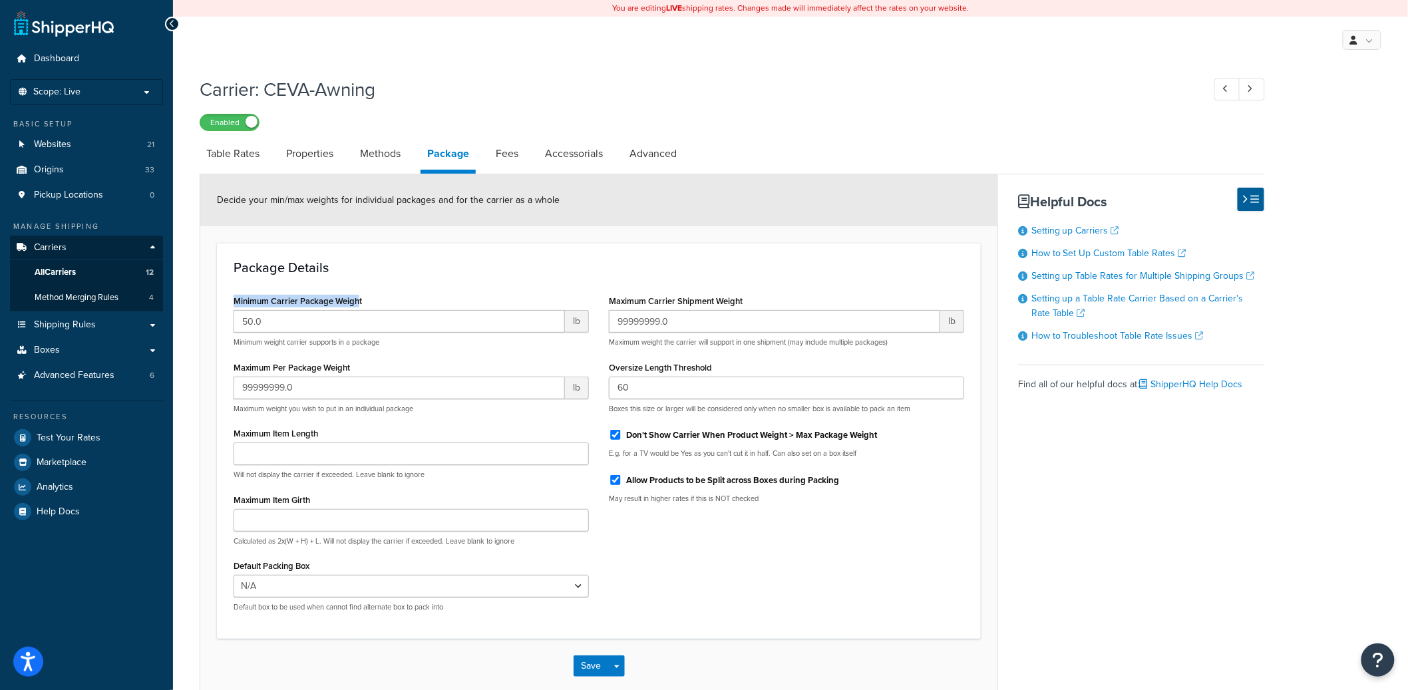
drag, startPoint x: 358, startPoint y: 308, endPoint x: 231, endPoint y: 305, distance: 127.1
click at [231, 305] on div "Minimum Carrier Package Weight 50.0 lb Minimum weight carrier supports in a pac…" at bounding box center [411, 456] width 375 height 331
click at [312, 275] on h3 "Package Details" at bounding box center [599, 267] width 731 height 15
click at [65, 435] on span "Test Your Rates" at bounding box center [69, 438] width 64 height 11
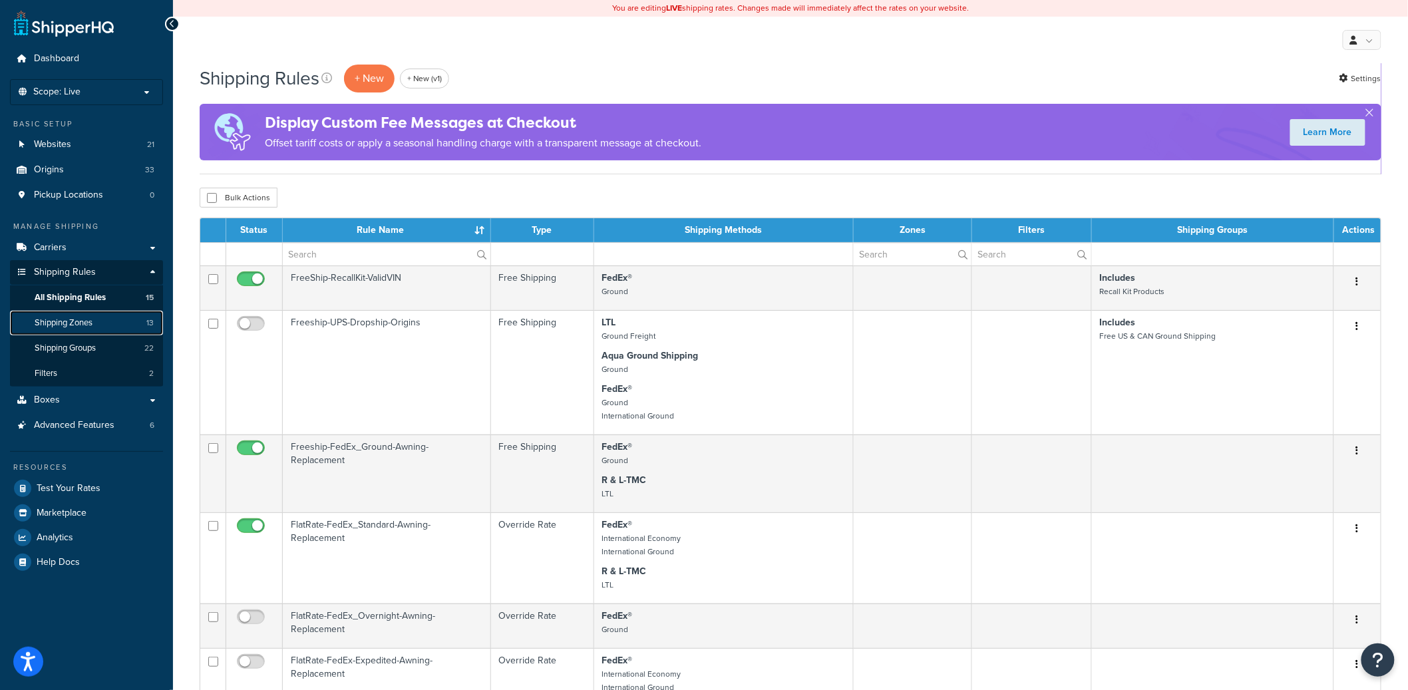
click at [109, 325] on link "Shipping Zones 13" at bounding box center [86, 323] width 153 height 25
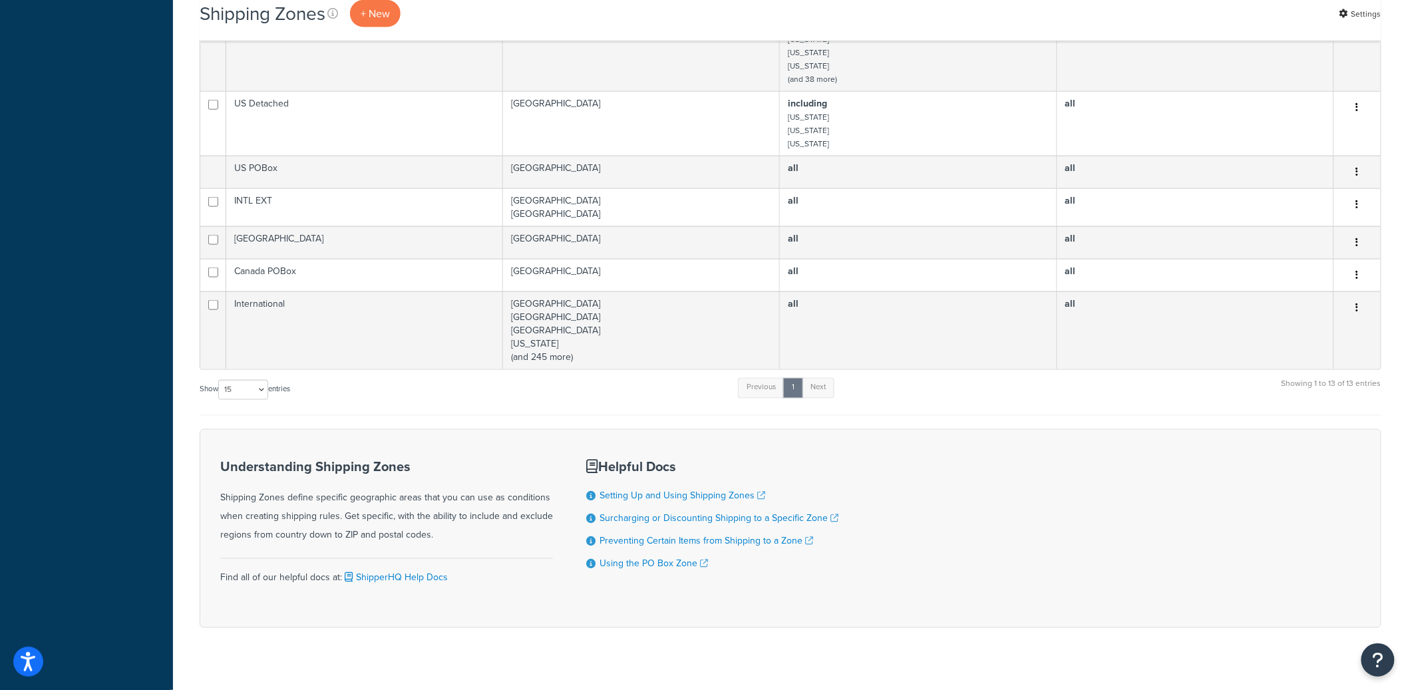
scroll to position [681, 0]
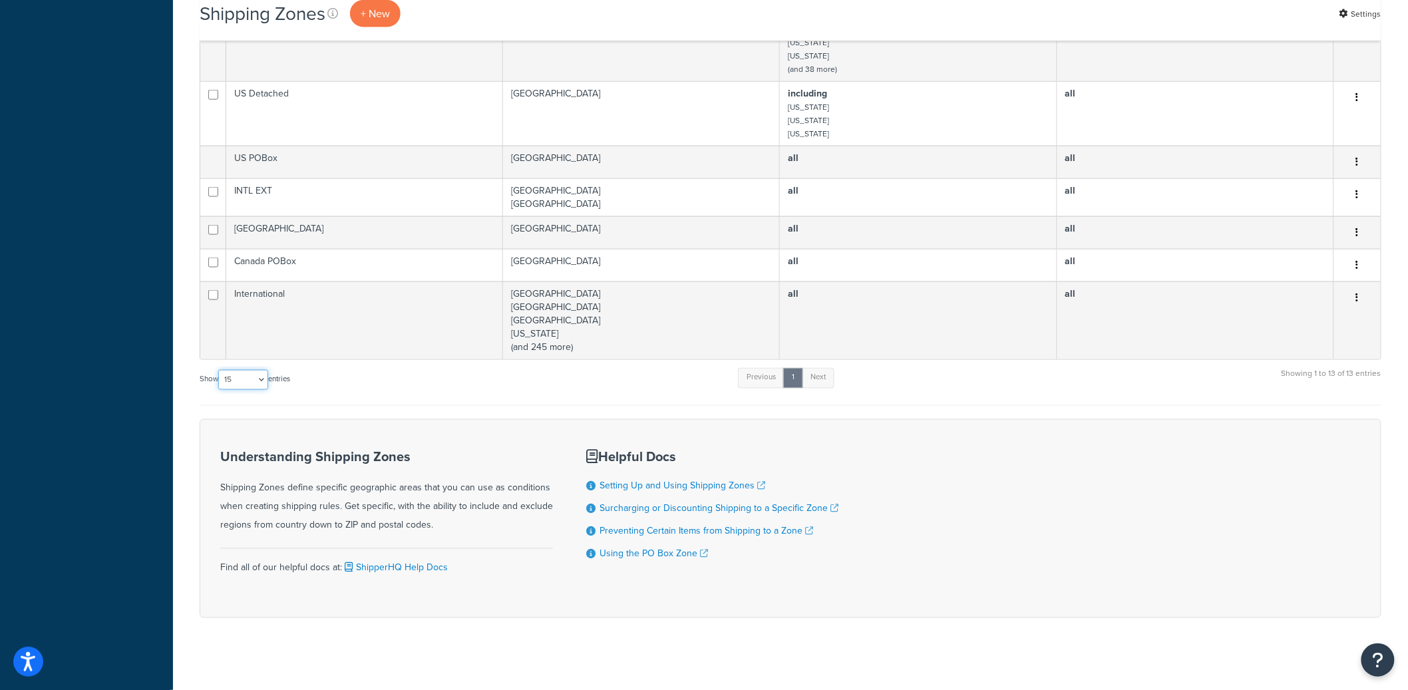
click at [248, 377] on select "10 15 25 50 100" at bounding box center [243, 380] width 50 height 20
select select "100"
click at [220, 370] on select "10 15 25 50 100" at bounding box center [243, 380] width 50 height 20
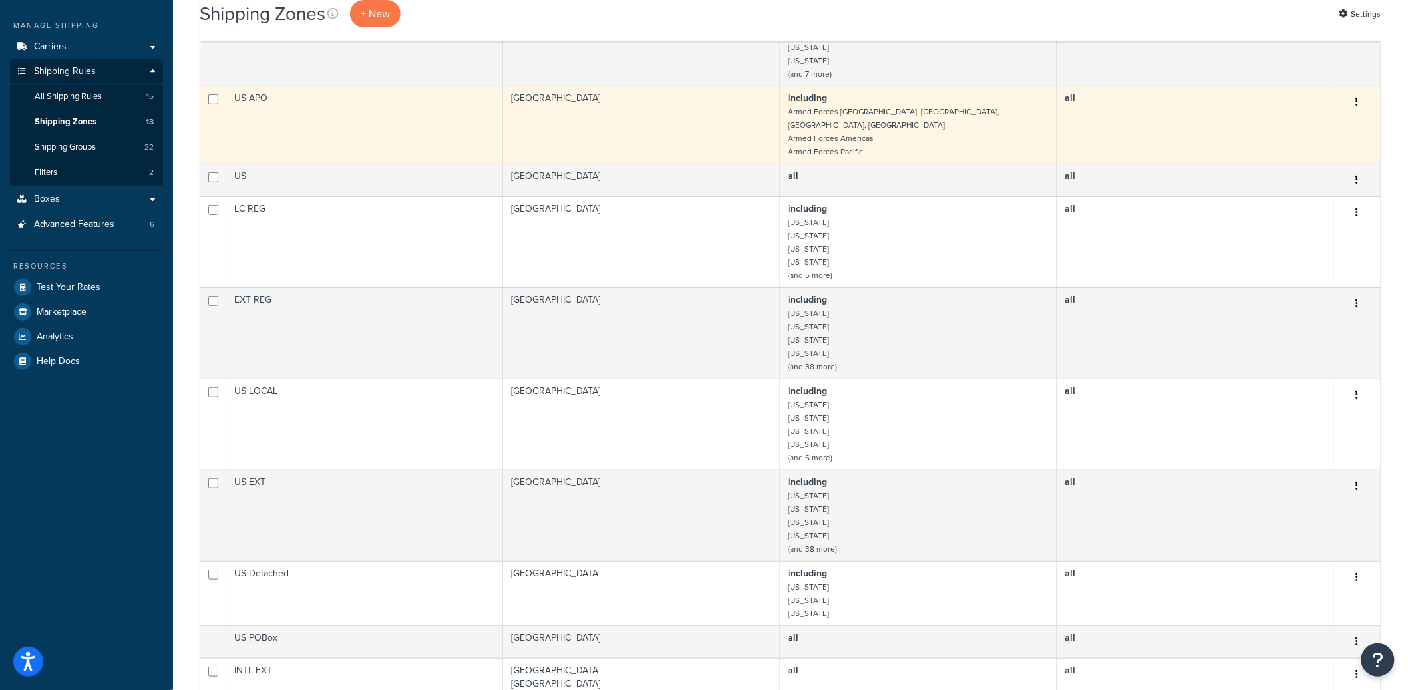
scroll to position [0, 0]
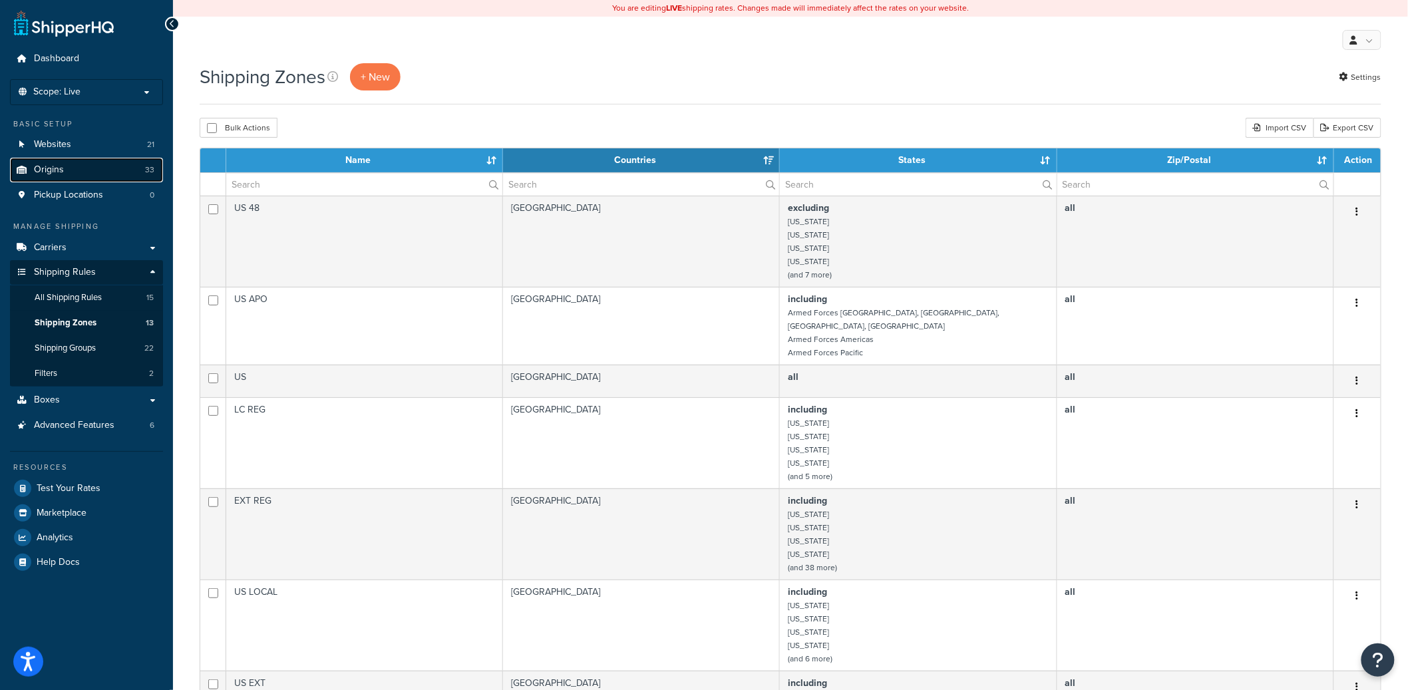
click at [79, 178] on link "Origins 33" at bounding box center [86, 170] width 153 height 25
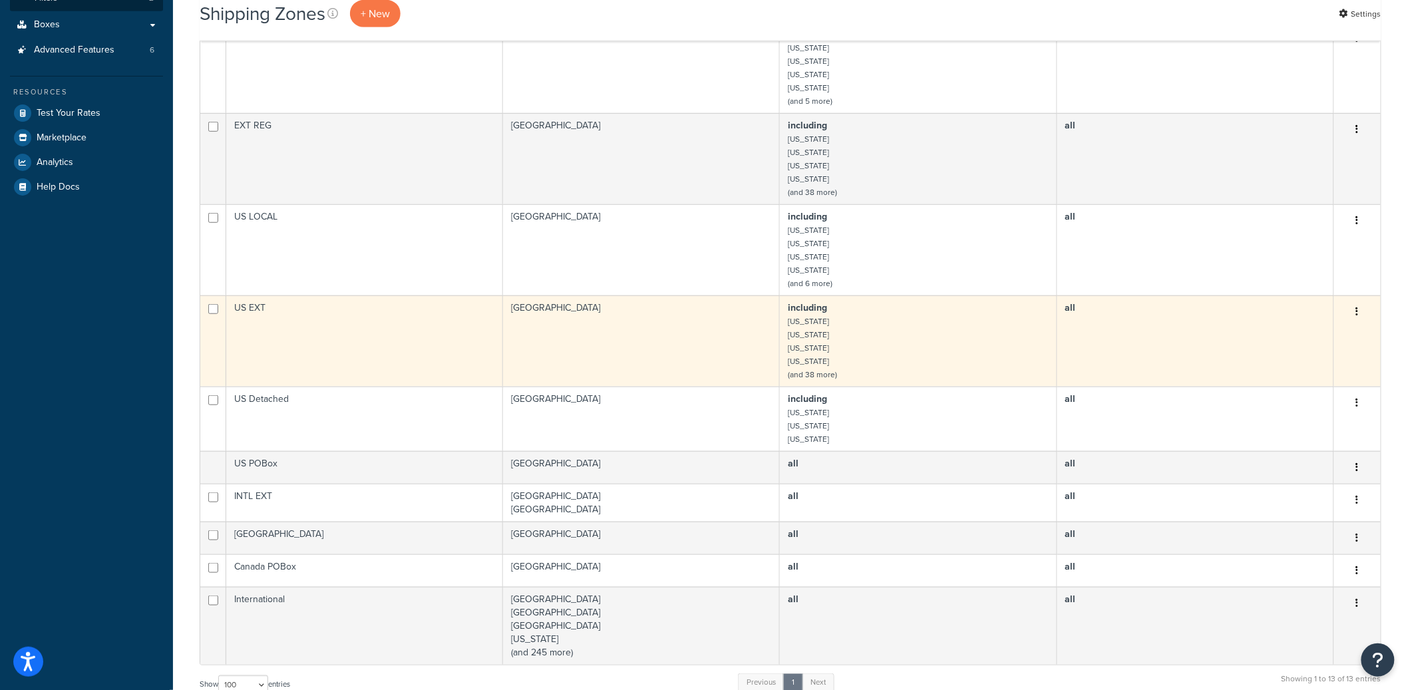
scroll to position [363, 0]
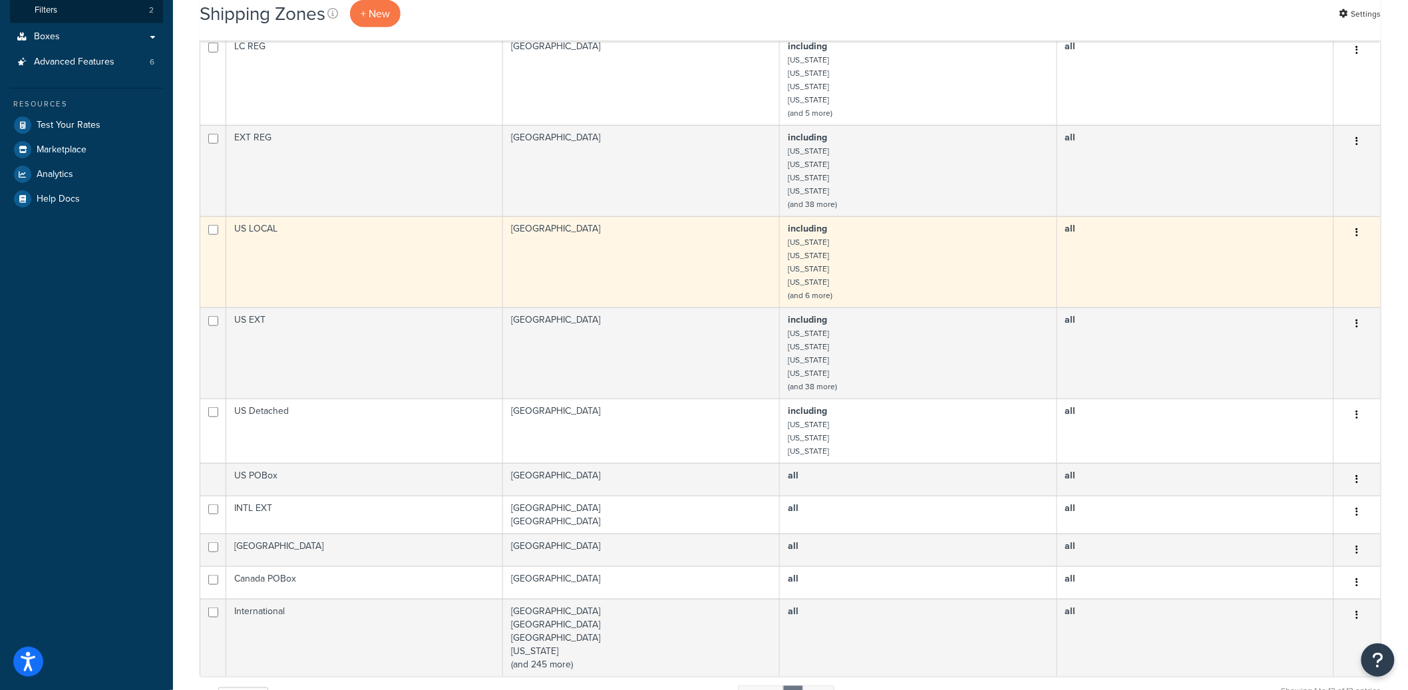
click at [1360, 222] on button "button" at bounding box center [1357, 232] width 19 height 21
click at [1327, 244] on link "Edit" at bounding box center [1304, 249] width 105 height 27
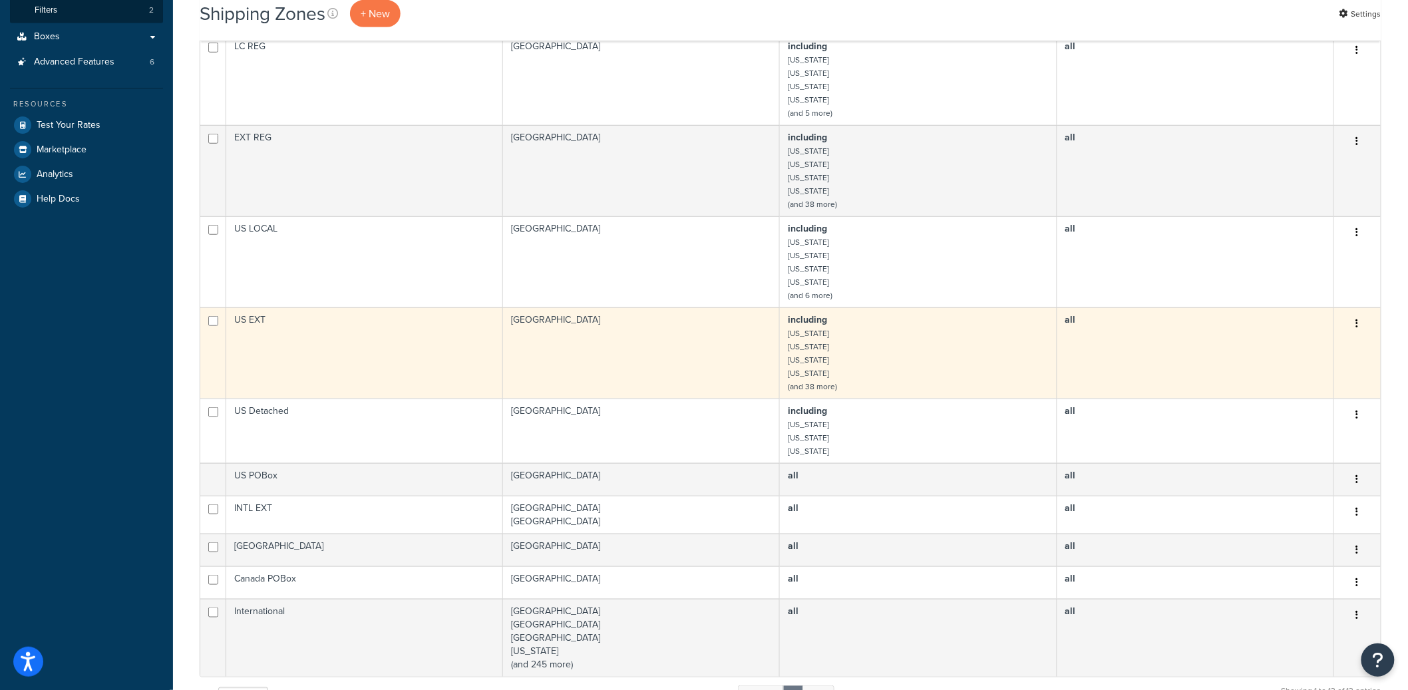
click at [1359, 315] on button "button" at bounding box center [1357, 323] width 19 height 21
drag, startPoint x: 1312, startPoint y: 345, endPoint x: 1312, endPoint y: 337, distance: 8.0
click at [1312, 345] on link "Edit" at bounding box center [1304, 341] width 105 height 27
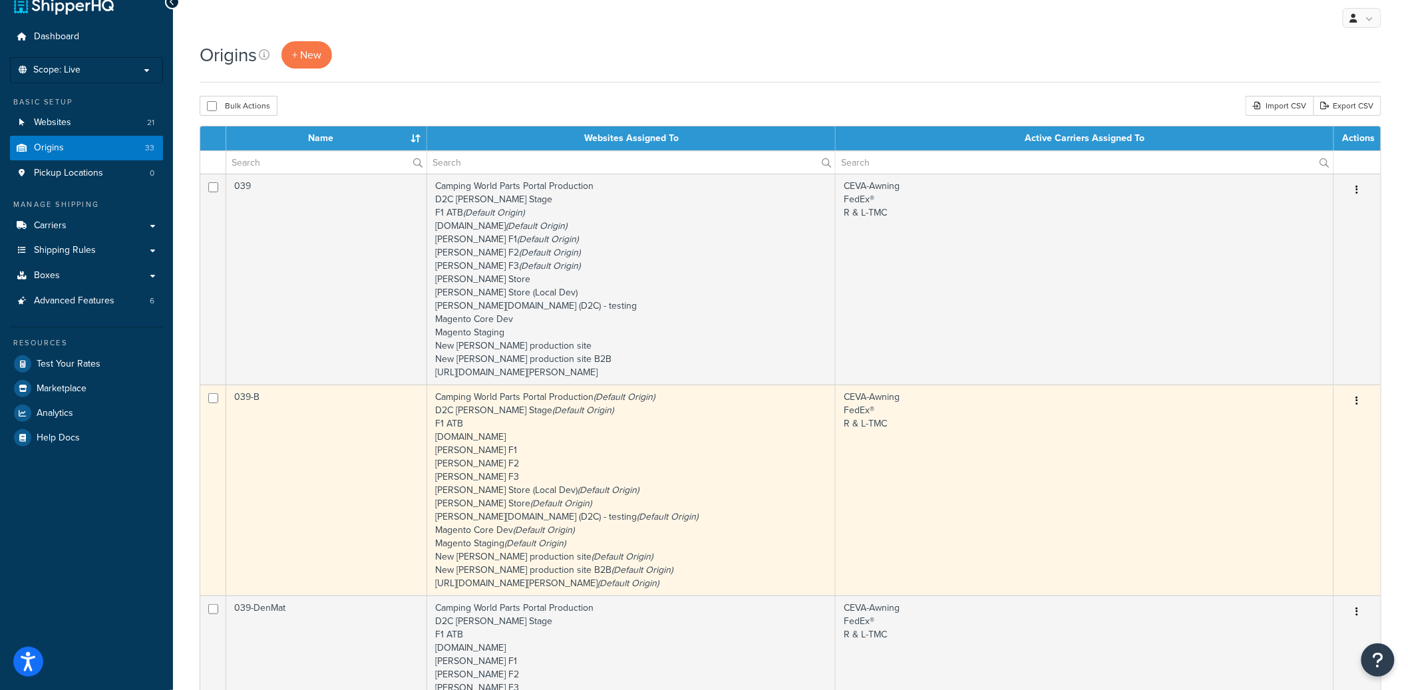
scroll to position [45, 0]
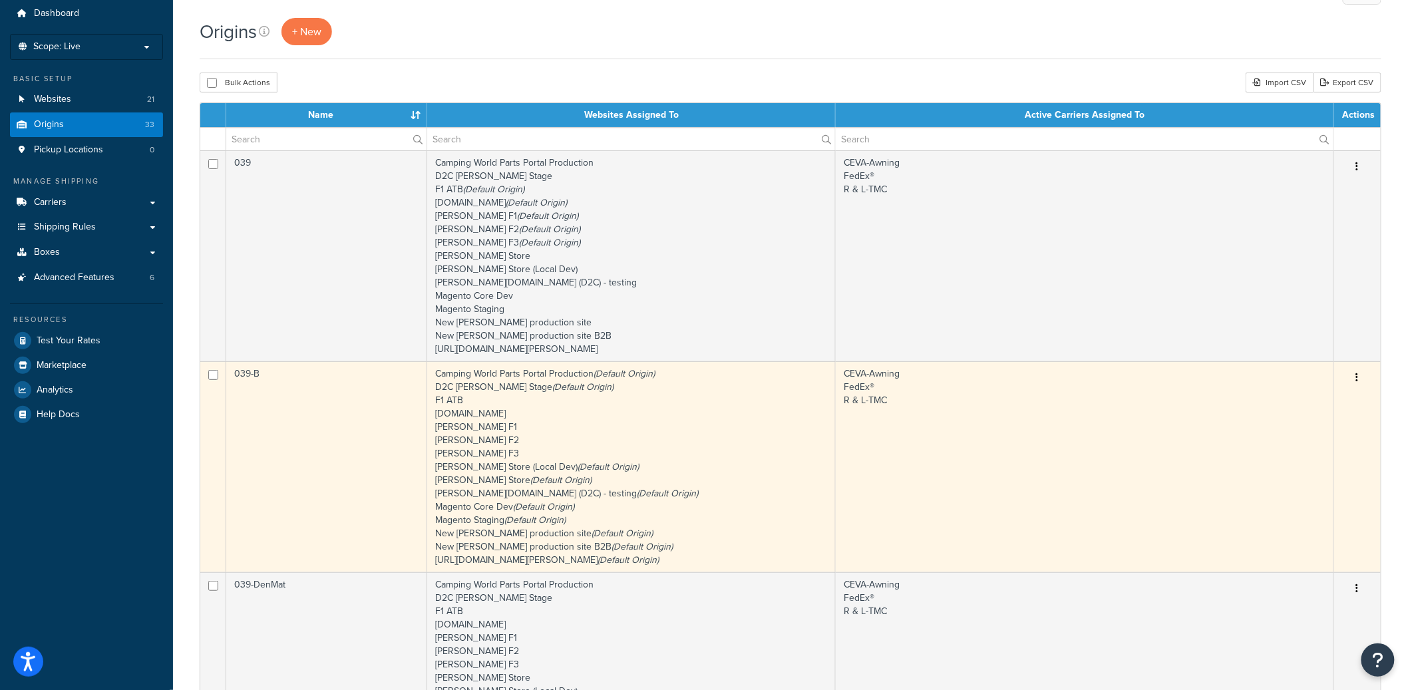
click at [414, 456] on td "039-B" at bounding box center [326, 466] width 201 height 211
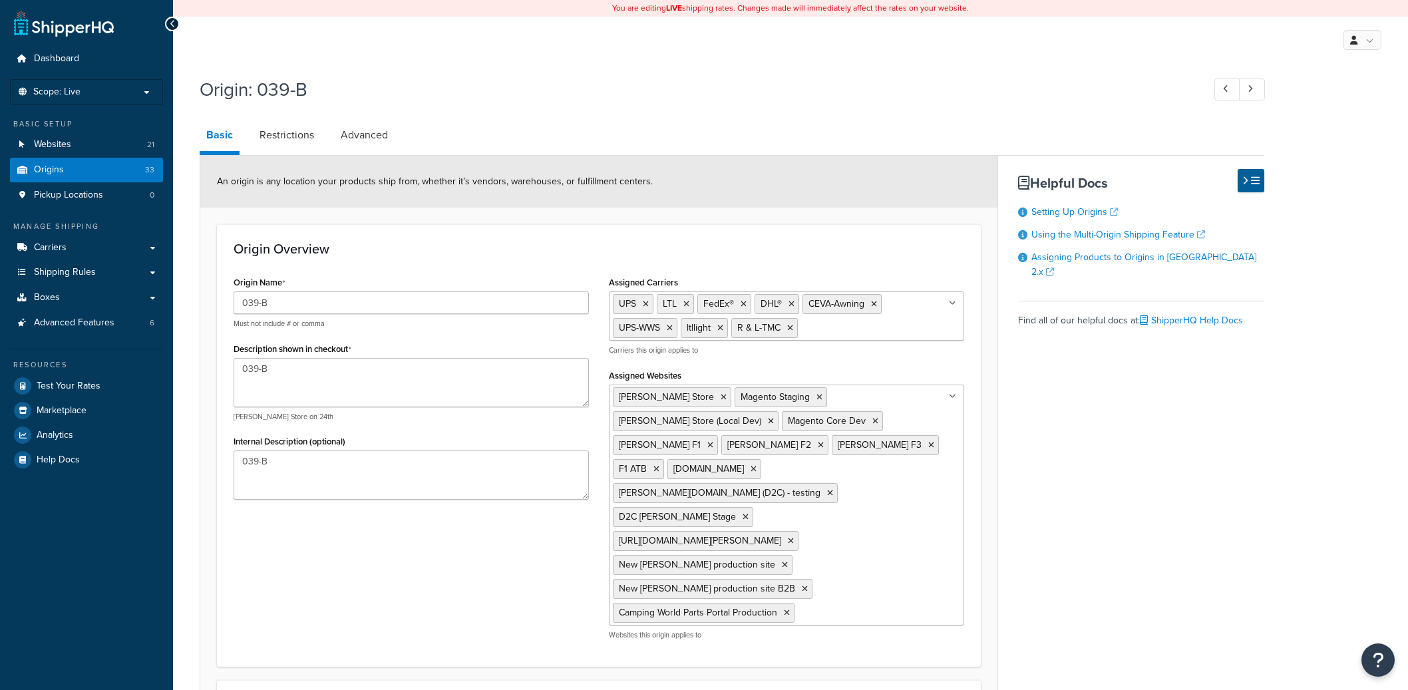
select select "14"
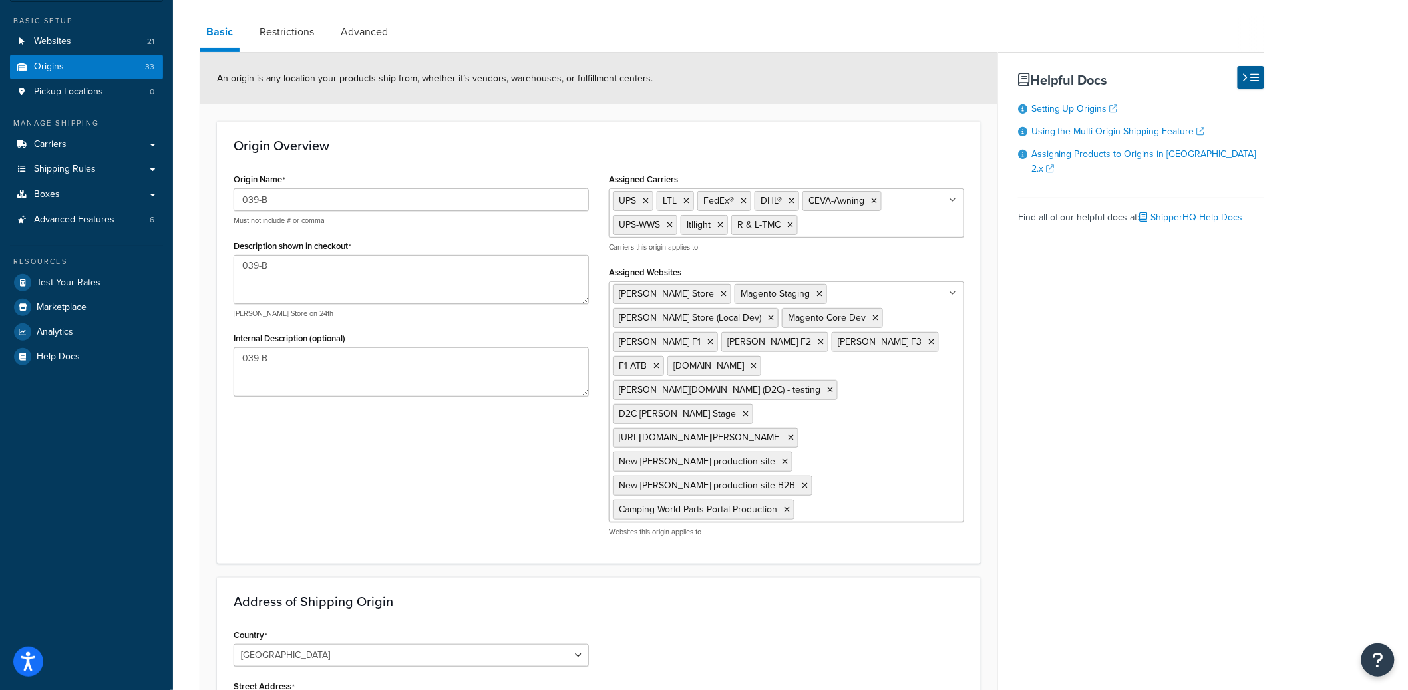
scroll to position [94, 0]
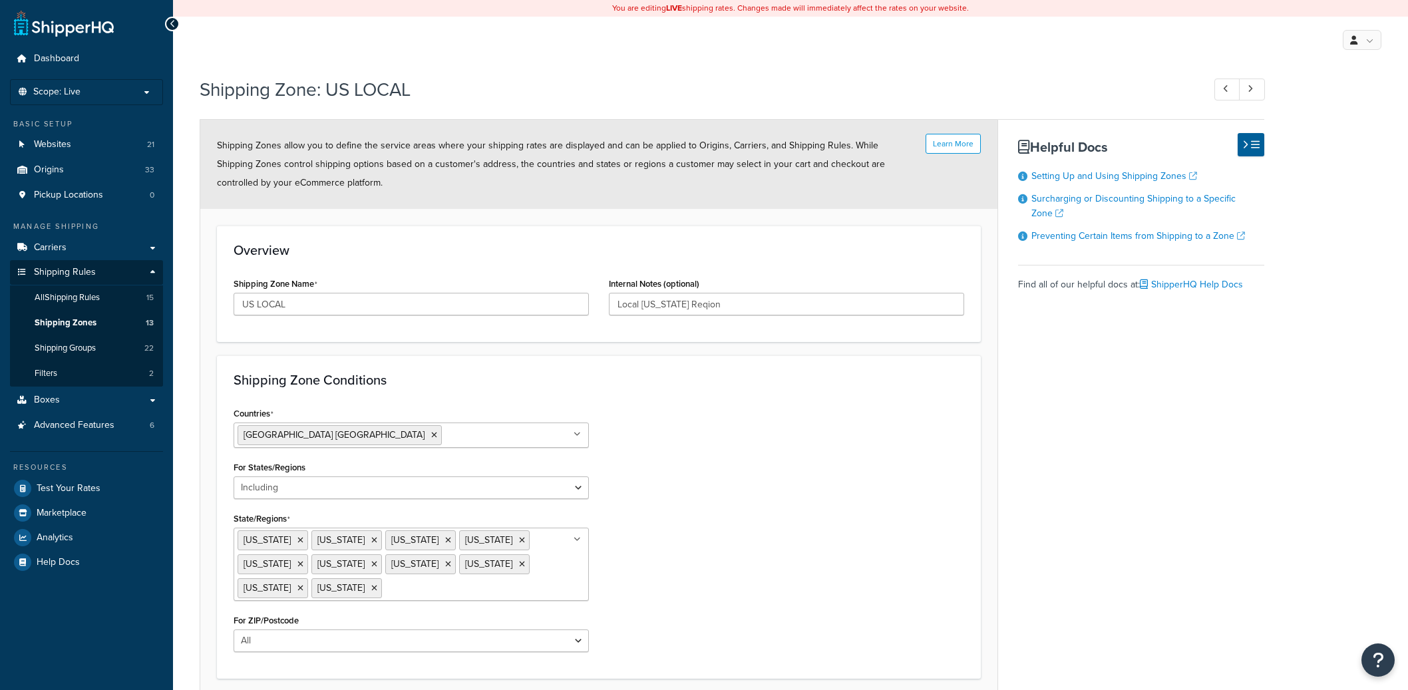
select select "including"
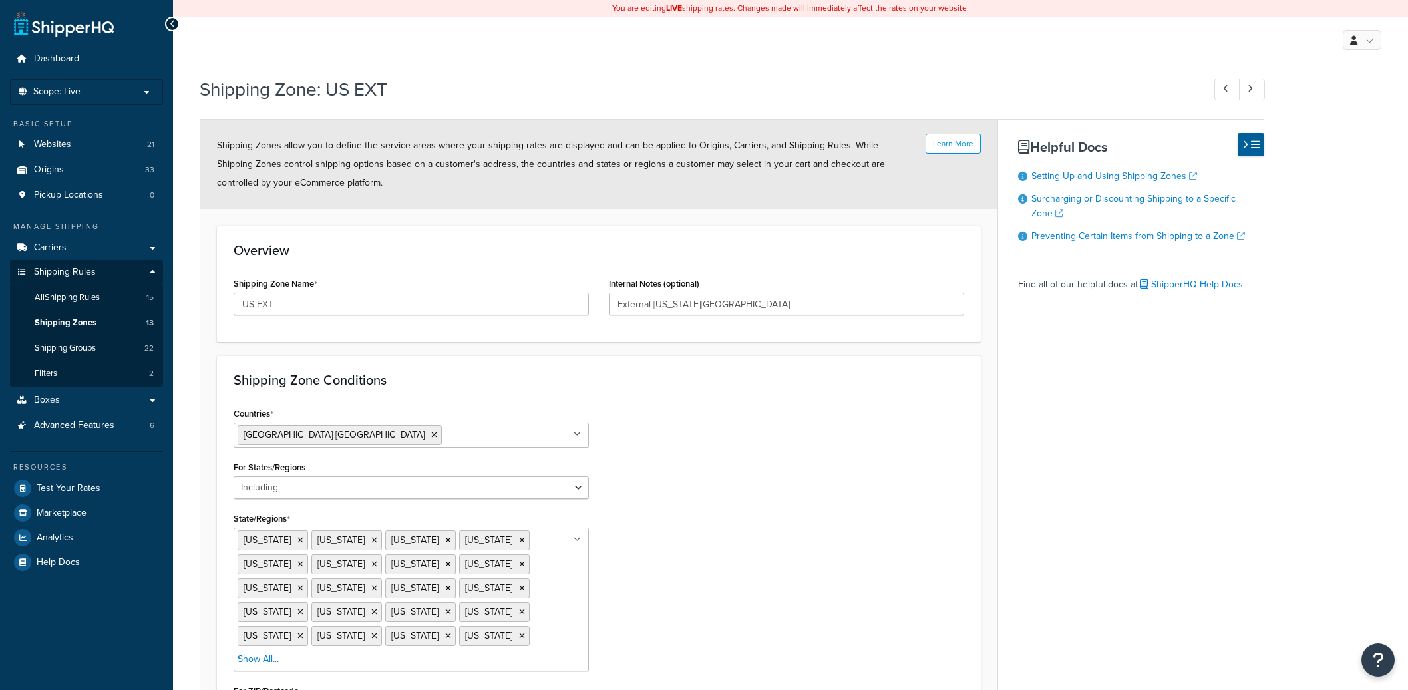
select select "including"
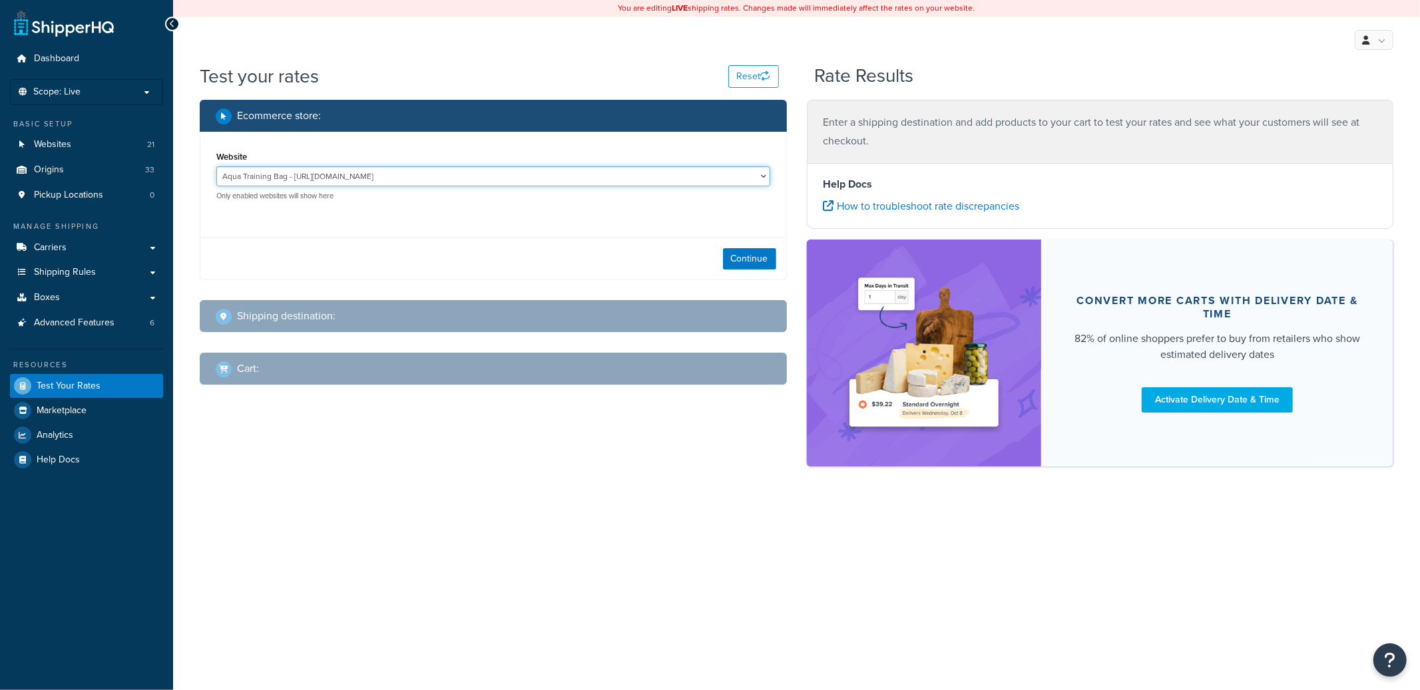
click at [396, 175] on select "Aqua Training Bag - https://aquatrainingbag.com Aqua Training Bag (LDN) - https…" at bounding box center [493, 176] width 554 height 20
select select "8c0758e57cfe92c0ba4bd0558128a442"
click at [216, 166] on select "Aqua Training Bag - https://aquatrainingbag.com Aqua Training Bag (LDN) - https…" at bounding box center [493, 176] width 554 height 20
click at [720, 260] on div "Continue" at bounding box center [493, 259] width 586 height 42
click at [714, 256] on div "Continue" at bounding box center [493, 259] width 586 height 42
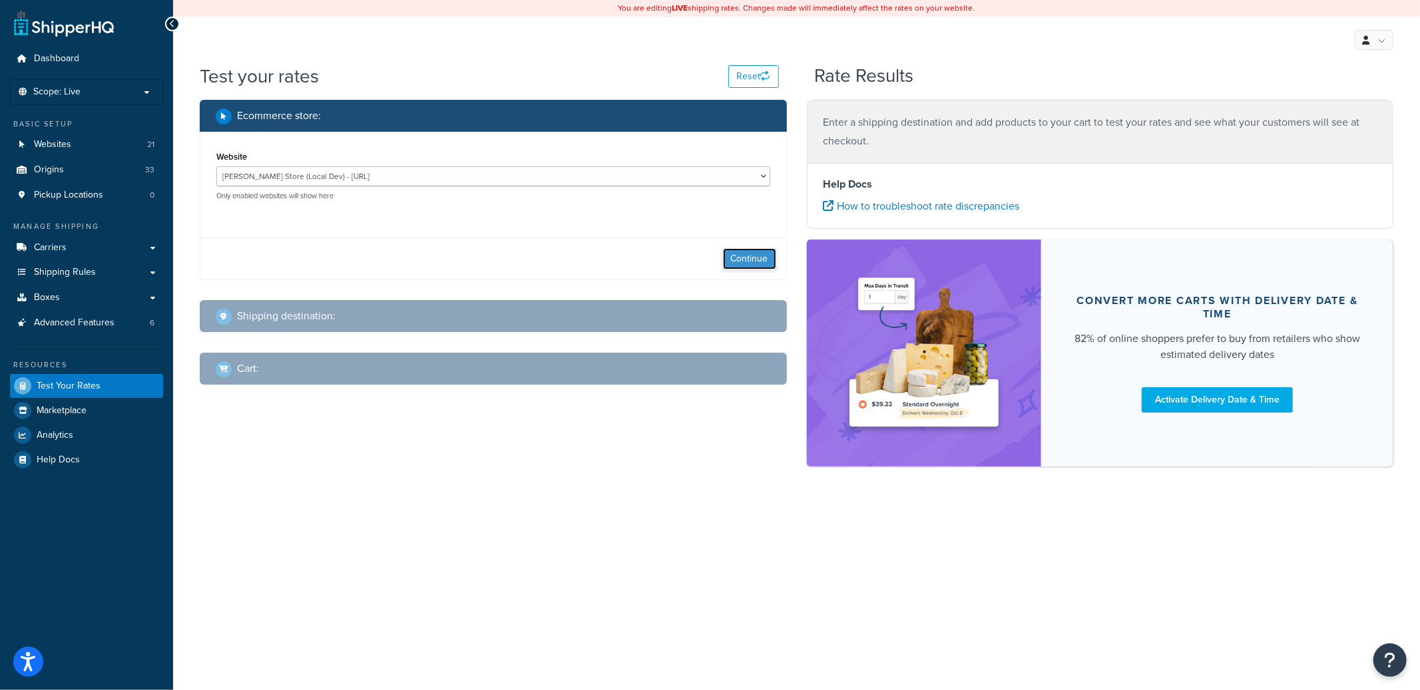
click at [729, 261] on button "Continue" at bounding box center [749, 258] width 53 height 21
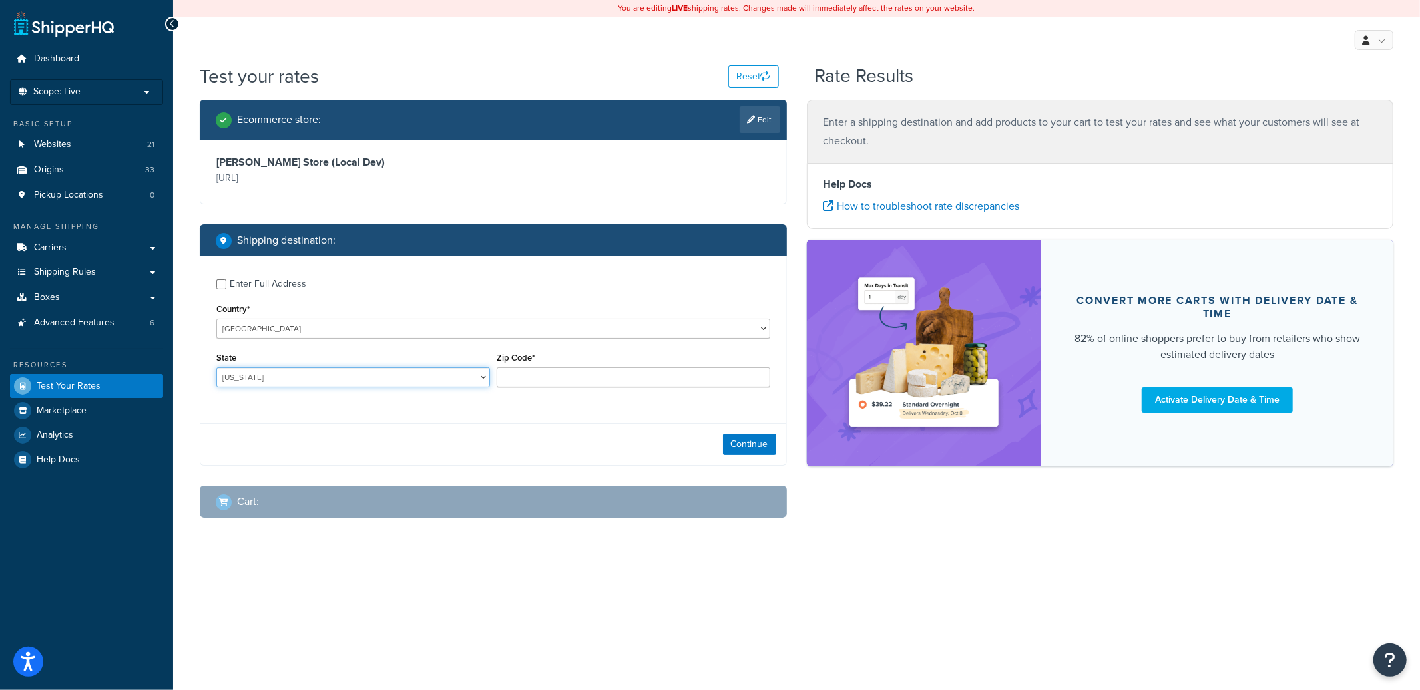
click at [313, 385] on select "Alabama Alaska American Samoa Arizona Arkansas Armed Forces Americas Armed Forc…" at bounding box center [353, 377] width 274 height 20
select select "IN"
click at [566, 383] on input "Zip Code*" at bounding box center [633, 377] width 274 height 20
type input "46544"
click at [753, 441] on button "Continue" at bounding box center [749, 444] width 53 height 21
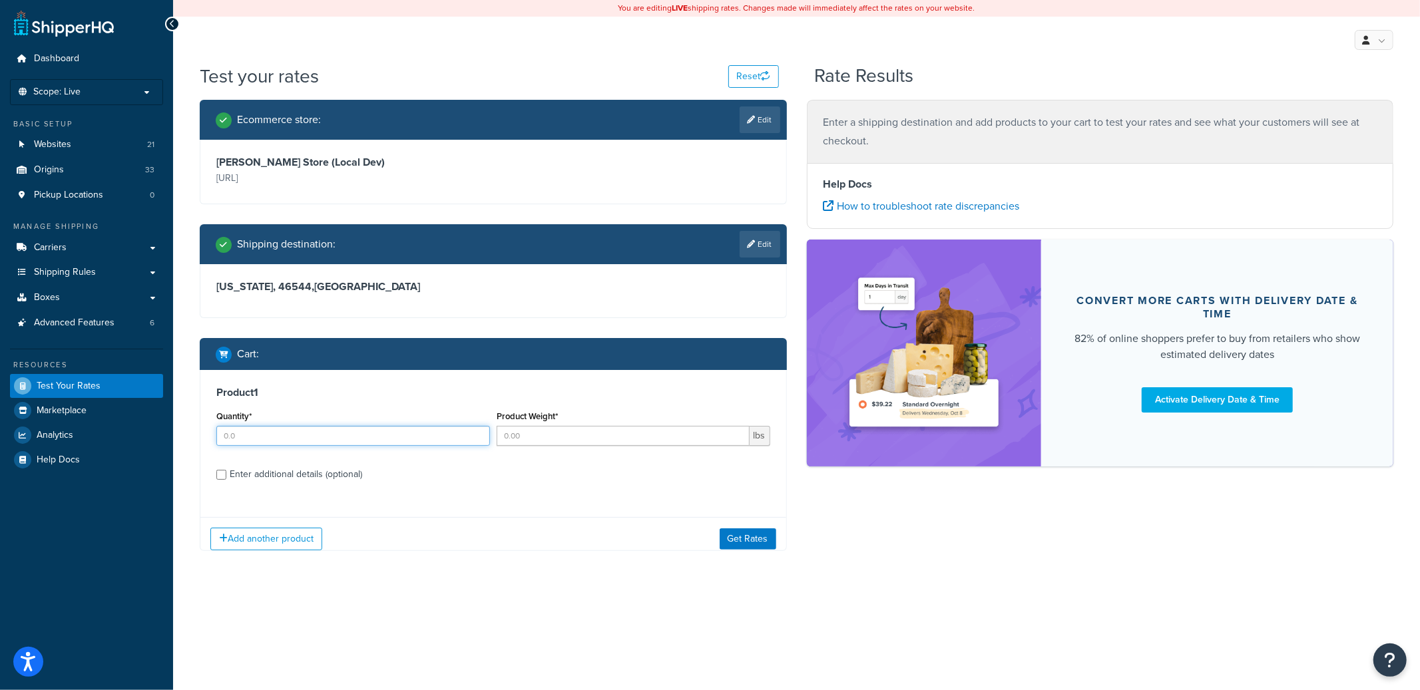
click at [358, 447] on div "Quantity*" at bounding box center [353, 431] width 280 height 49
type input "1"
click at [616, 443] on input "Product Weight*" at bounding box center [622, 436] width 253 height 20
type input "49"
click at [349, 472] on div "Enter additional details (optional)" at bounding box center [296, 474] width 132 height 19
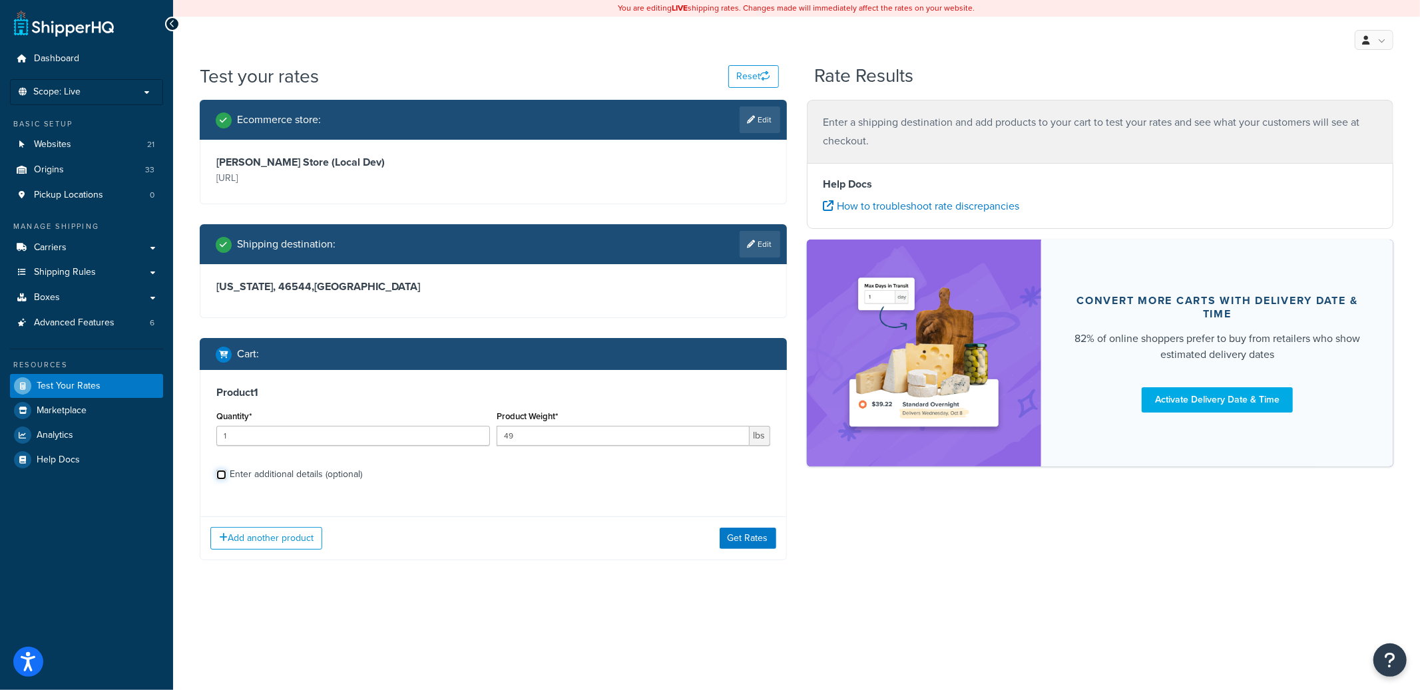
click at [226, 472] on input "Enter additional details (optional)" at bounding box center [221, 475] width 10 height 10
checkbox input "true"
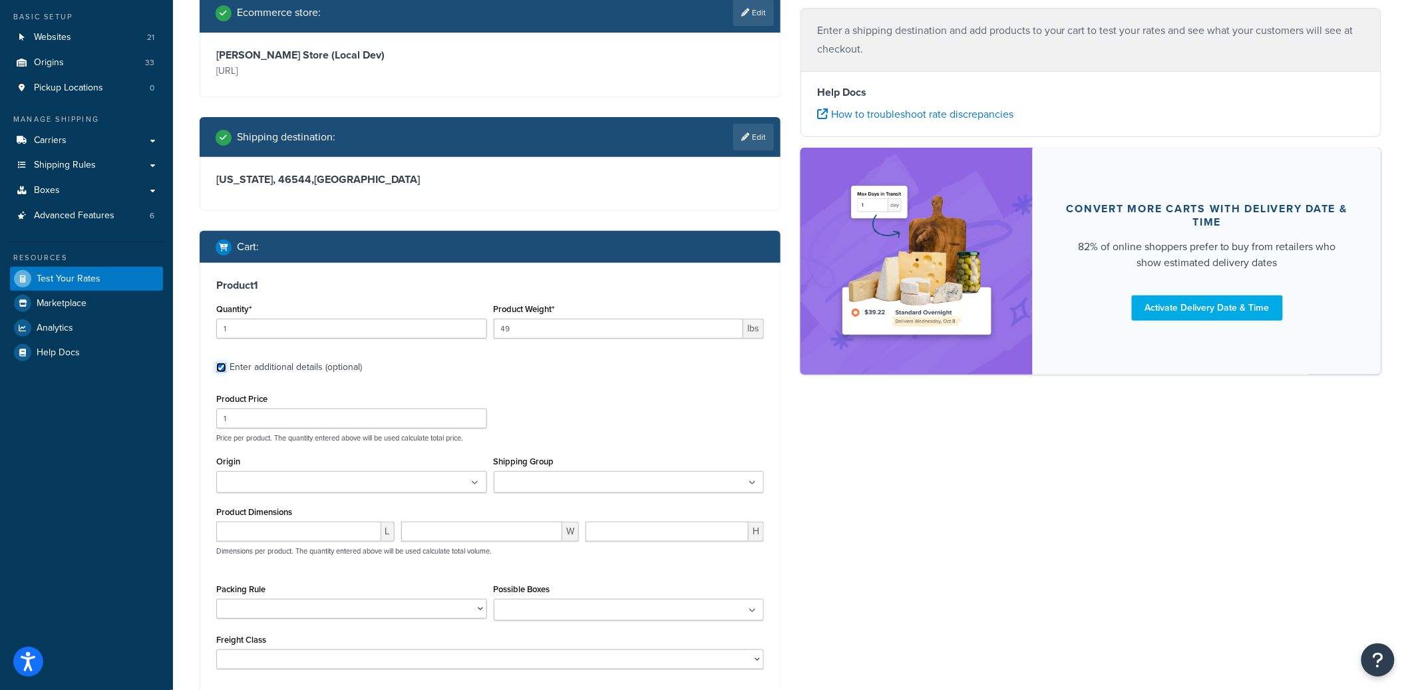
scroll to position [248, 0]
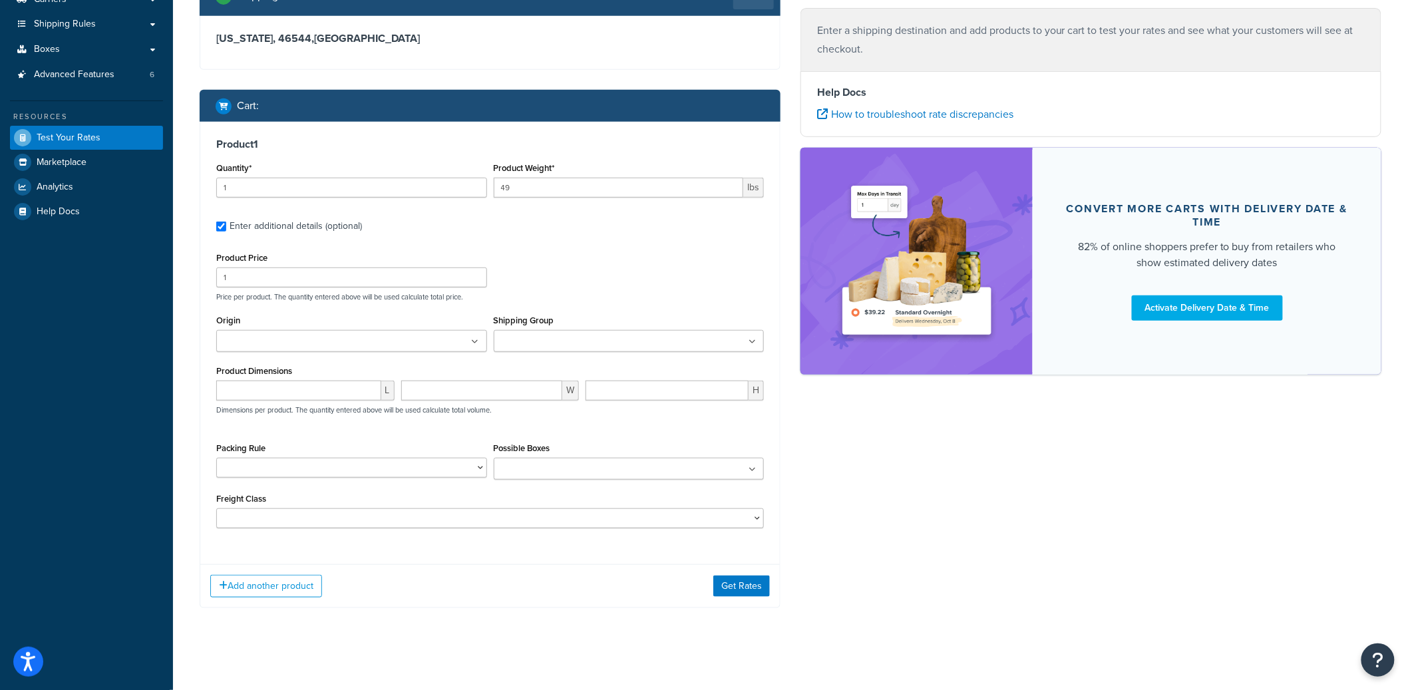
click at [596, 348] on input "Shipping Group" at bounding box center [557, 342] width 118 height 15
type input "CEVA"
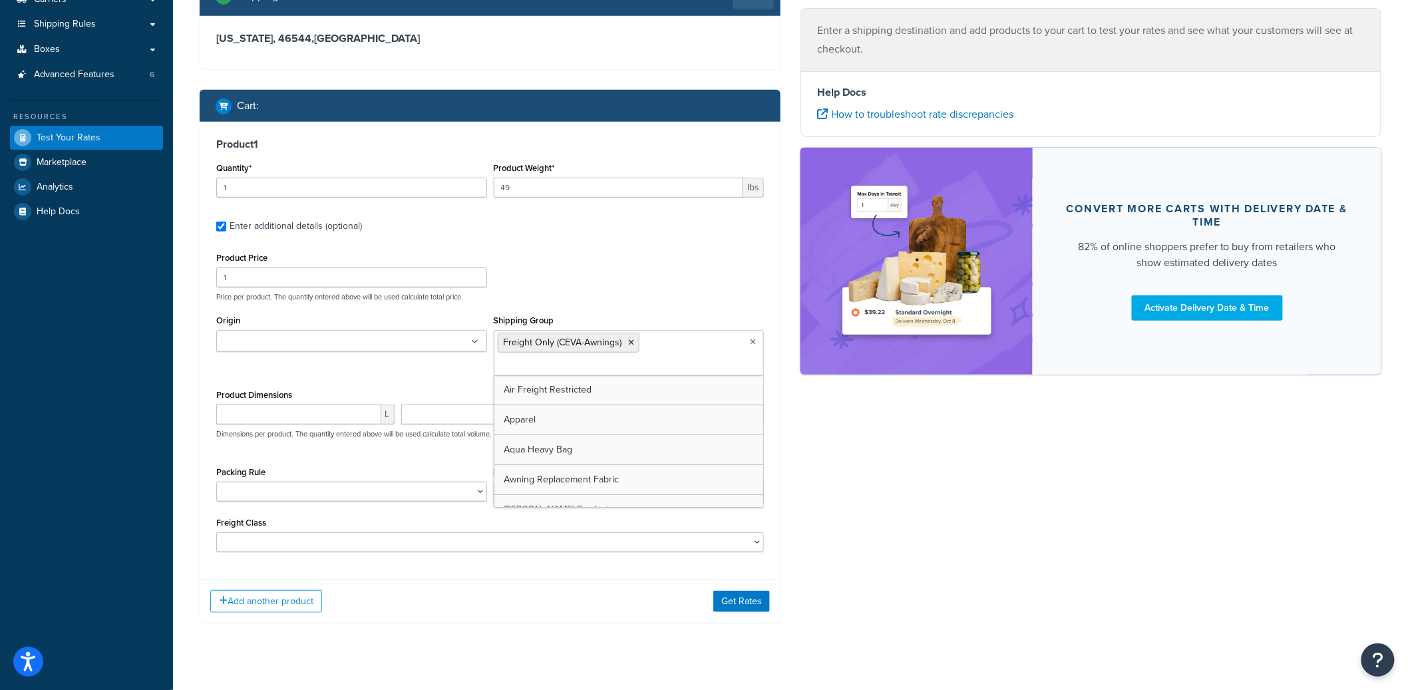
drag, startPoint x: 814, startPoint y: 486, endPoint x: 770, endPoint y: 532, distance: 63.5
click at [813, 488] on div "Ecommerce store : Edit Lippert Store (Local Dev) https://lc1magento2.test Shipp…" at bounding box center [791, 248] width 1202 height 792
click at [727, 595] on button "Get Rates" at bounding box center [741, 601] width 57 height 21
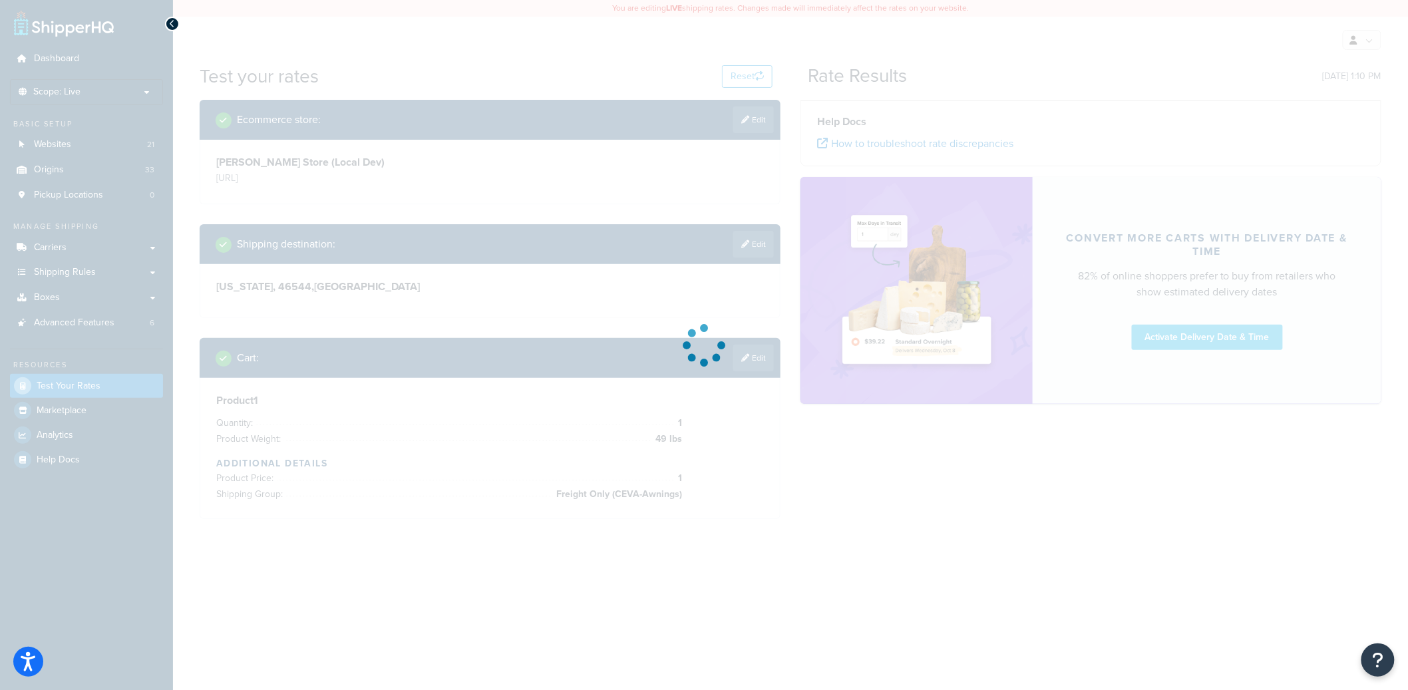
scroll to position [0, 0]
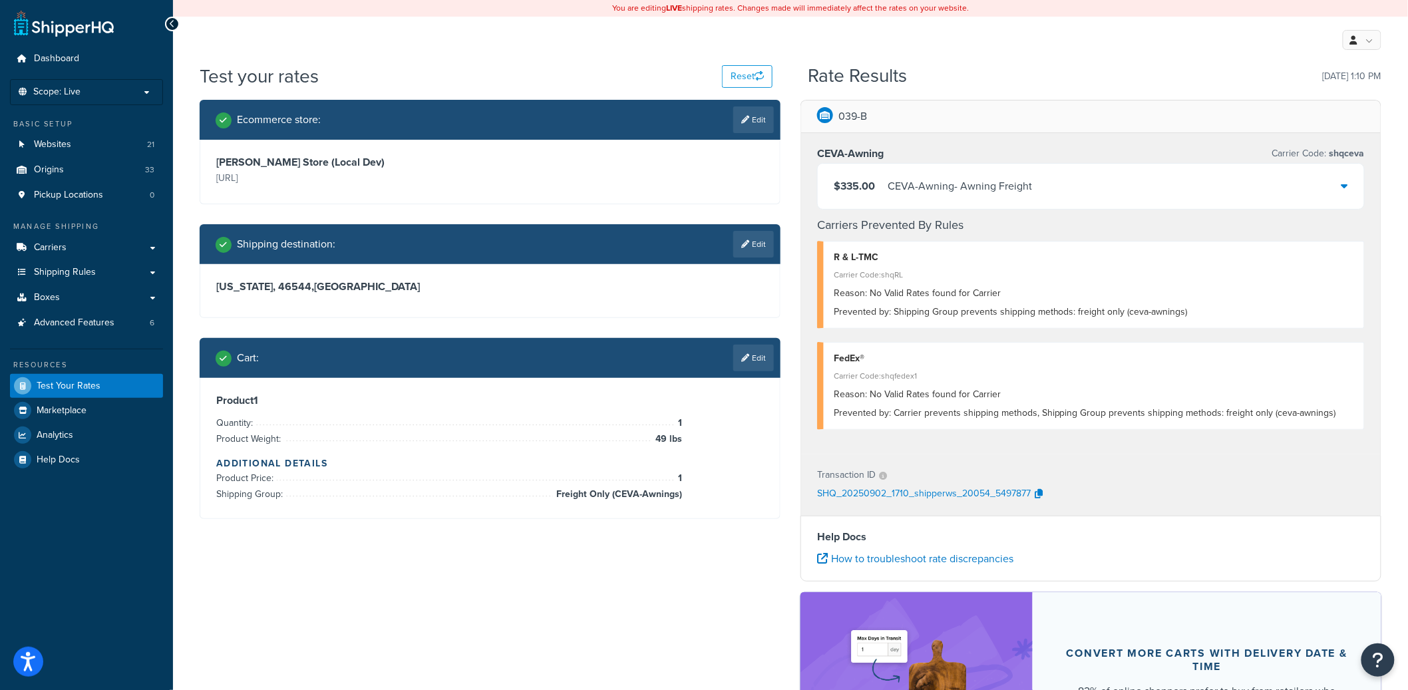
drag, startPoint x: 400, startPoint y: 508, endPoint x: 402, endPoint y: 520, distance: 11.5
click at [401, 510] on div "Product 1 Quantity: 1 Product Weight: 49 lbs Additional Details Product Price: …" at bounding box center [490, 448] width 580 height 140
click at [75, 93] on span "Scope: Live" at bounding box center [56, 92] width 47 height 11
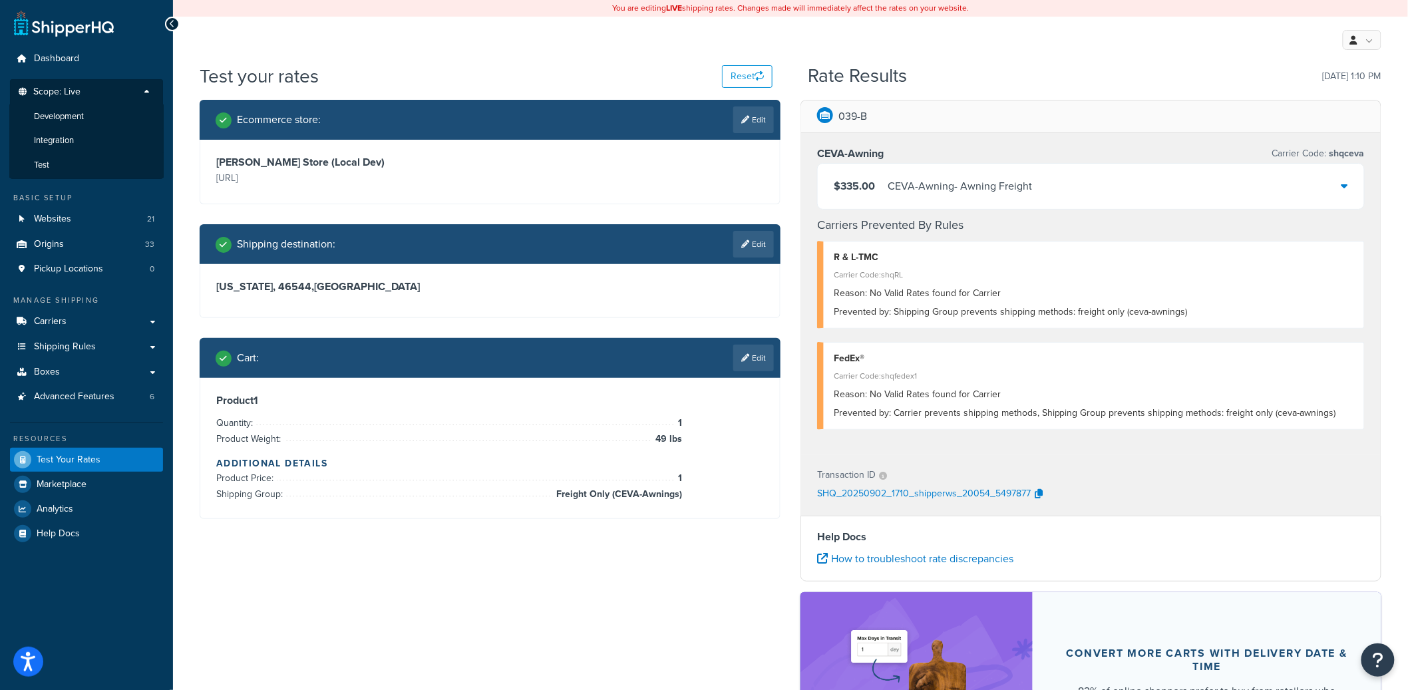
click at [93, 121] on li "Development" at bounding box center [86, 116] width 154 height 25
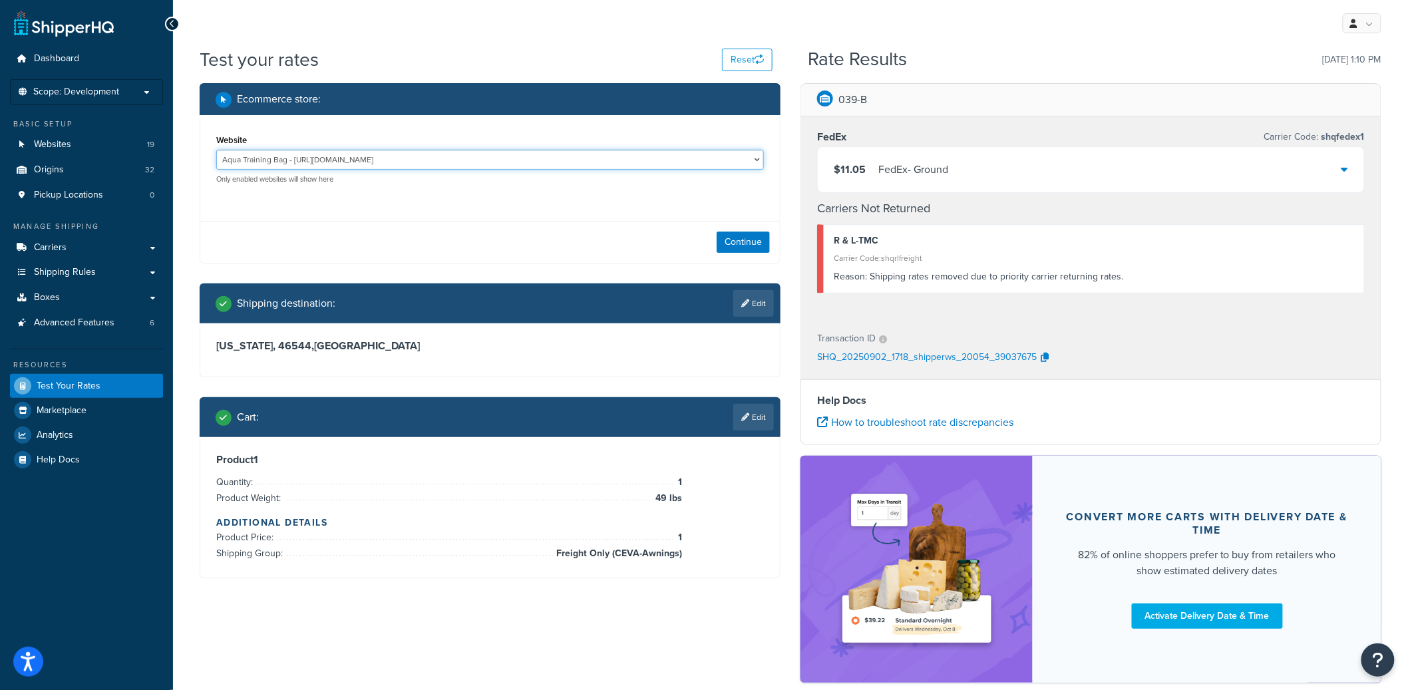
click at [412, 168] on select "Aqua Training Bag - https://aquatrainingbag.com Aqua Training Bag (LDN) - https…" at bounding box center [490, 160] width 548 height 20
select select "91b6fc25a367340cb53d95db49039e7c"
click at [216, 150] on select "Aqua Training Bag - https://aquatrainingbag.com Aqua Training Bag (LDN) - https…" at bounding box center [490, 160] width 548 height 20
click at [749, 250] on button "Continue" at bounding box center [743, 242] width 53 height 21
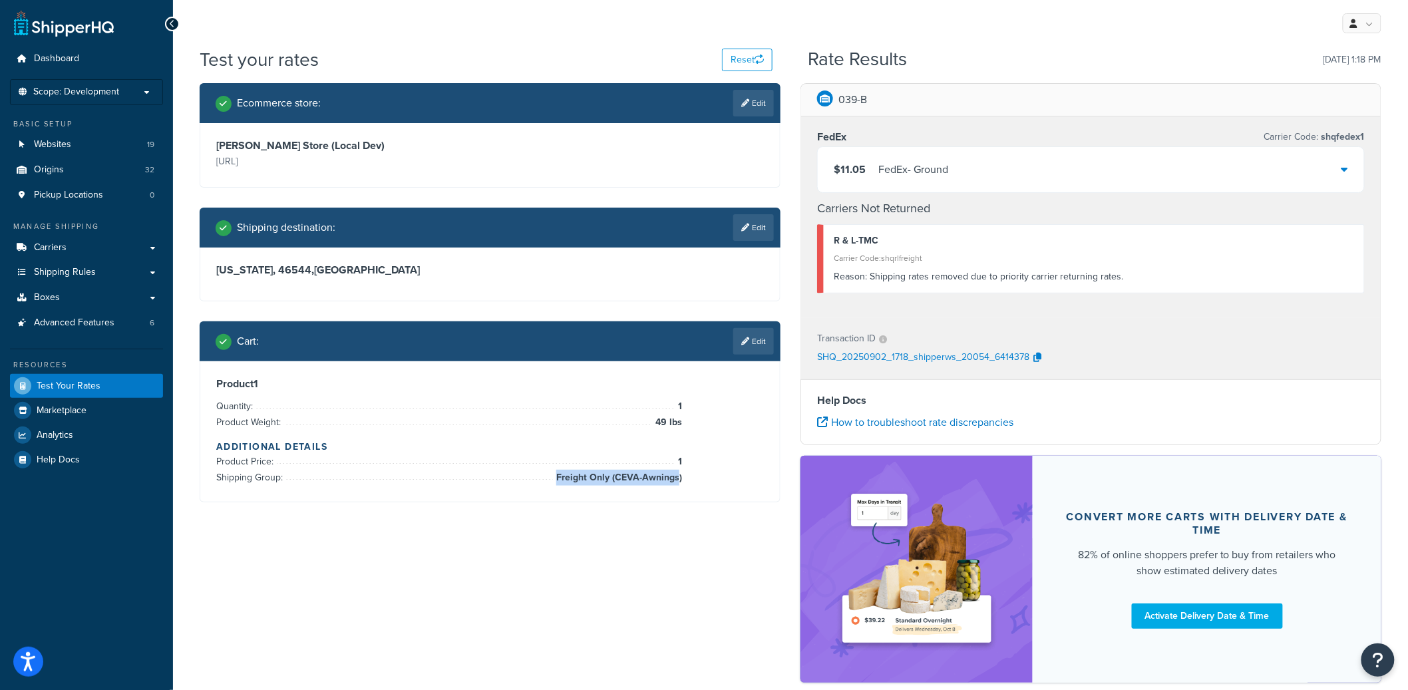
drag, startPoint x: 697, startPoint y: 475, endPoint x: 680, endPoint y: 481, distance: 18.3
click at [680, 481] on div "Product 1 Quantity: 1 Product Weight: 49 lbs Additional Details Product Price: …" at bounding box center [490, 431] width 548 height 108
drag, startPoint x: 566, startPoint y: 596, endPoint x: 575, endPoint y: 594, distance: 9.7
click at [566, 596] on div "Ecommerce store : Edit Lippert Store (Local Dev) https://lc1magento2.test Shipp…" at bounding box center [791, 389] width 1202 height 613
click at [112, 250] on link "Carriers" at bounding box center [86, 248] width 153 height 25
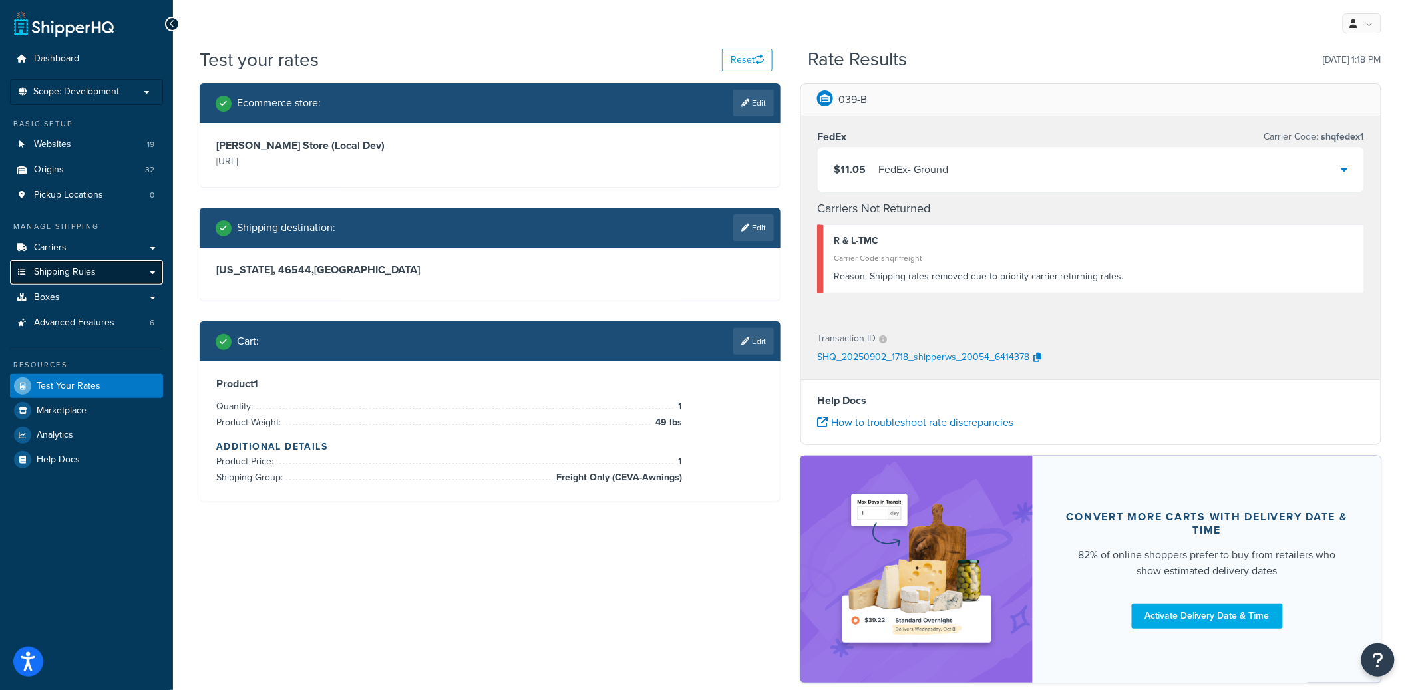
click at [112, 272] on link "Shipping Rules" at bounding box center [86, 272] width 153 height 25
click at [424, 574] on div "Ecommerce store : Edit Lippert Store (Local Dev) https://lc1magento2.test Shipp…" at bounding box center [791, 389] width 1202 height 613
click at [1034, 356] on icon "button" at bounding box center [1038, 357] width 8 height 9
drag, startPoint x: 556, startPoint y: 479, endPoint x: 696, endPoint y: 491, distance: 141.0
click at [696, 491] on div "Product 1 Quantity: 1 Product Weight: 49 lbs Additional Details Product Price: …" at bounding box center [490, 431] width 580 height 140
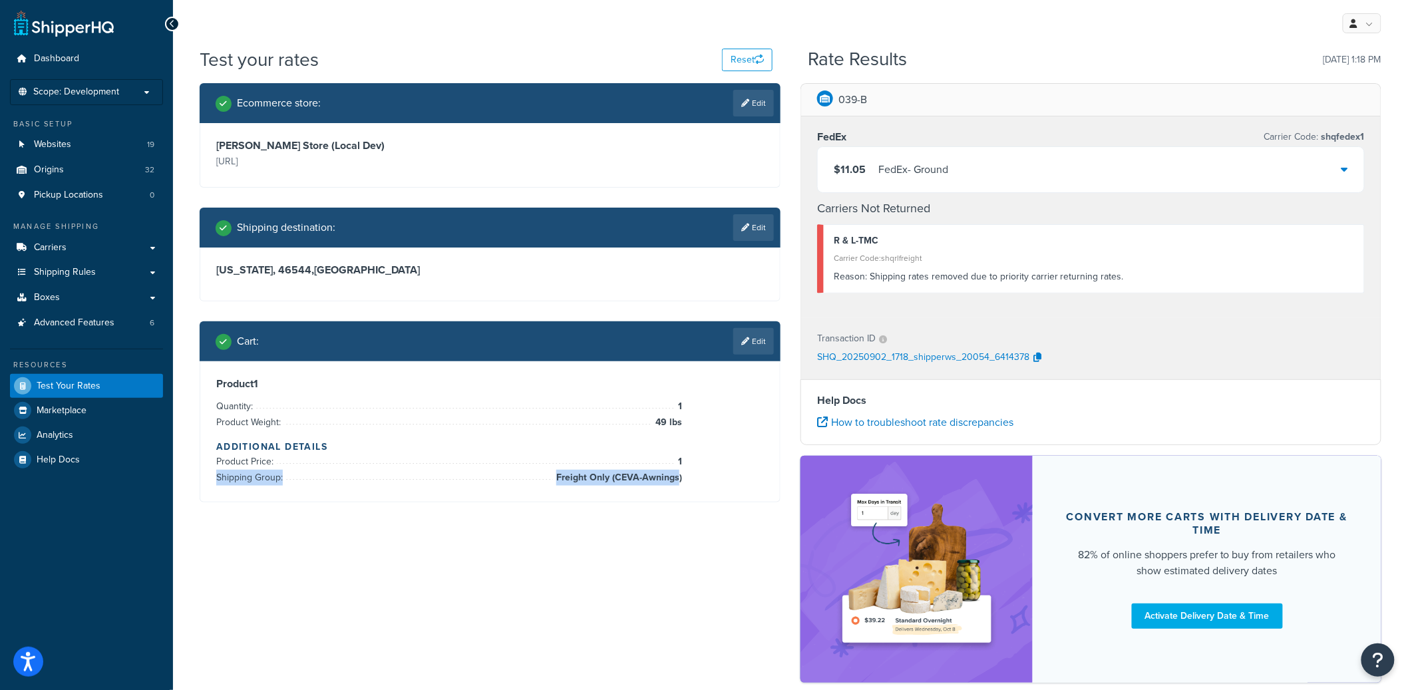
drag, startPoint x: 544, startPoint y: 477, endPoint x: 678, endPoint y: 478, distance: 133.8
click at [678, 478] on li "Shipping Group: Freight Only (CEVA-Awnings)" at bounding box center [449, 478] width 466 height 16
click at [684, 477] on div "Product 1 Quantity: 1 Product Weight: 49 lbs Additional Details Product Price: …" at bounding box center [490, 431] width 548 height 108
click at [681, 477] on div "Product 1 Quantity: 1 Product Weight: 49 lbs Additional Details Product Price: …" at bounding box center [490, 431] width 548 height 108
copy li "Freight Only (CEVA-Awnings)"
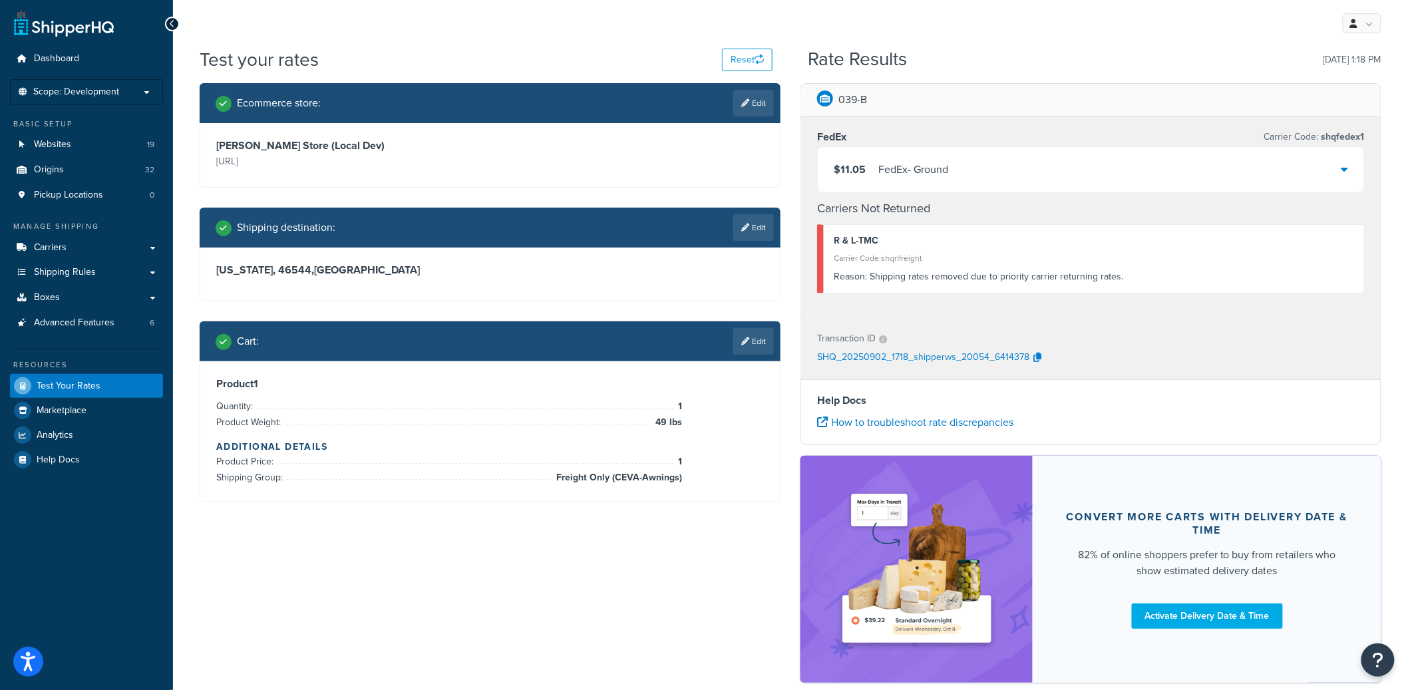
drag, startPoint x: 502, startPoint y: 568, endPoint x: 506, endPoint y: 560, distance: 8.9
click at [502, 567] on div "Ecommerce store : Edit Lippert Store (Local Dev) https://lc1magento2.test Shipp…" at bounding box center [791, 389] width 1202 height 613
drag, startPoint x: 357, startPoint y: 150, endPoint x: 335, endPoint y: 174, distance: 32.0
click at [335, 174] on div "Lippert Store (Local Dev) https://lc1magento2.test" at bounding box center [490, 155] width 580 height 64
click at [331, 172] on div "Lippert Store (Local Dev) https://lc1magento2.test" at bounding box center [490, 155] width 580 height 64
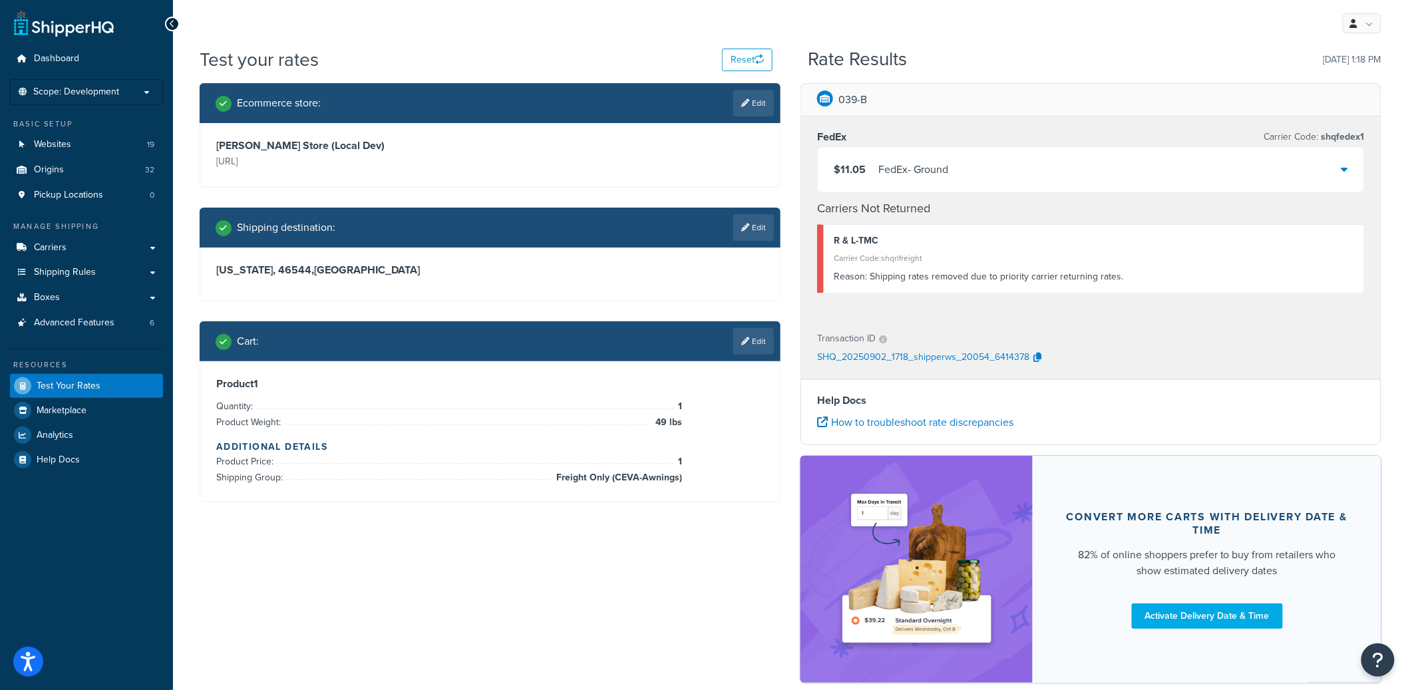
drag, startPoint x: 333, startPoint y: 169, endPoint x: 212, endPoint y: 144, distance: 123.6
click at [212, 144] on div "Lippert Store (Local Dev) https://lc1magento2.test" at bounding box center [490, 155] width 580 height 64
copy div "Lippert Store (Local Dev) https://lc1magento2.test"
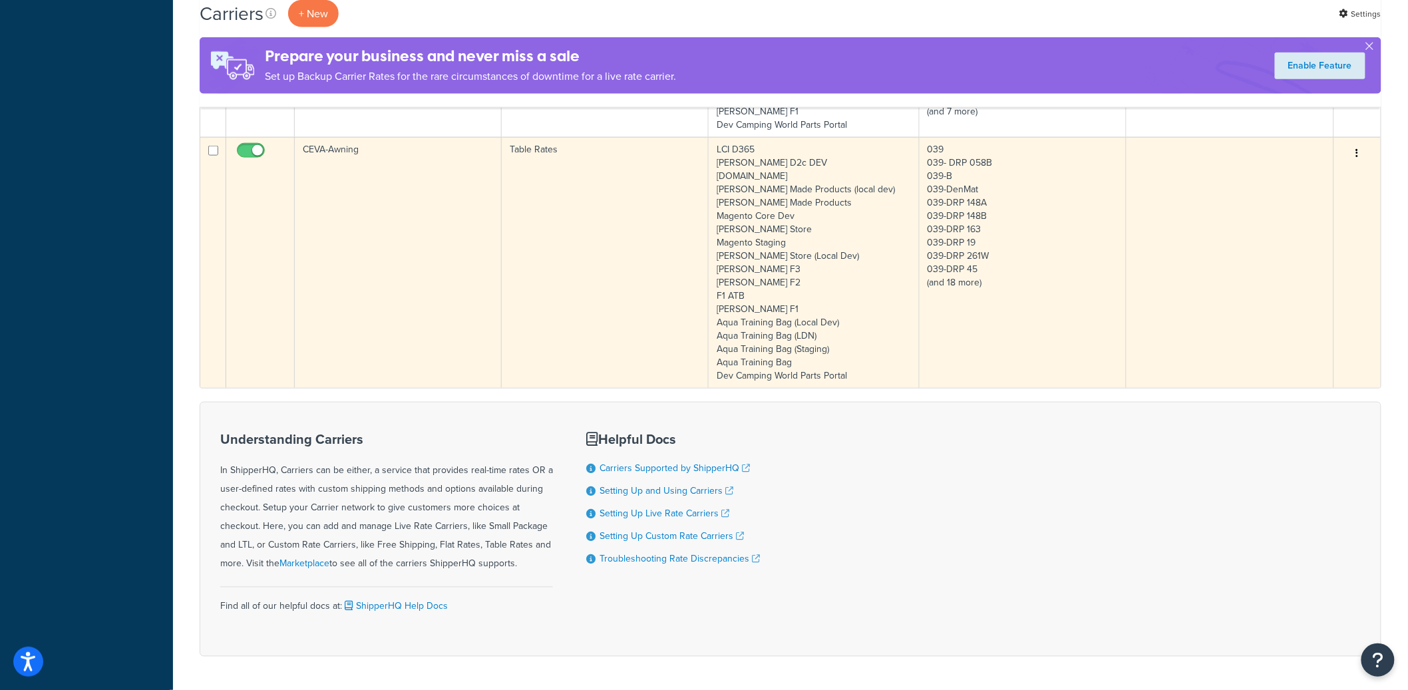
scroll to position [640, 0]
click at [391, 264] on td "CEVA-Awning" at bounding box center [398, 265] width 207 height 251
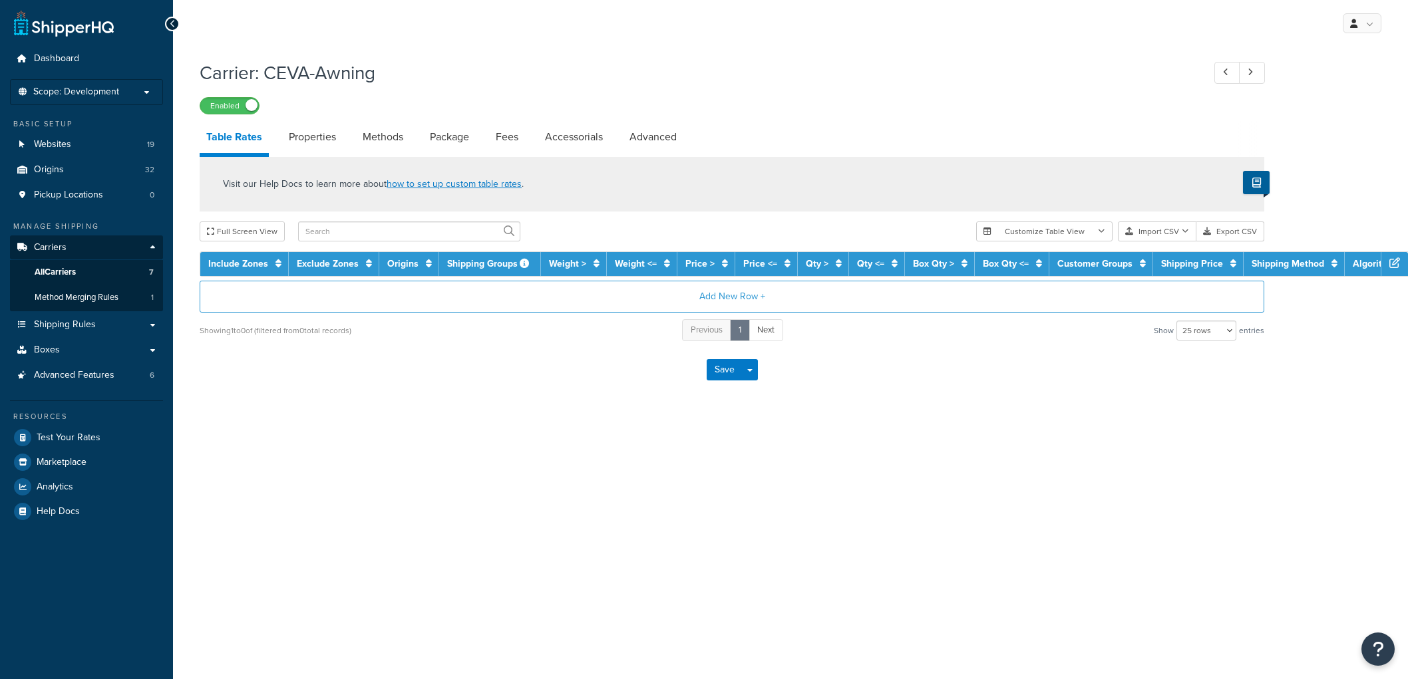
select select "25"
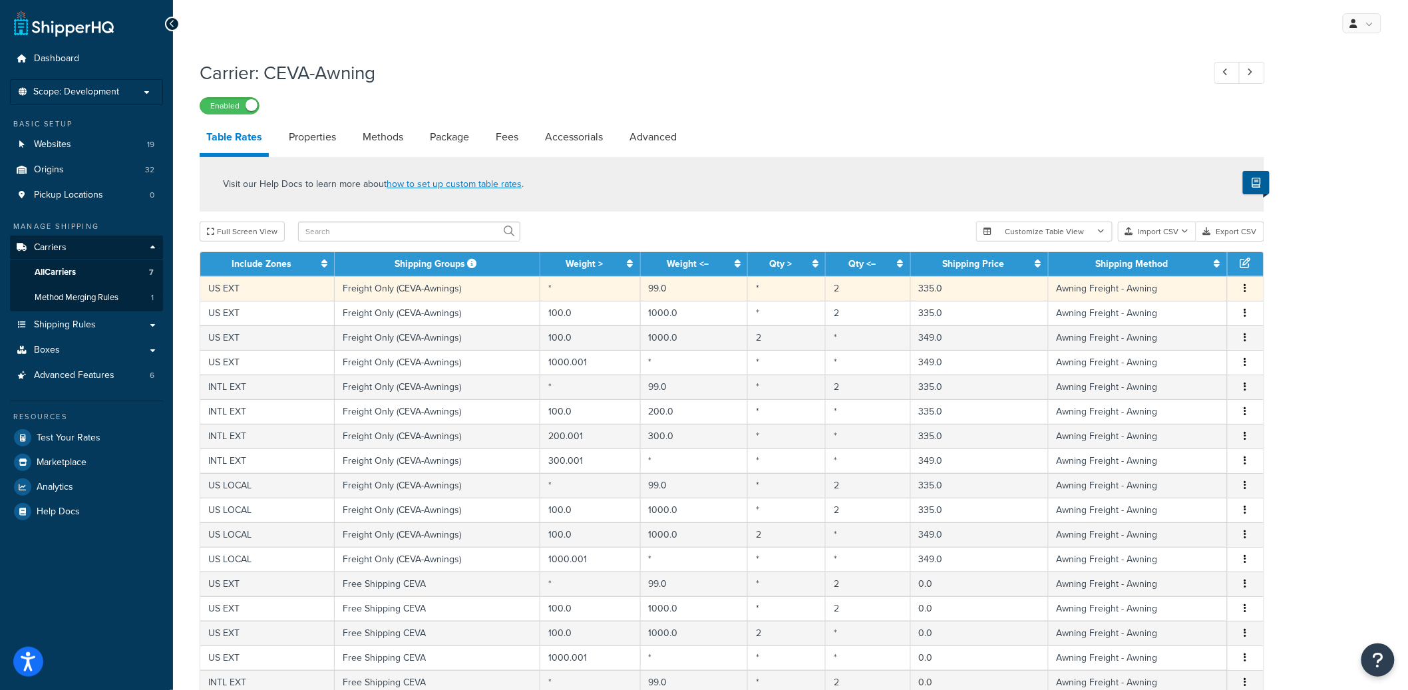
scroll to position [44, 0]
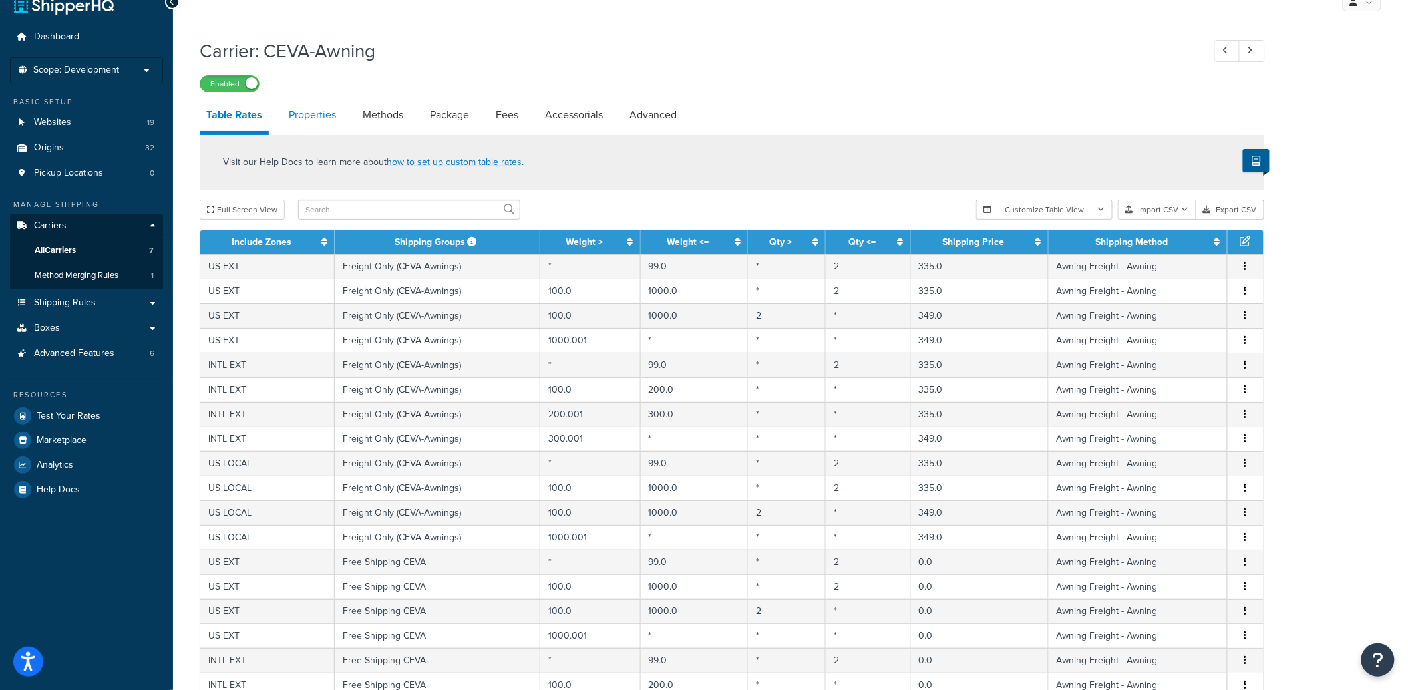
click at [312, 106] on link "Properties" at bounding box center [312, 115] width 61 height 32
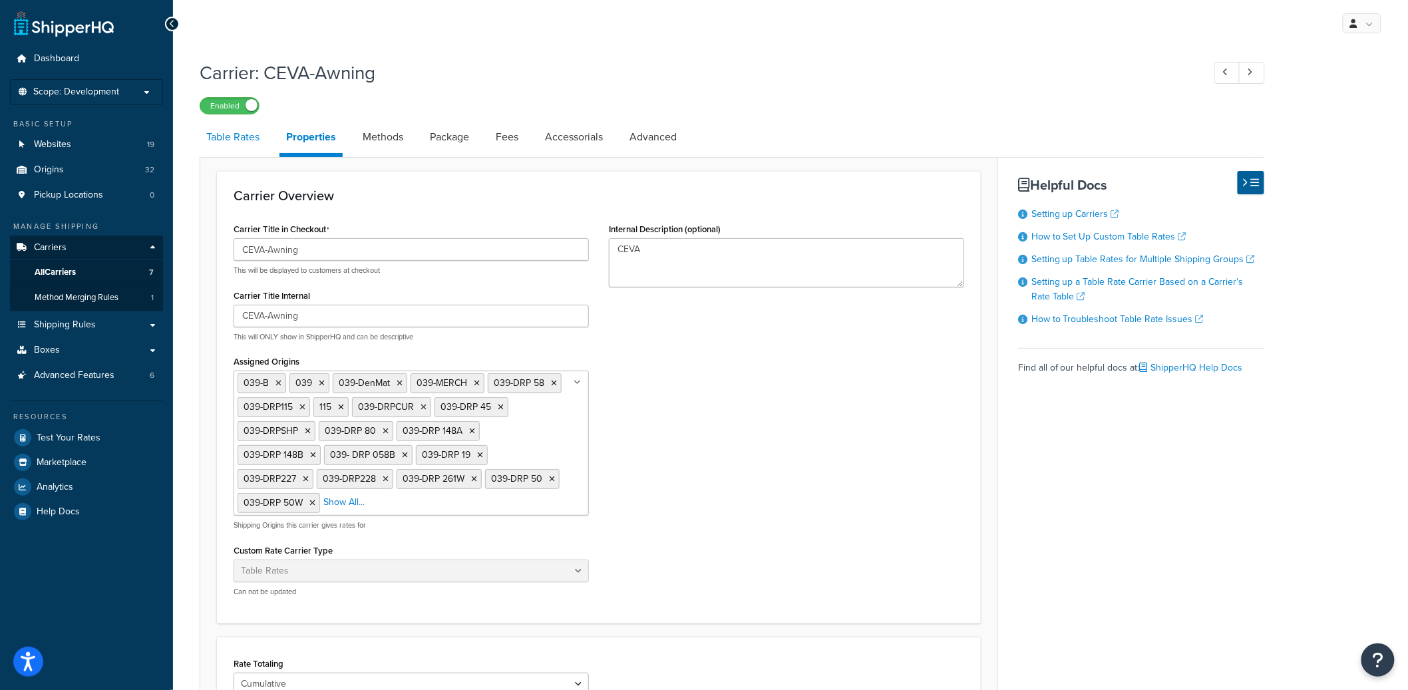
click at [242, 133] on link "Table Rates" at bounding box center [233, 137] width 67 height 32
select select "25"
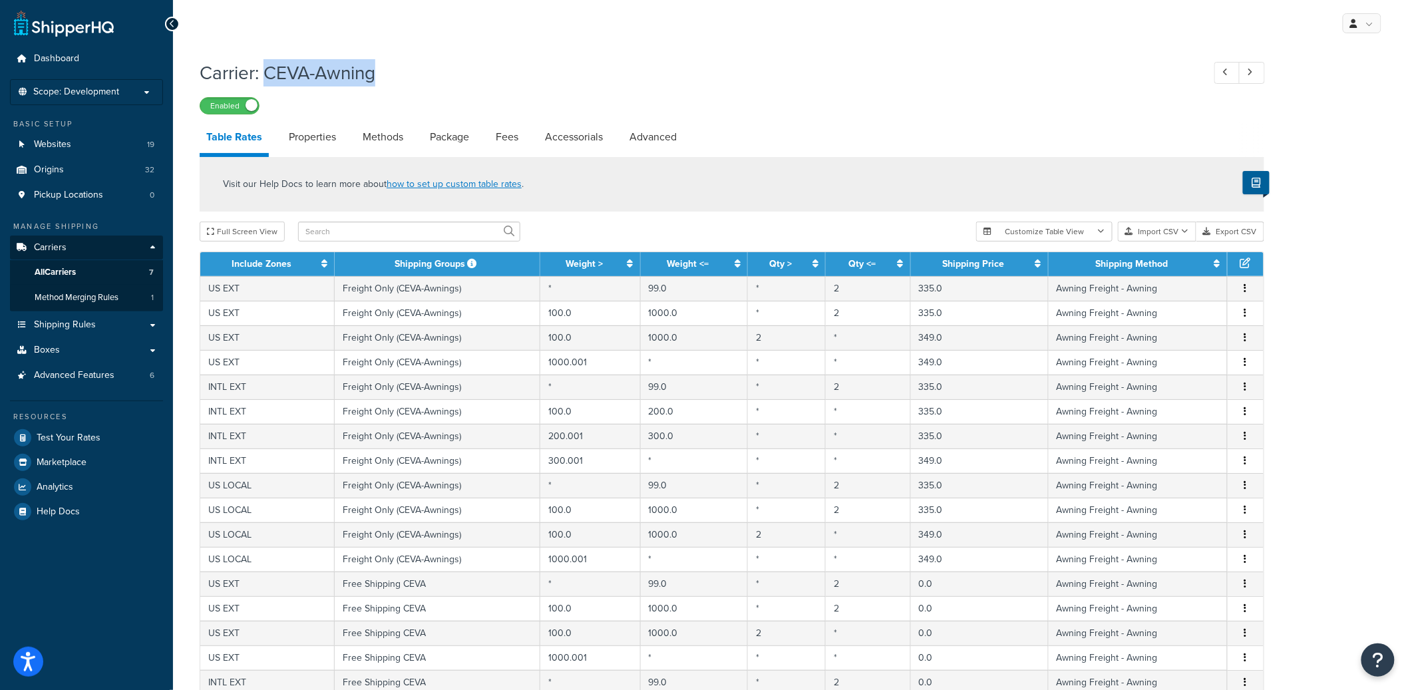
drag, startPoint x: 378, startPoint y: 77, endPoint x: 1272, endPoint y: 318, distance: 925.7
click at [268, 73] on h1 "Carrier: CEVA-Awning" at bounding box center [695, 73] width 990 height 26
copy h1 "CEVA-Awning"
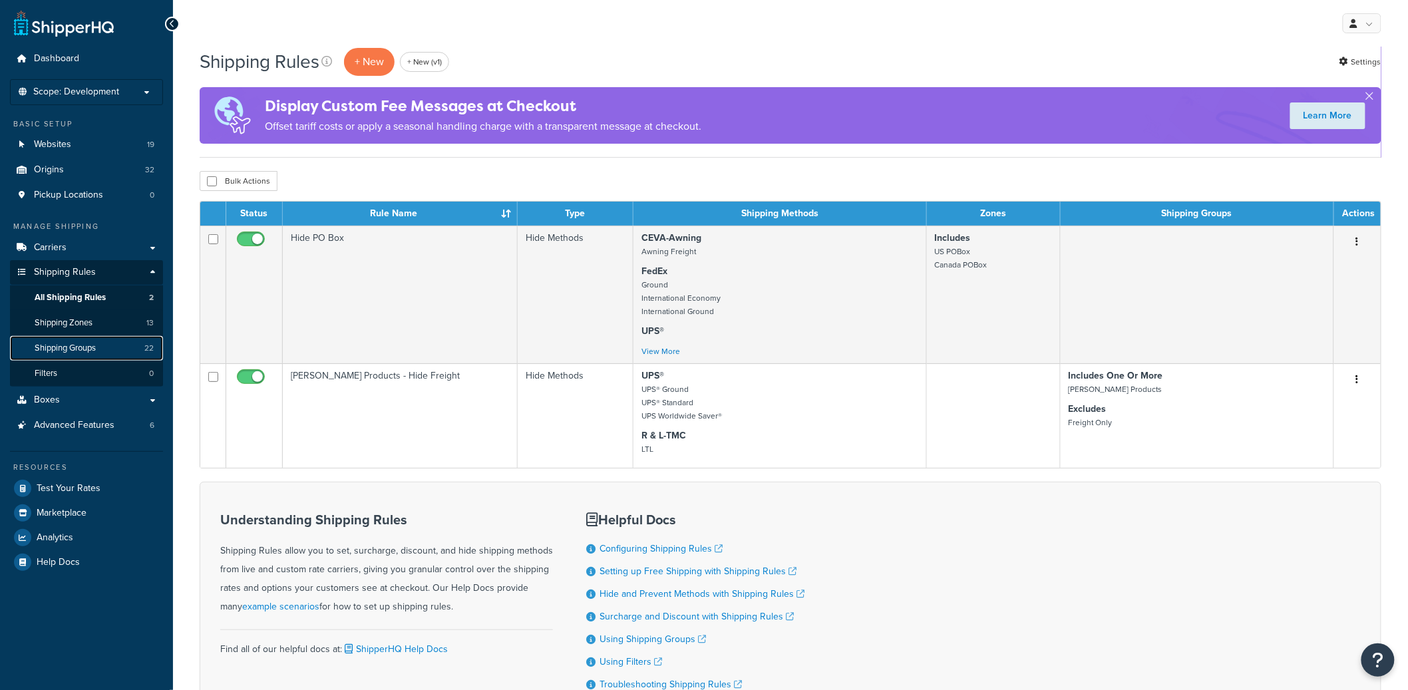
click at [67, 346] on span "Shipping Groups" at bounding box center [65, 348] width 61 height 11
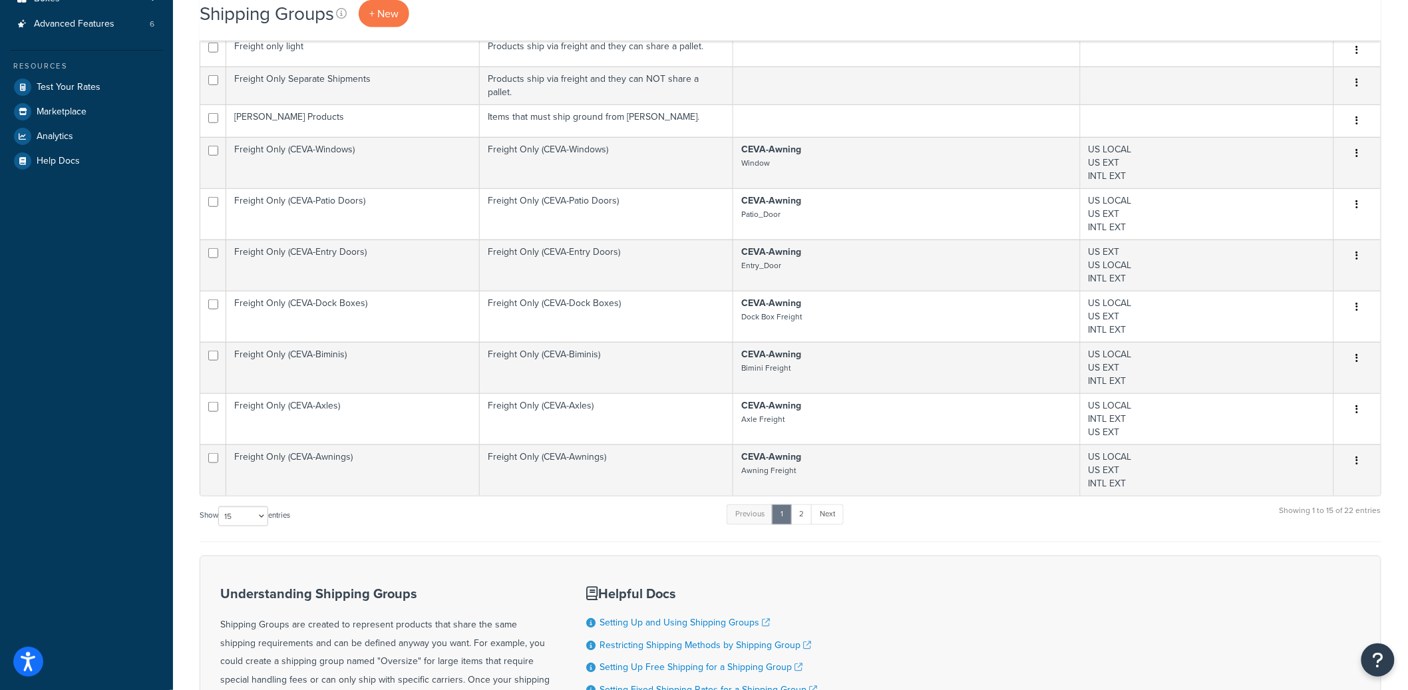
scroll to position [396, 0]
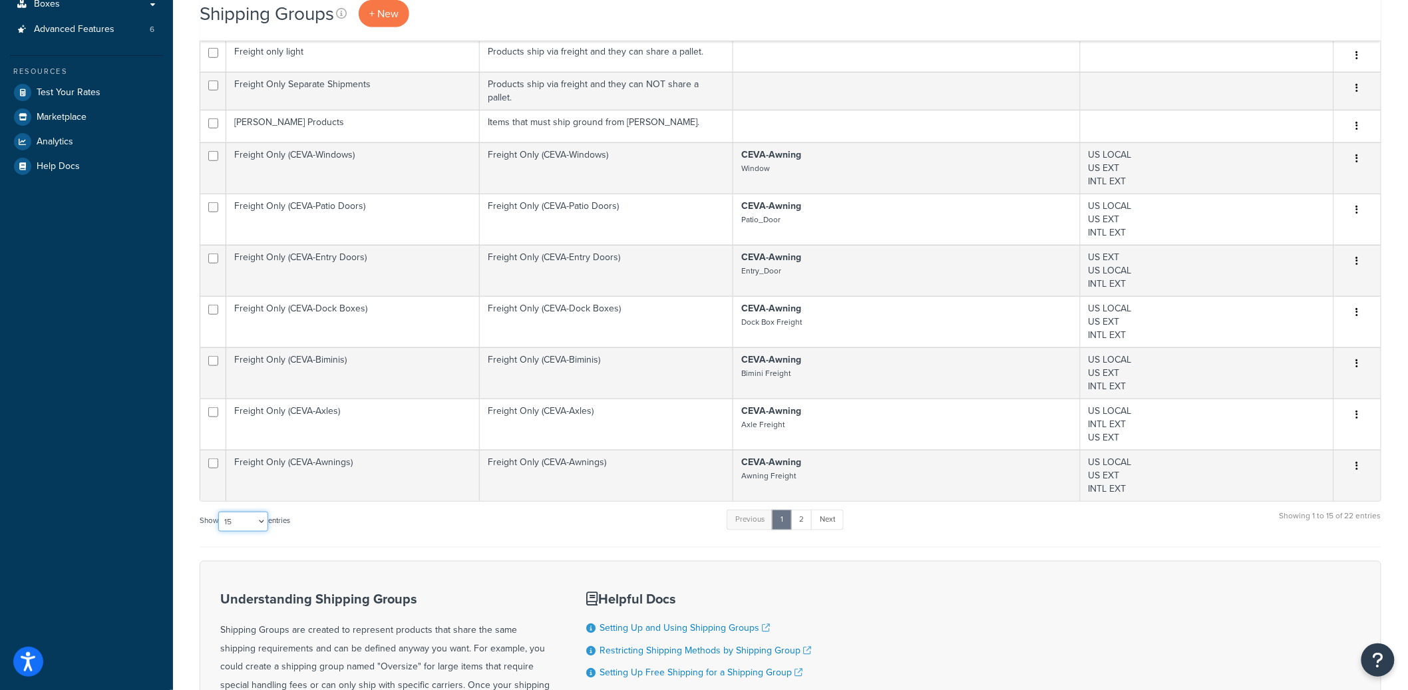
click at [246, 512] on select "10 15 25 50 100" at bounding box center [243, 522] width 50 height 20
click at [250, 512] on select "10 15 25 50 100" at bounding box center [243, 522] width 50 height 20
select select "100"
click at [220, 532] on select "10 15 25 50 100" at bounding box center [243, 522] width 50 height 20
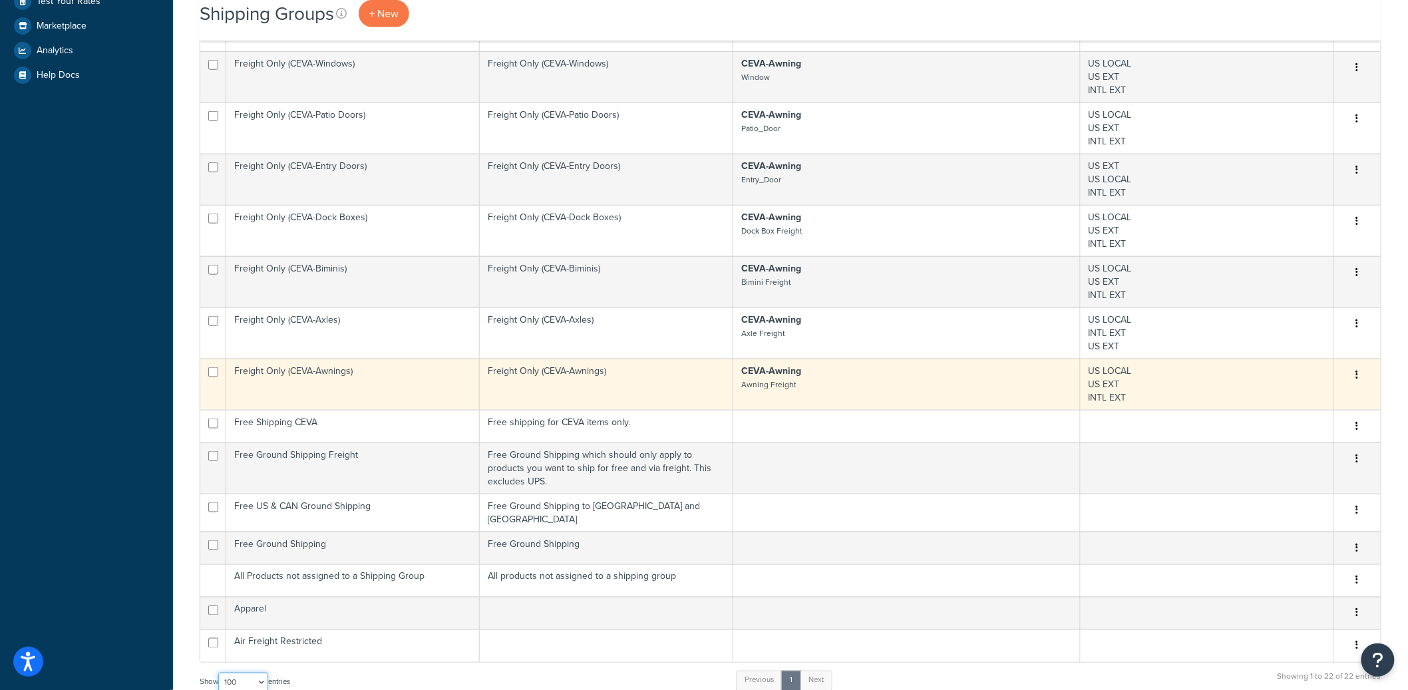
scroll to position [486, 0]
click at [491, 364] on td "Freight Only (CEVA-Awnings)" at bounding box center [607, 384] width 254 height 51
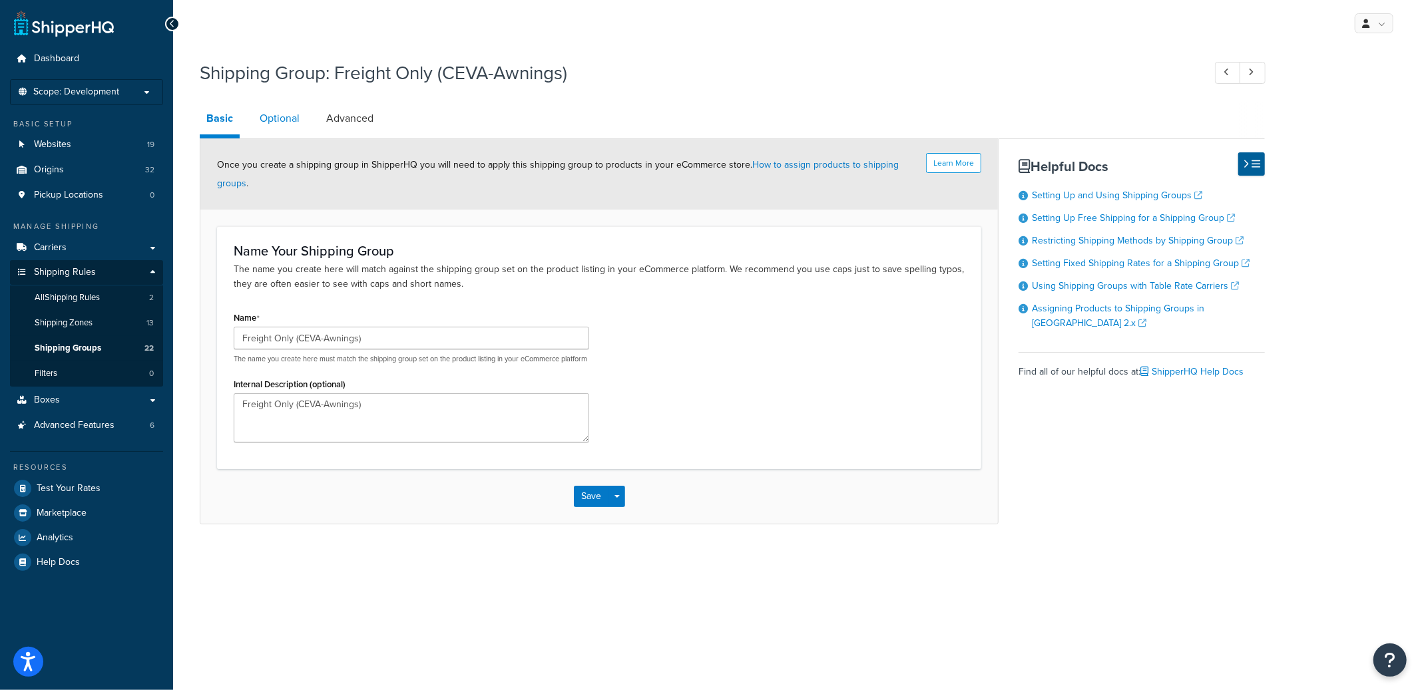
click at [278, 126] on link "Optional" at bounding box center [279, 118] width 53 height 32
